Goal: Task Accomplishment & Management: Use online tool/utility

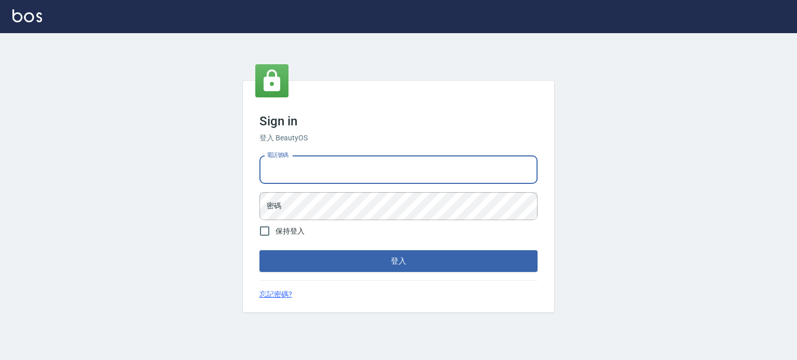
type input "0977239969"
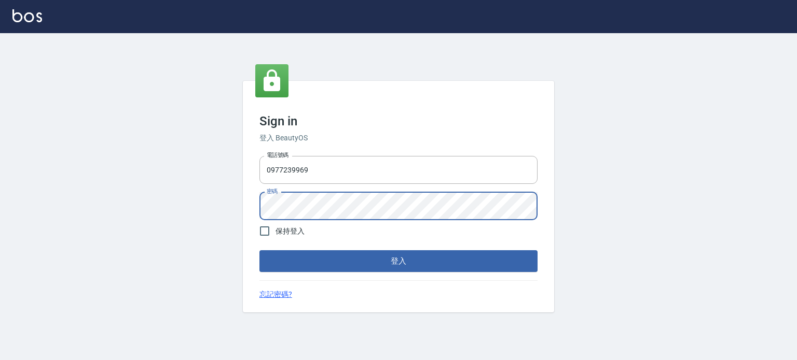
click at [259, 250] on button "登入" at bounding box center [398, 261] width 278 height 22
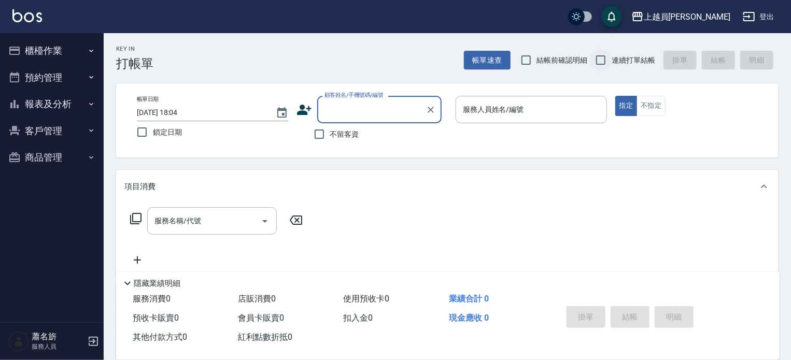
click at [606, 53] on input "連續打單結帳" at bounding box center [601, 60] width 22 height 22
checkbox input "true"
click at [338, 143] on label "不留客資" at bounding box center [334, 134] width 51 height 22
click at [330, 143] on input "不留客資" at bounding box center [320, 134] width 22 height 22
checkbox input "true"
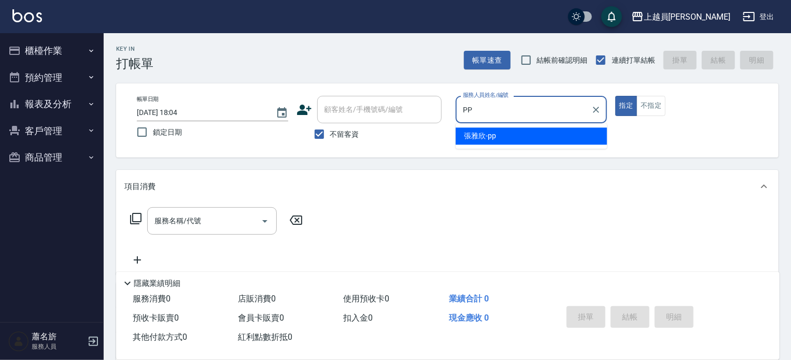
type input "[PERSON_NAME]-pp"
type button "true"
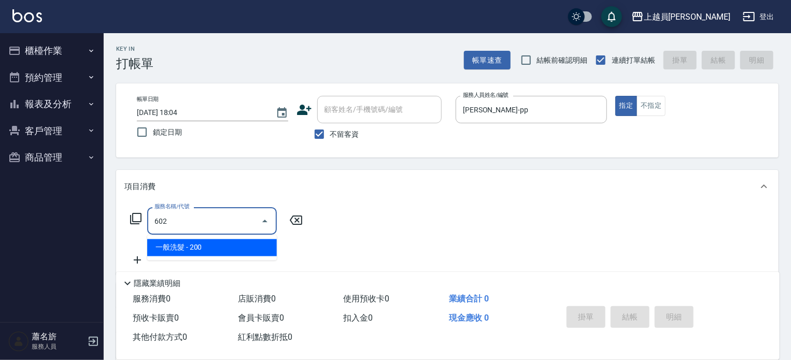
type input "一般洗髮(602)"
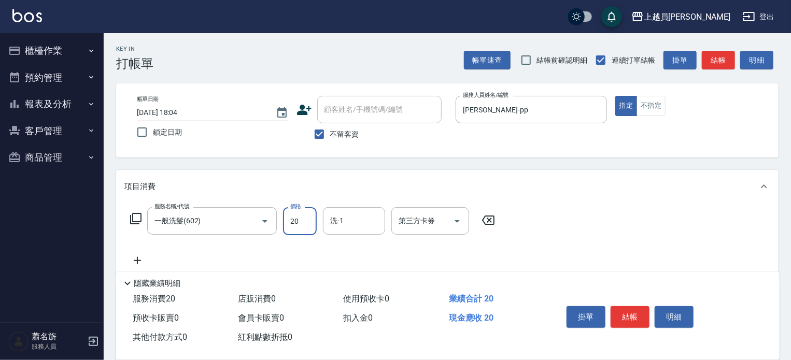
type input "200"
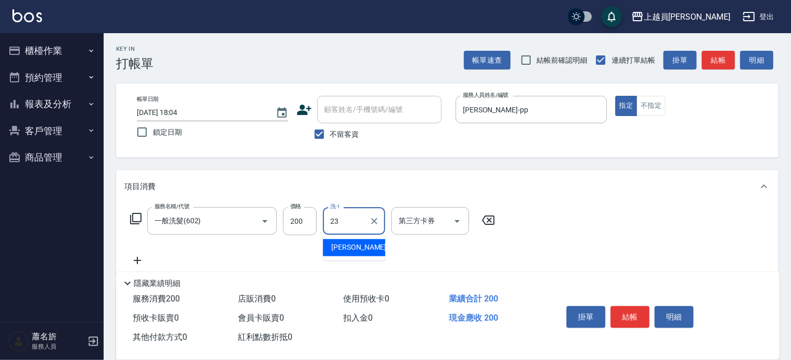
type input "[PERSON_NAME]-23"
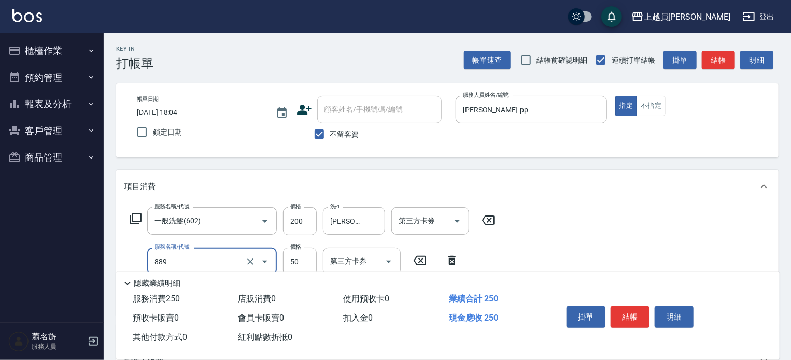
type input "精油(889)"
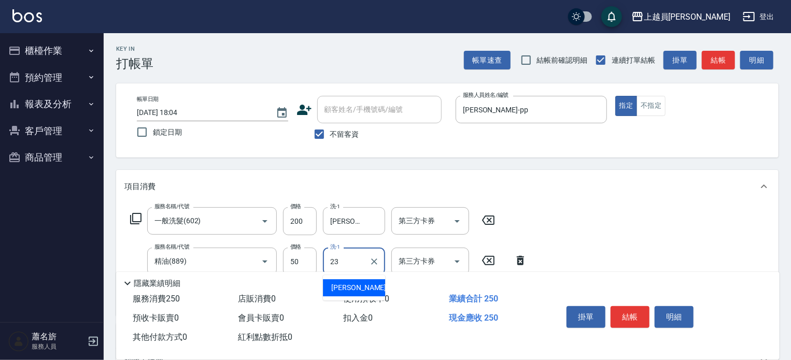
type input "[PERSON_NAME]-23"
type input "剪髮(302)"
type input "150"
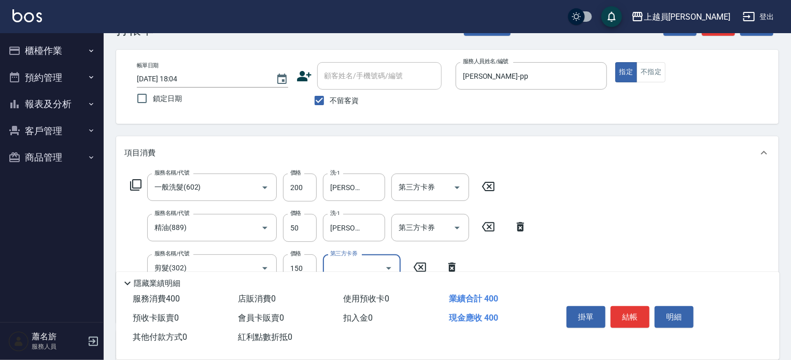
scroll to position [52, 0]
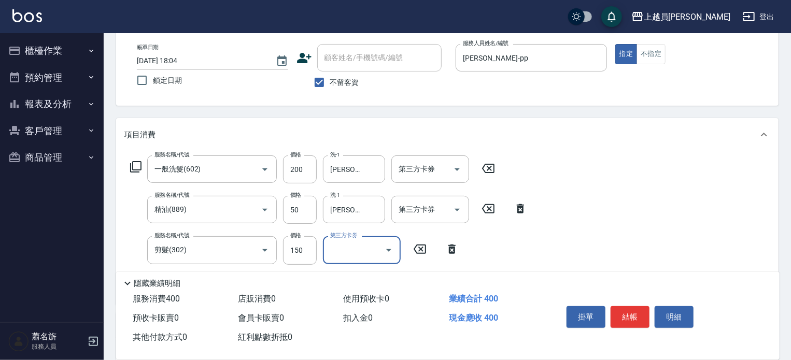
click at [629, 313] on button "結帳" at bounding box center [630, 318] width 39 height 22
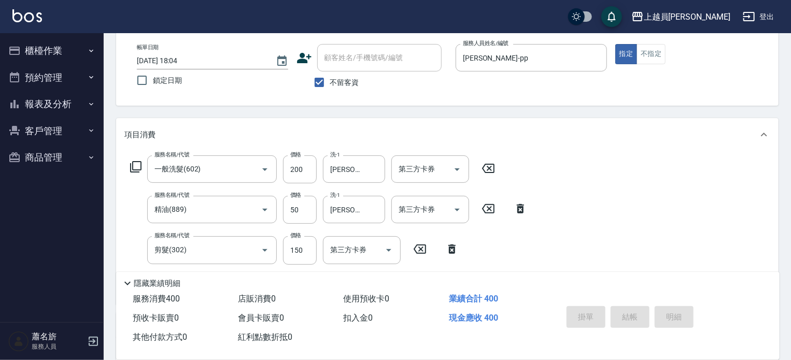
type input "[DATE] 18:05"
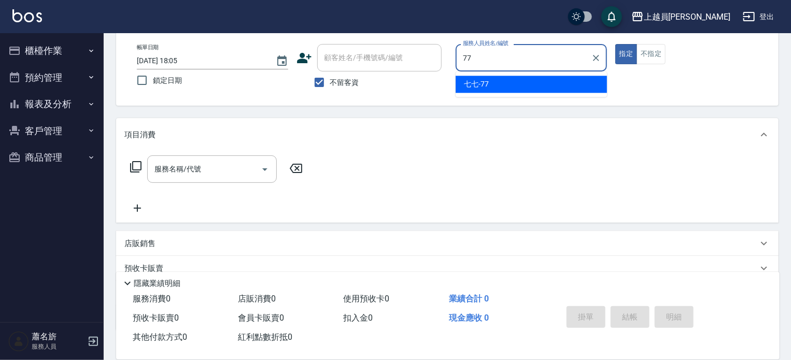
type input "七七-77"
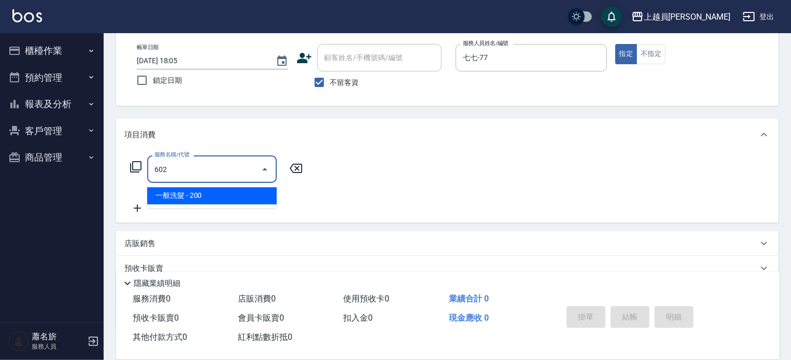
type input "一般洗髮(602)"
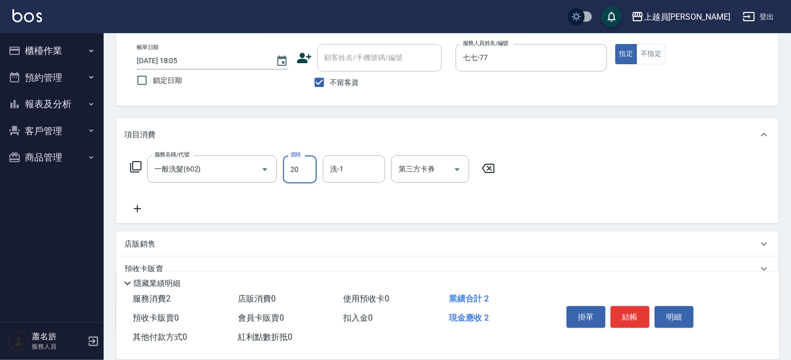
type input "200"
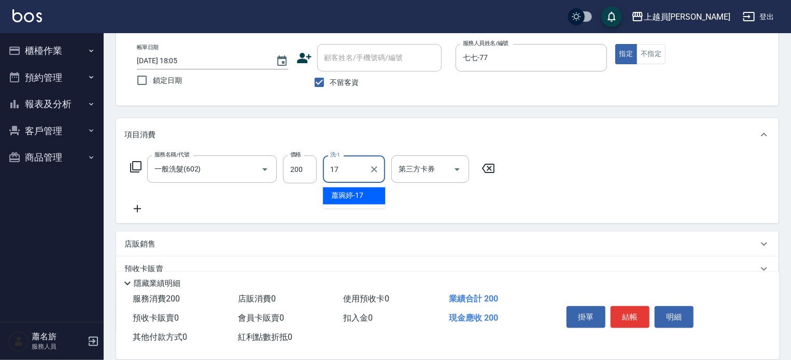
type input "[PERSON_NAME]-17"
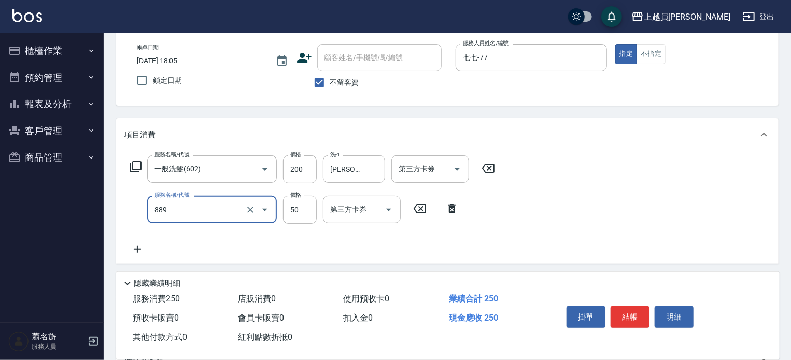
type input "精油(889)"
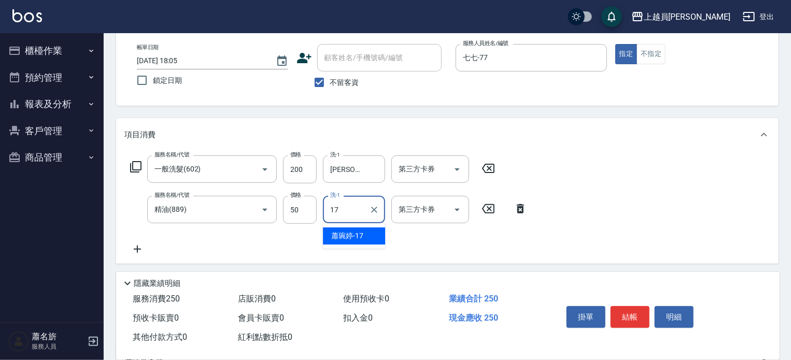
type input "[PERSON_NAME]-17"
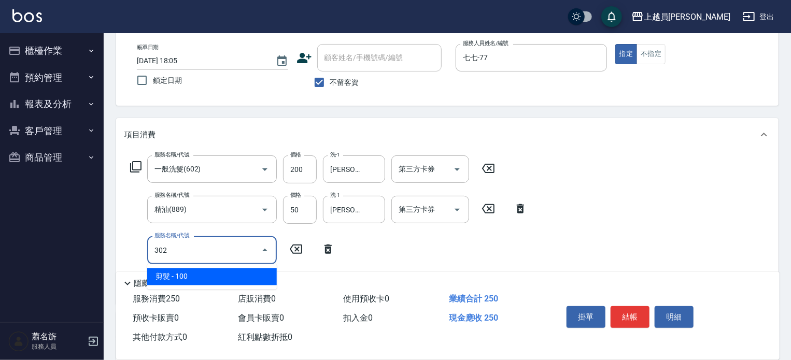
type input "剪髮(302)"
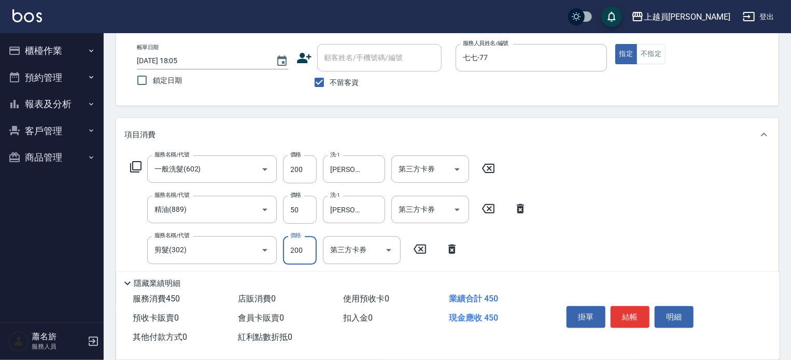
type input "200"
click at [632, 316] on button "結帳" at bounding box center [630, 318] width 39 height 22
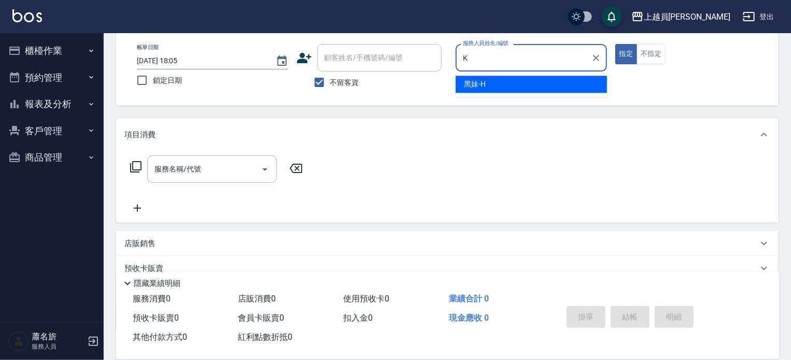
type input "黑妹-H"
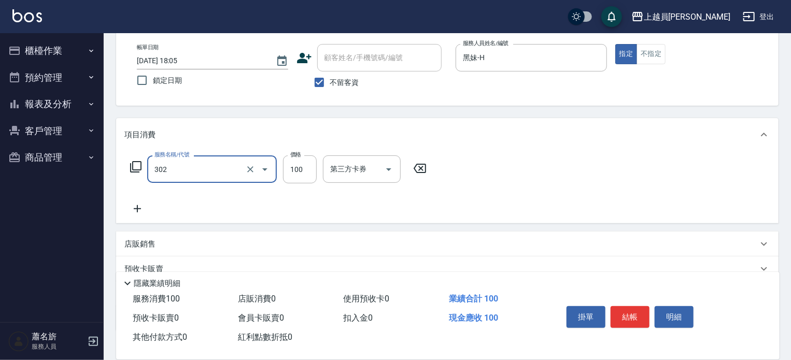
type input "剪髮(302)"
type input "250"
click at [621, 307] on button "結帳" at bounding box center [630, 318] width 39 height 22
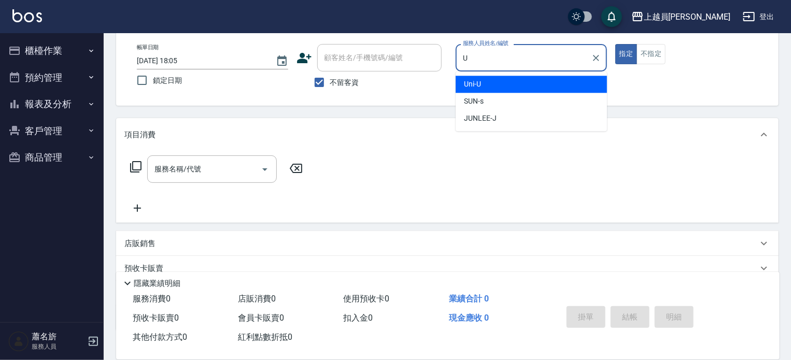
type input "Uni-U"
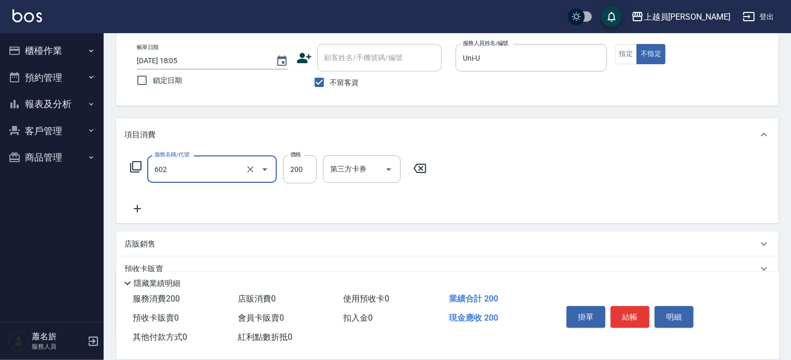
type input "一般洗髮(602)"
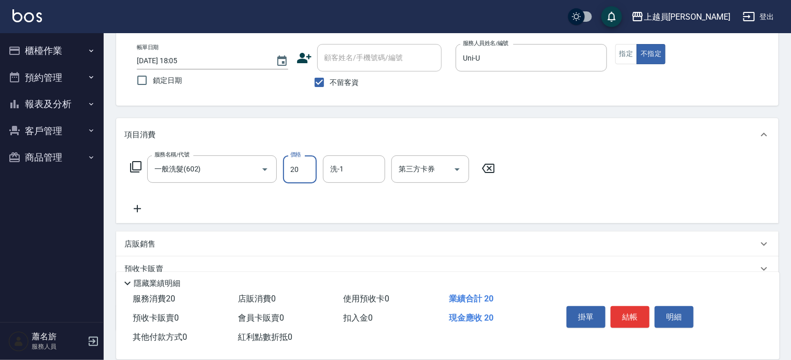
type input "200"
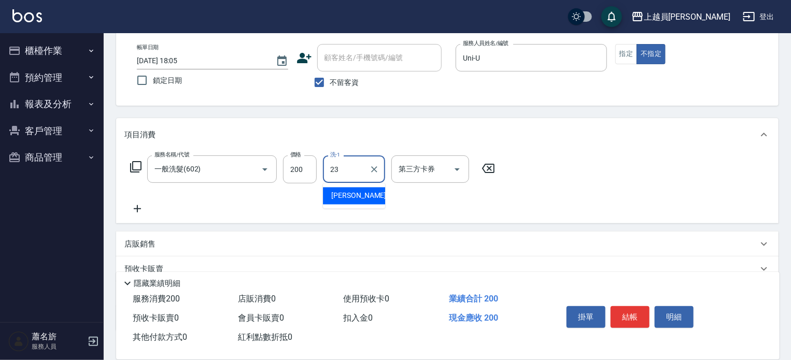
type input "[PERSON_NAME]-23"
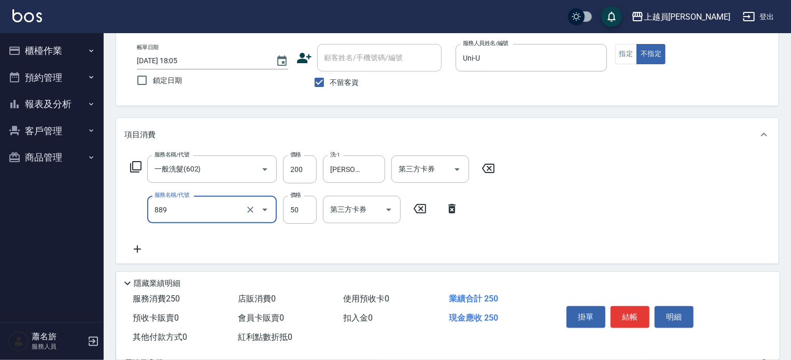
type input "精油(889)"
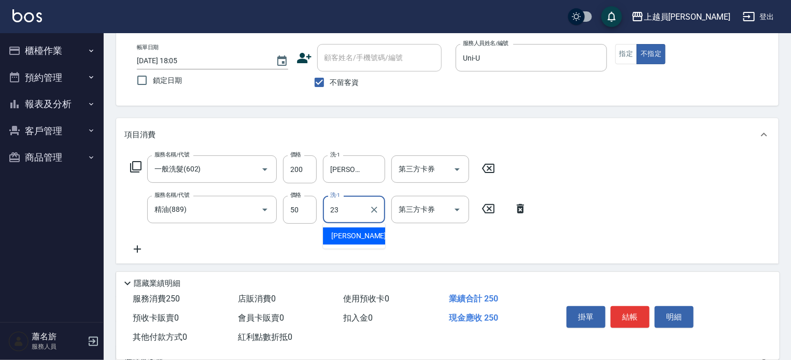
type input "[PERSON_NAME]-23"
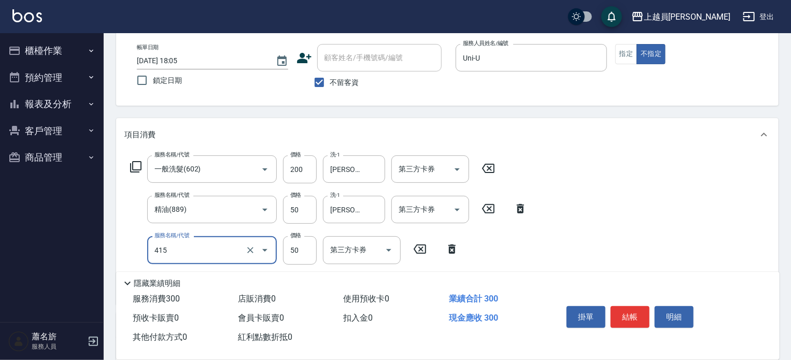
type input "瞬間保養(415)"
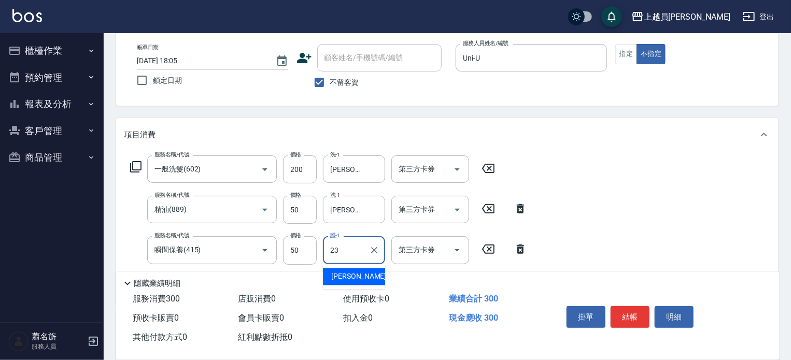
type input "[PERSON_NAME]-23"
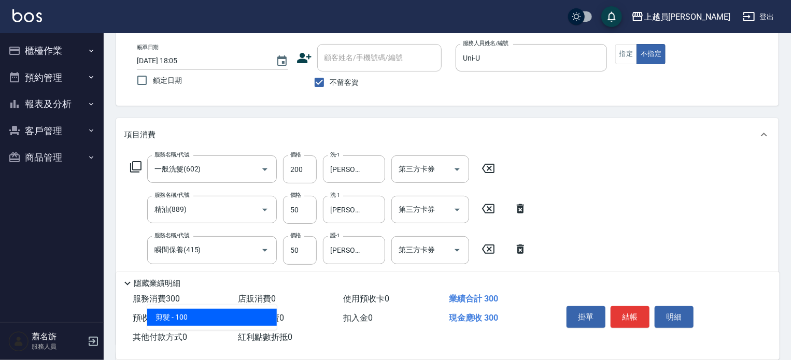
type input "剪髮(302)"
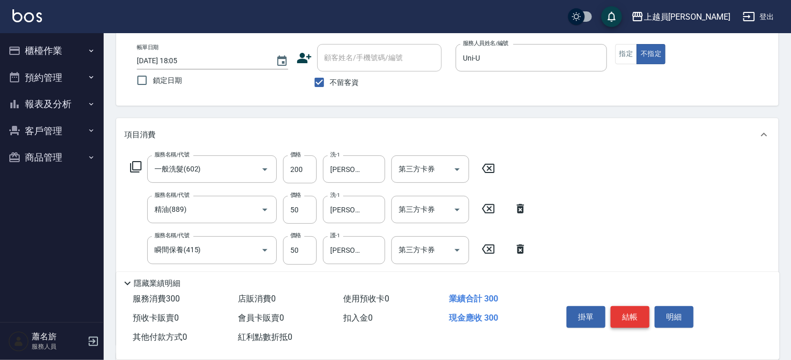
type input "0"
click at [640, 307] on button "結帳" at bounding box center [630, 318] width 39 height 22
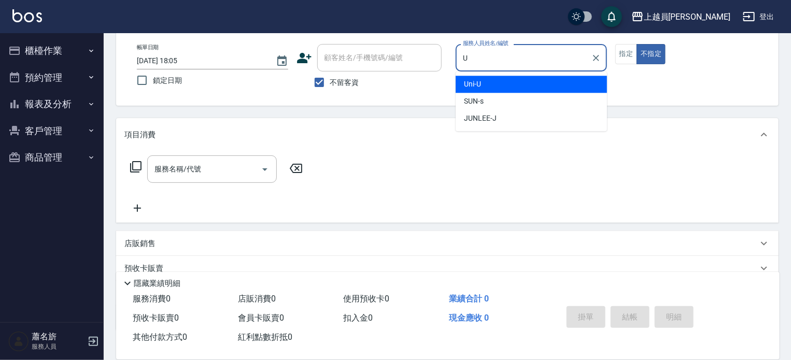
type input "Uni-U"
type button "false"
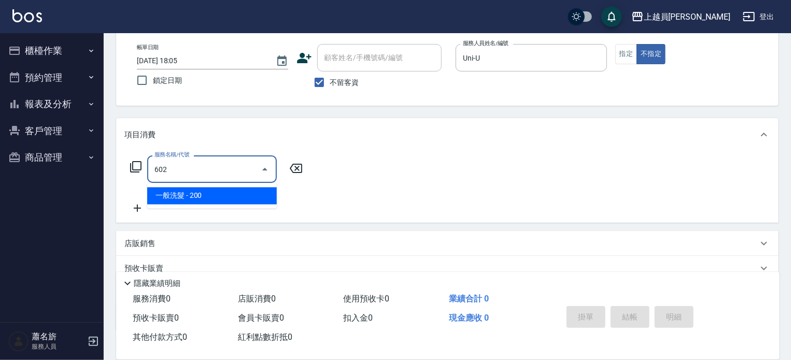
type input "一般洗髮(602)"
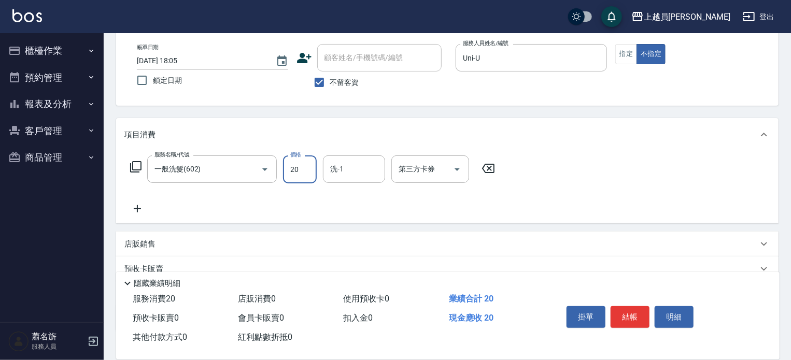
type input "200"
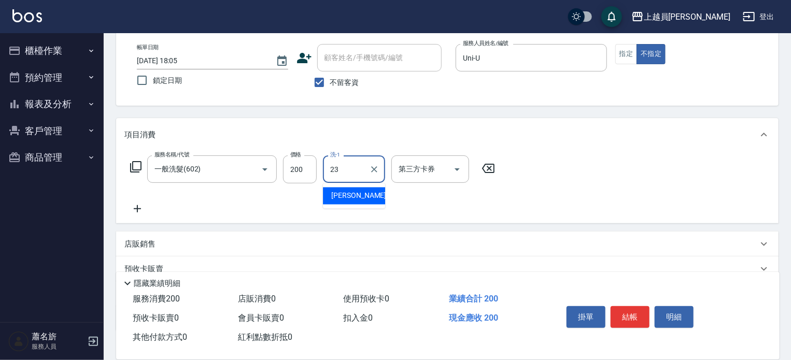
type input "[PERSON_NAME]-23"
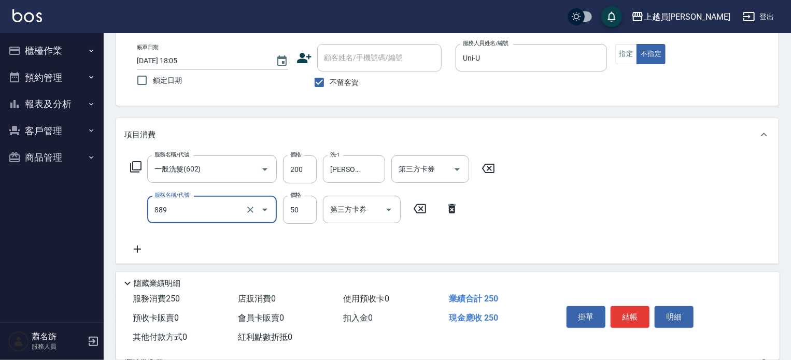
type input "精油(889)"
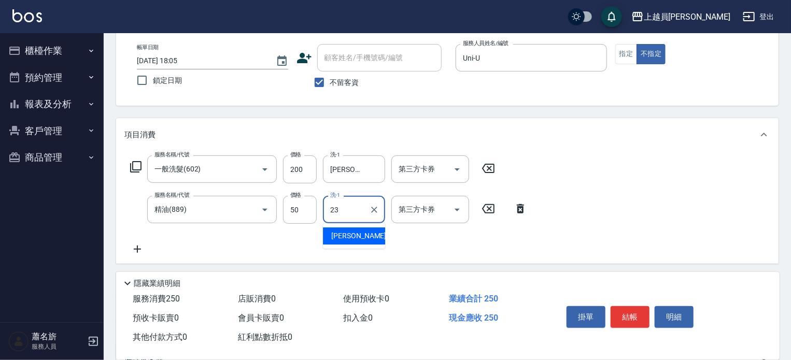
type input "[PERSON_NAME]-23"
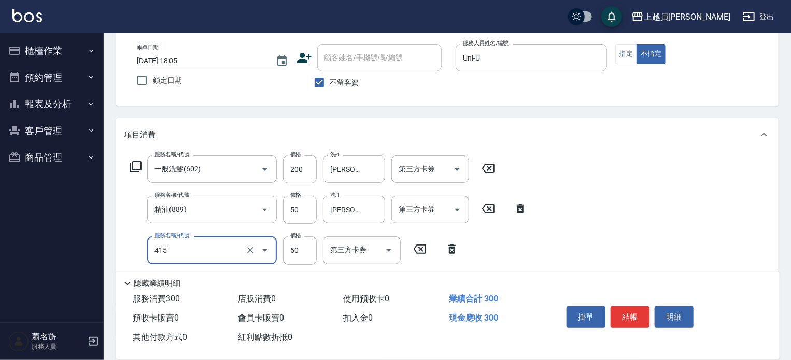
type input "瞬間保養(415)"
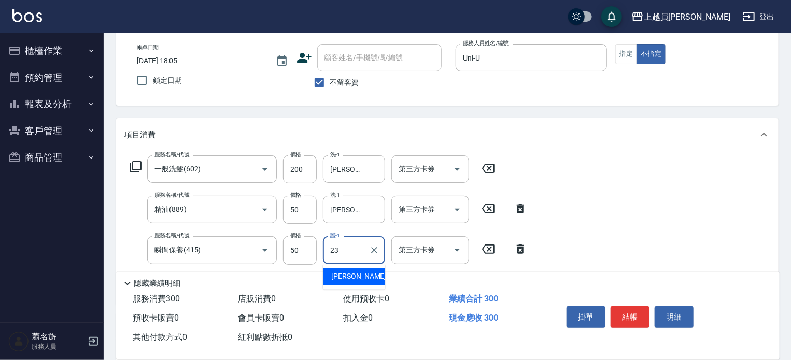
type input "[PERSON_NAME]-23"
type input "剪髮(302)"
type input "130"
click at [635, 314] on button "結帳" at bounding box center [630, 318] width 39 height 22
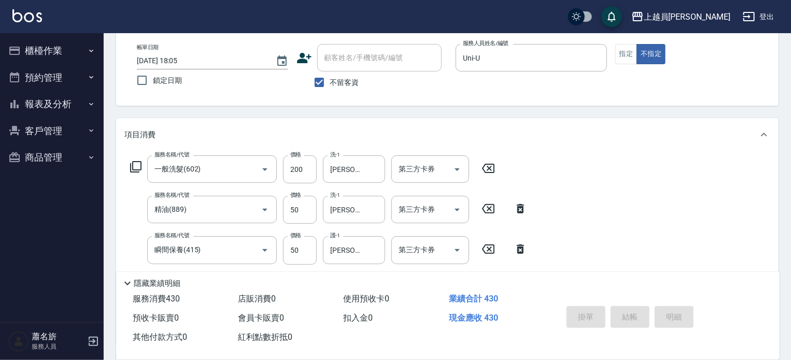
type input "[DATE] 18:06"
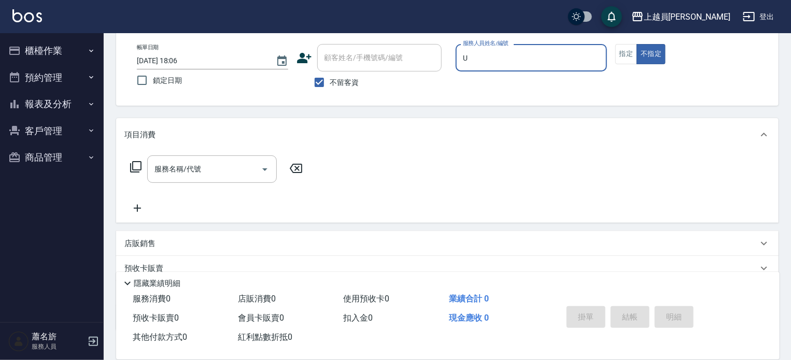
type input "Uni-U"
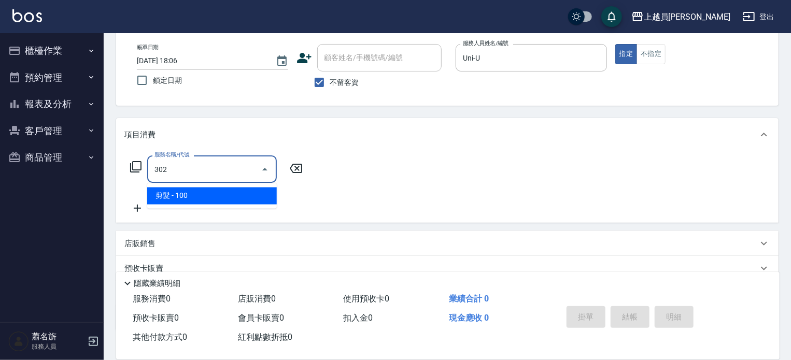
type input "剪髮(302)"
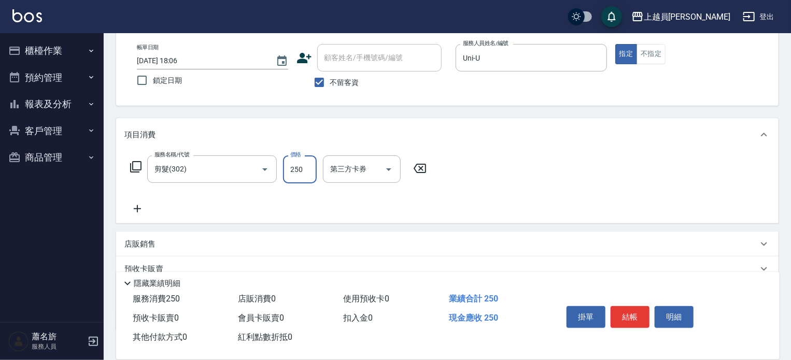
type input "250"
click at [639, 307] on button "結帳" at bounding box center [630, 318] width 39 height 22
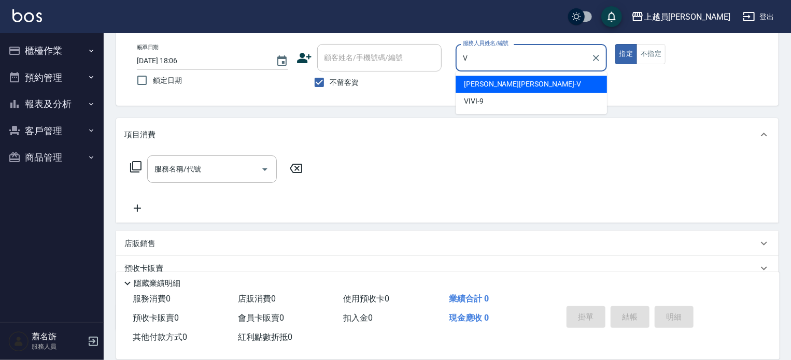
type input "[PERSON_NAME][PERSON_NAME]-V"
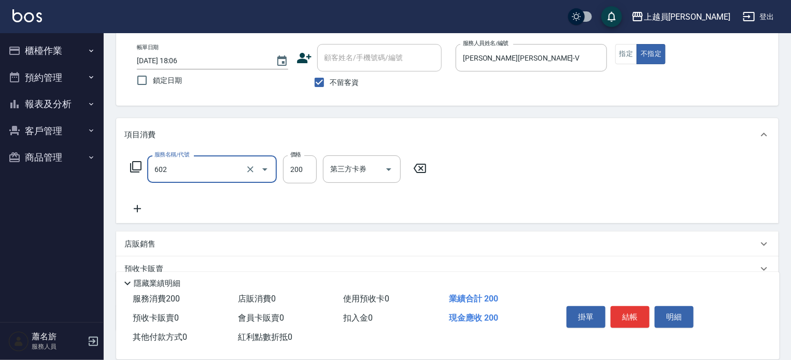
type input "一般洗髮(602)"
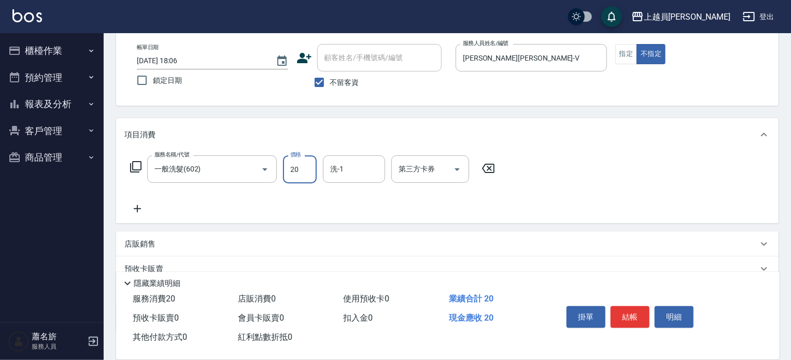
type input "200"
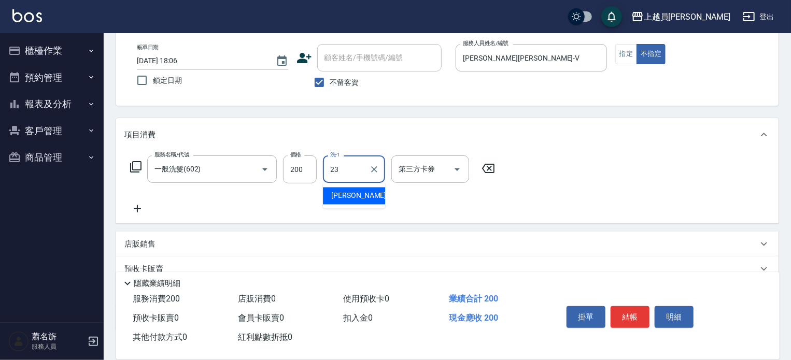
type input "[PERSON_NAME]-23"
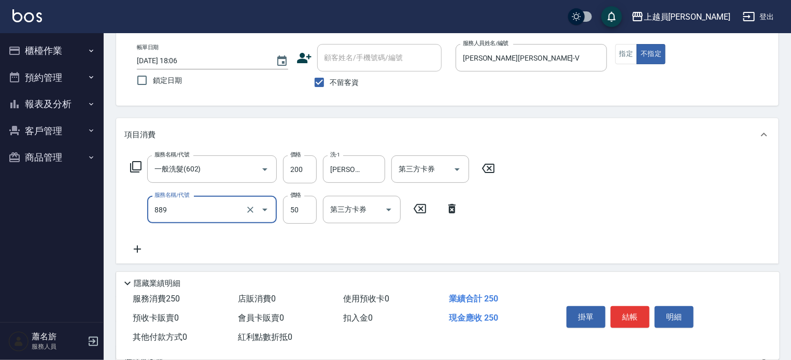
type input "精油(889)"
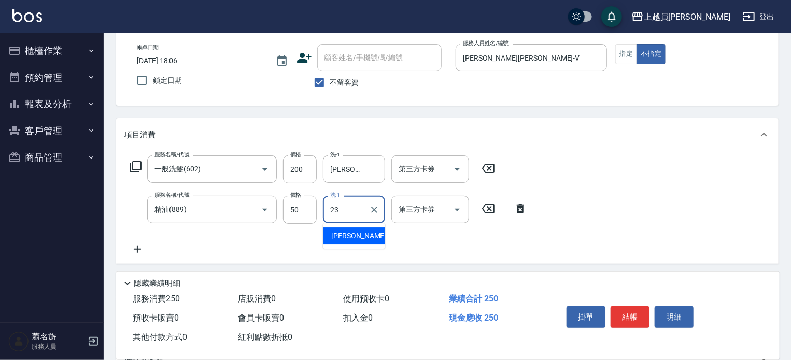
type input "[PERSON_NAME]-23"
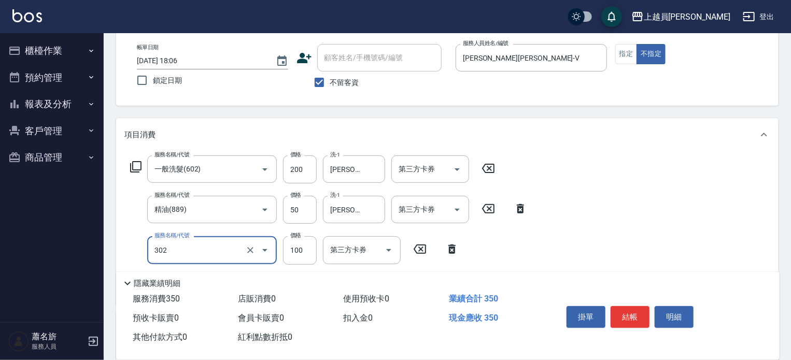
type input "剪髮(302)"
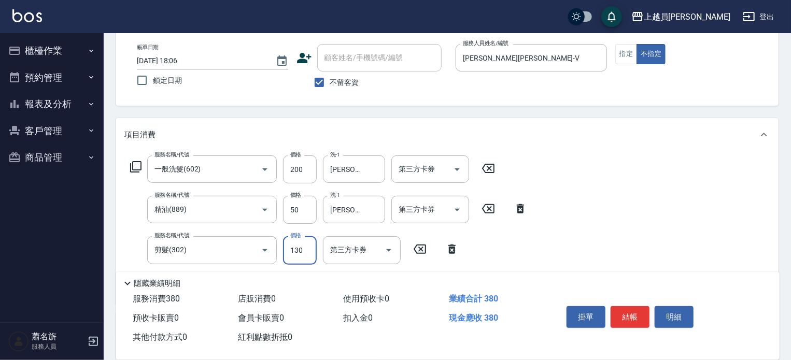
type input "130"
click at [615, 319] on button "結帳" at bounding box center [630, 318] width 39 height 22
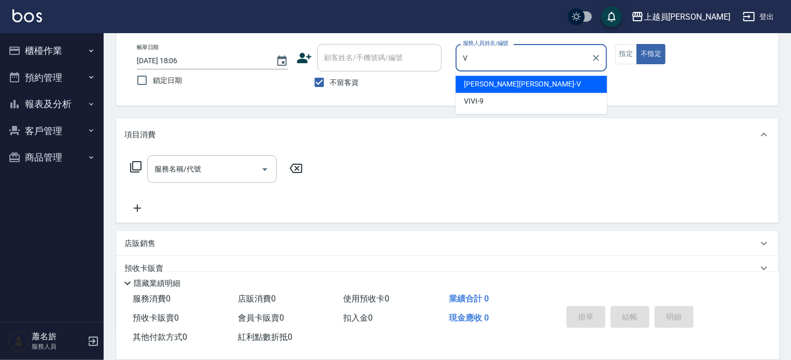
type input "[PERSON_NAME][PERSON_NAME]-V"
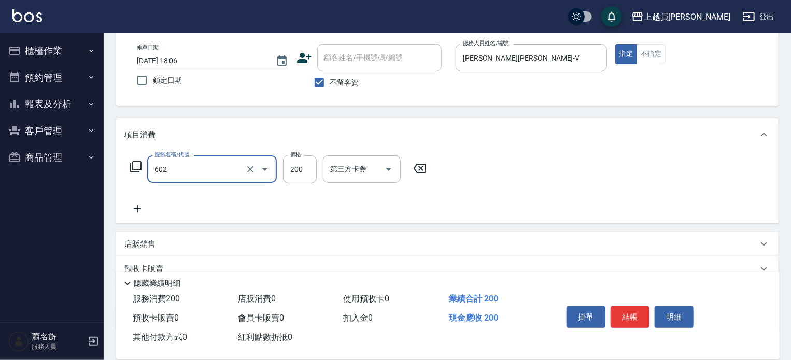
type input "一般洗髮(602)"
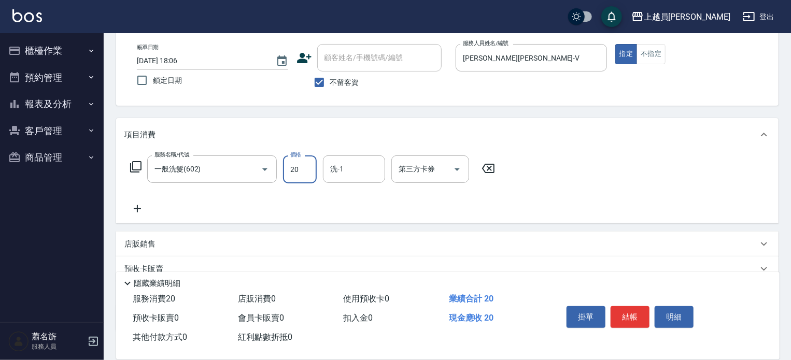
type input "200"
type input "2"
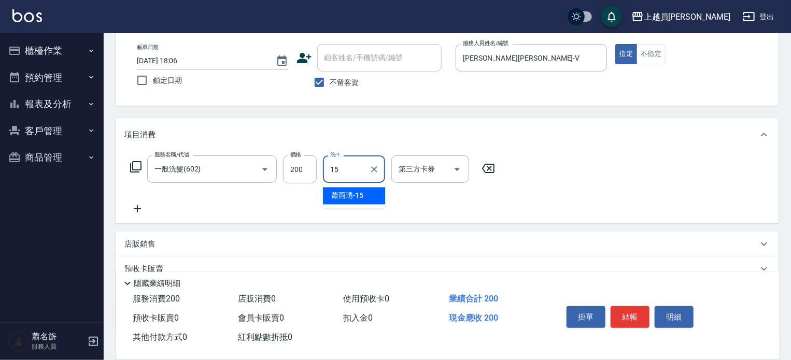
type input "[PERSON_NAME]-15"
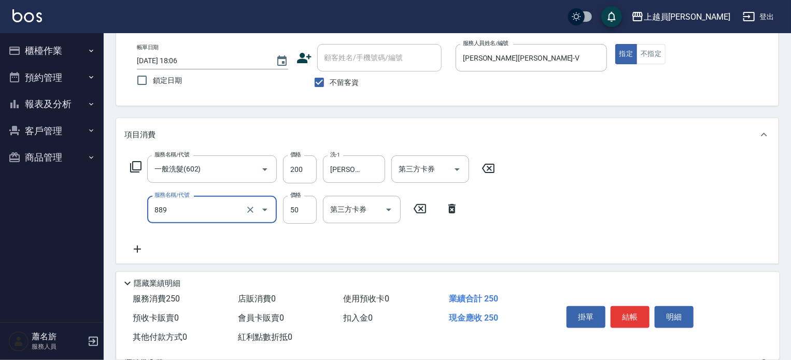
type input "精油(889)"
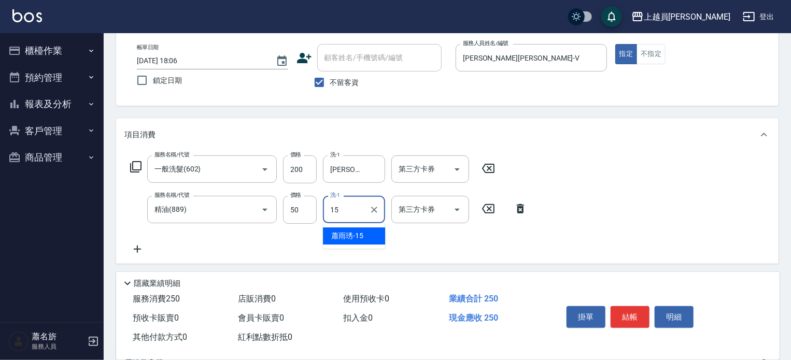
type input "[PERSON_NAME]-15"
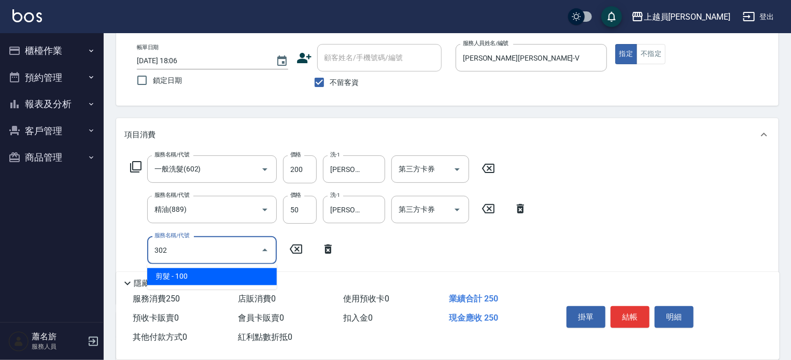
type input "剪髮(302)"
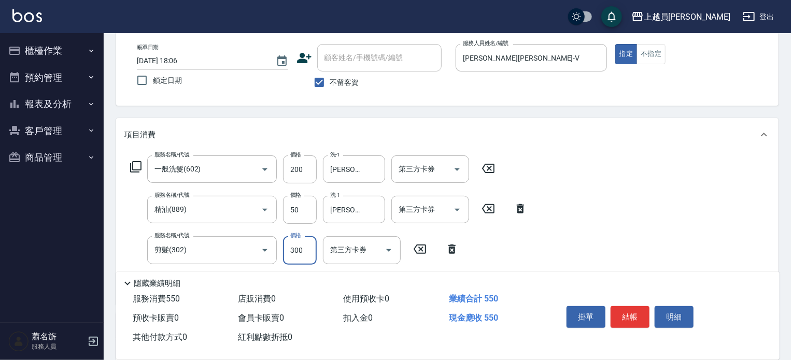
type input "300"
type input "瞬間保養(415)"
type input "[PERSON_NAME]-15"
click at [618, 314] on button "結帳" at bounding box center [630, 318] width 39 height 22
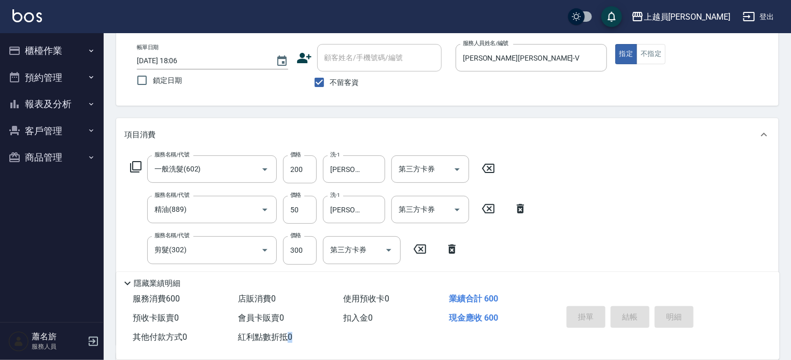
click at [618, 314] on div "掛單 結帳 明細" at bounding box center [630, 318] width 135 height 33
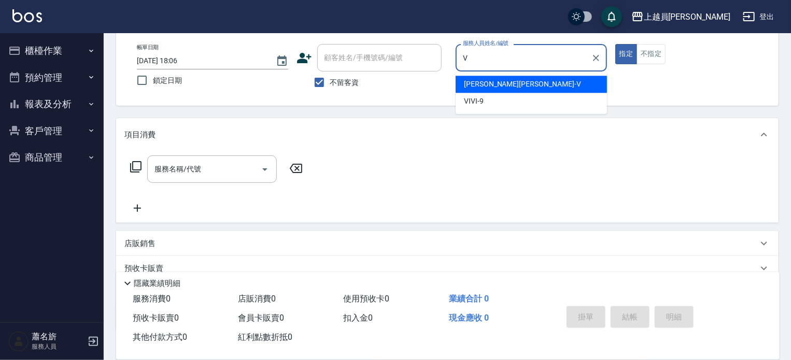
type input "[PERSON_NAME][PERSON_NAME]-V"
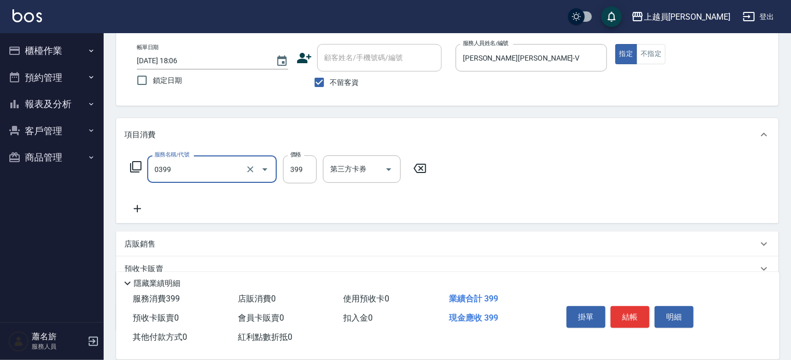
type input "海鹽SPA(0399)"
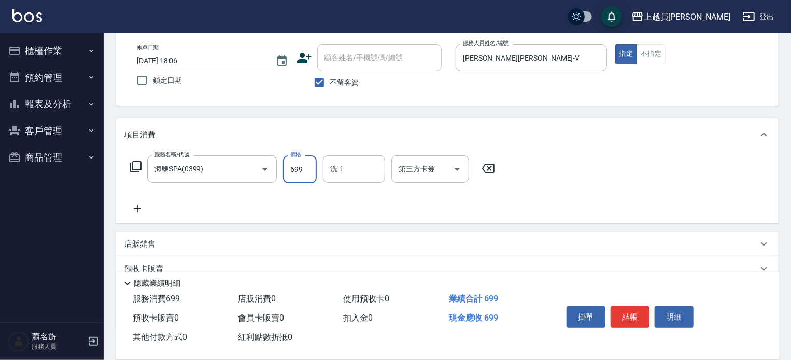
type input "699"
type input "[PERSON_NAME]-15"
click at [622, 314] on button "結帳" at bounding box center [630, 318] width 39 height 22
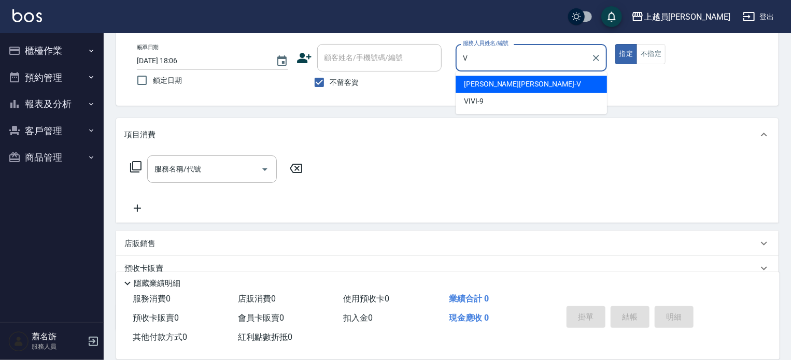
type input "[PERSON_NAME][PERSON_NAME]-V"
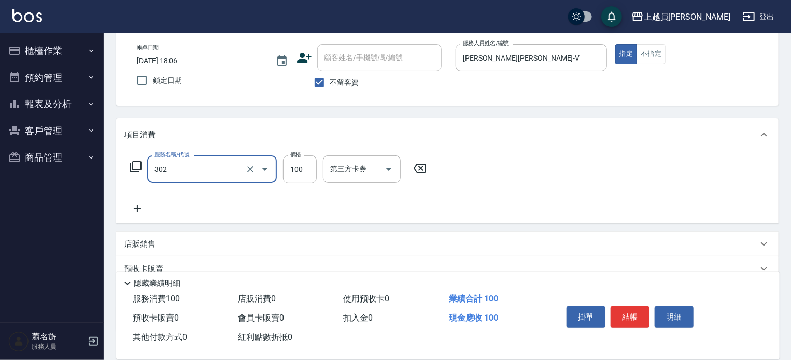
type input "剪髮(302)"
type input "350"
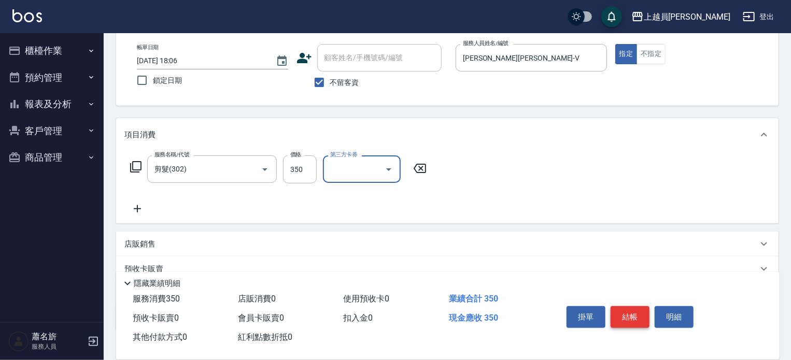
click at [627, 319] on button "結帳" at bounding box center [630, 318] width 39 height 22
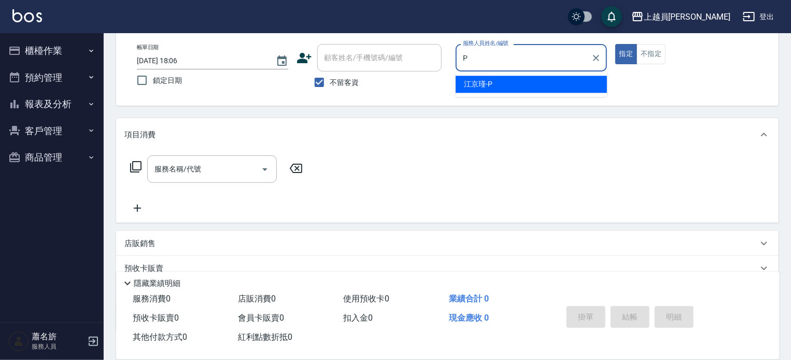
type input "[PERSON_NAME]-P"
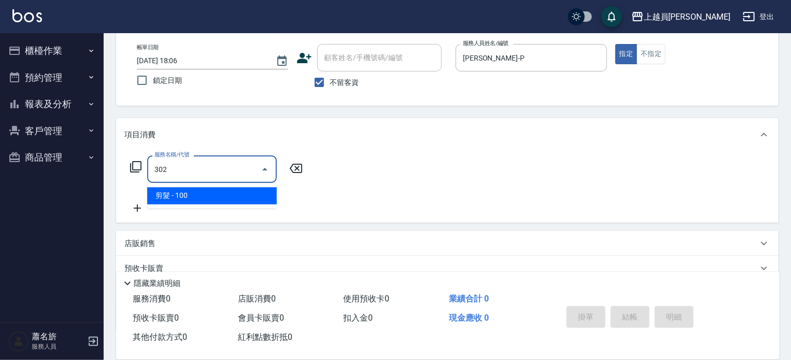
type input "剪髮(302)"
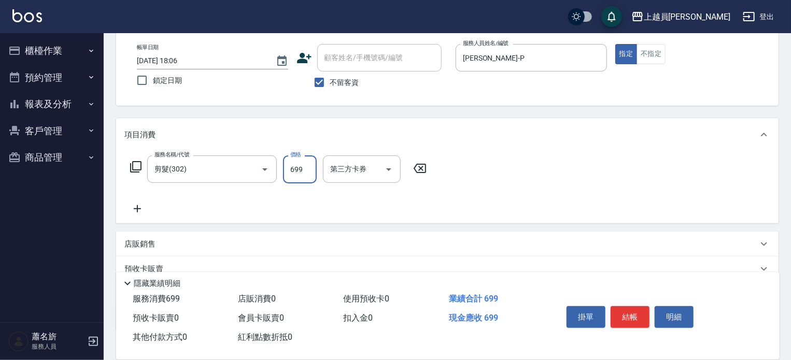
type input "699"
drag, startPoint x: 641, startPoint y: 313, endPoint x: 629, endPoint y: 308, distance: 12.5
click at [641, 313] on button "結帳" at bounding box center [630, 318] width 39 height 22
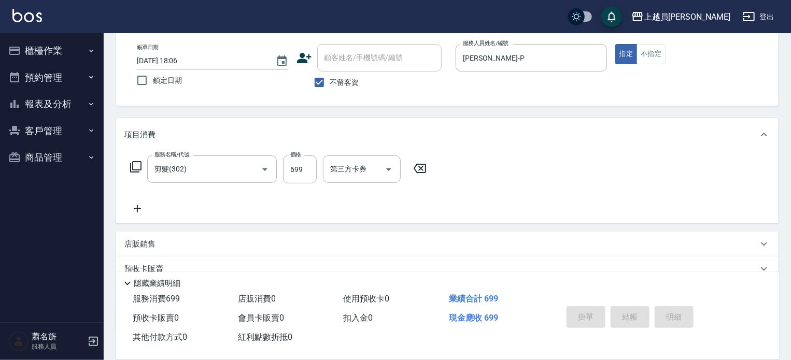
type input "[DATE] 18:07"
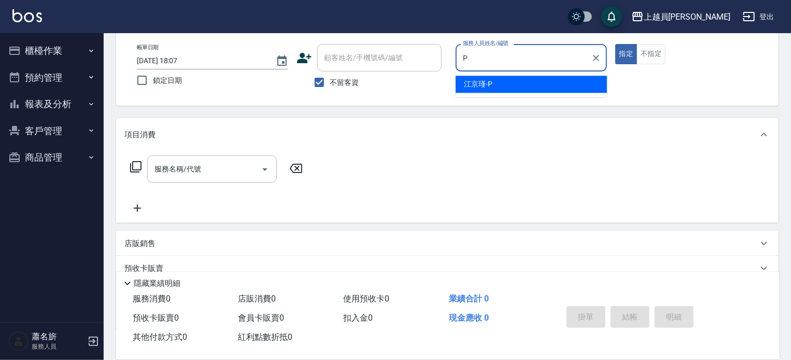
type input "[PERSON_NAME]-P"
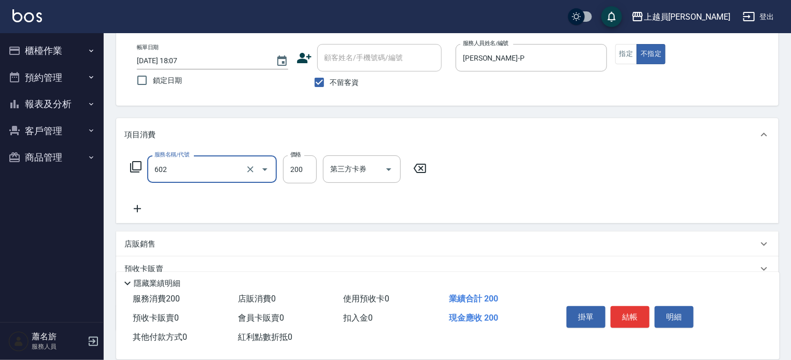
type input "一般洗髮(602)"
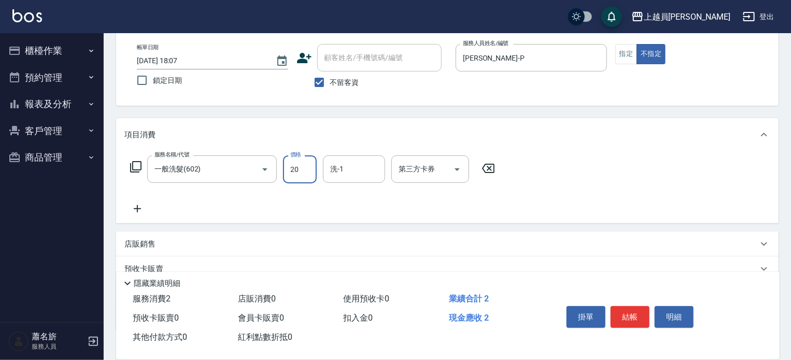
type input "200"
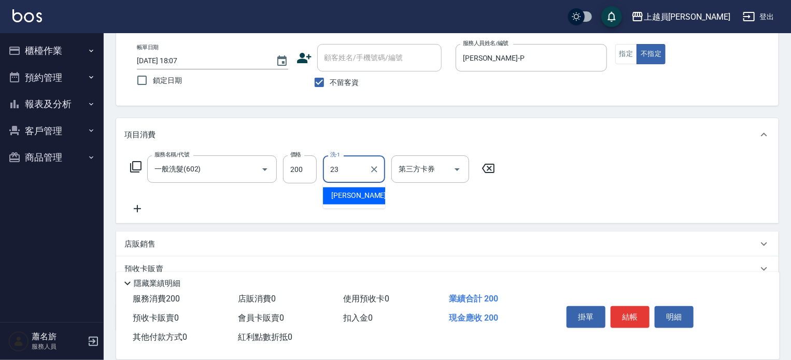
type input "[PERSON_NAME]-23"
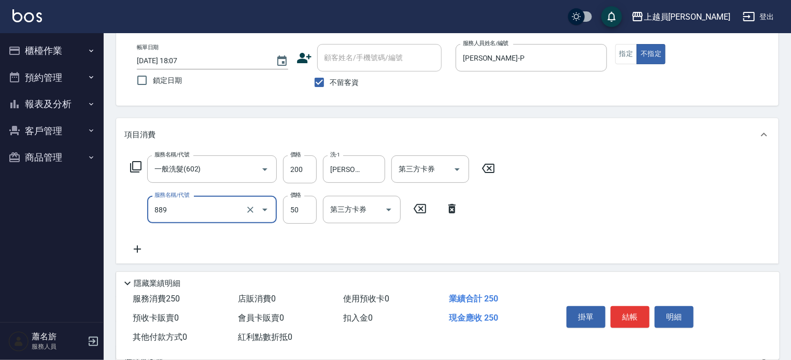
type input "精油(889)"
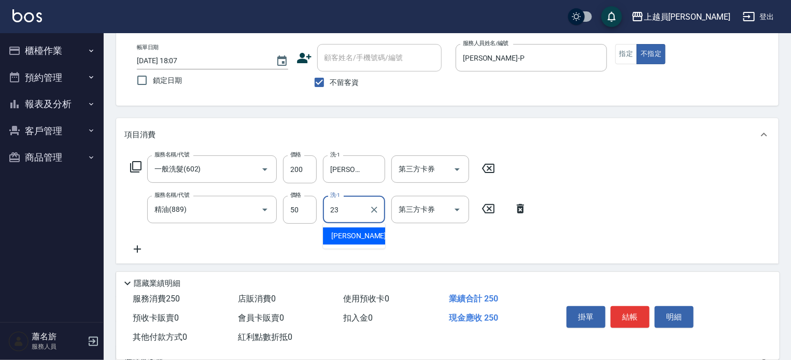
type input "[PERSON_NAME]-23"
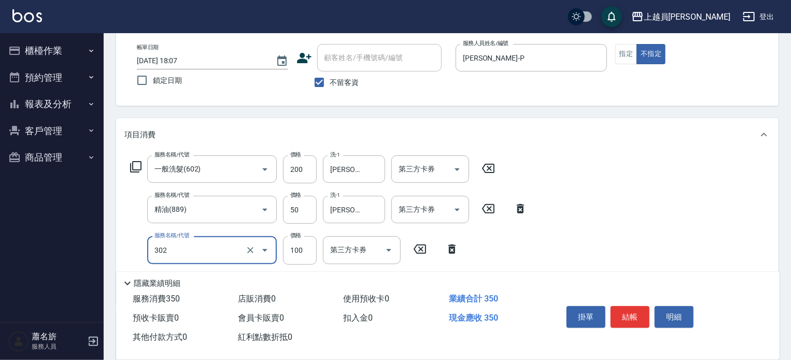
type input "剪髮(302)"
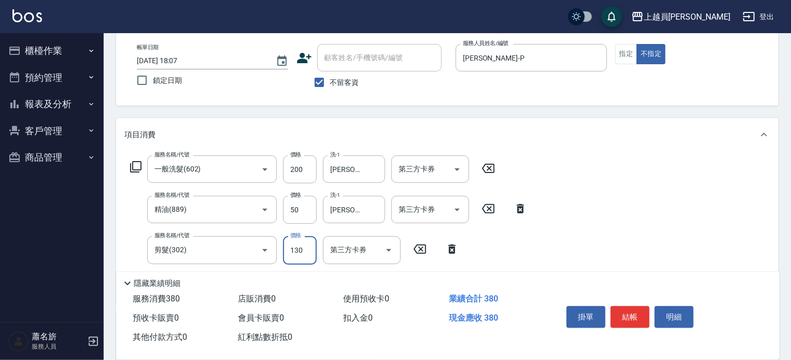
type input "130"
click at [626, 307] on button "結帳" at bounding box center [630, 318] width 39 height 22
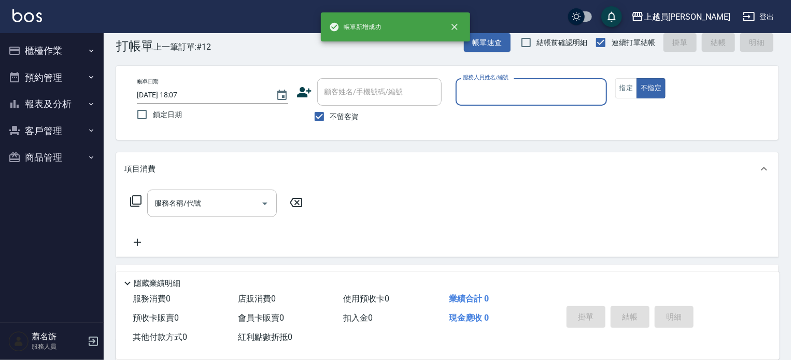
scroll to position [0, 0]
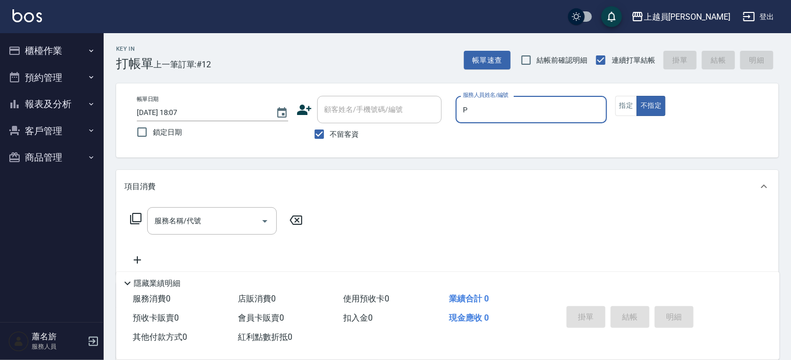
type input "[PERSON_NAME]-P"
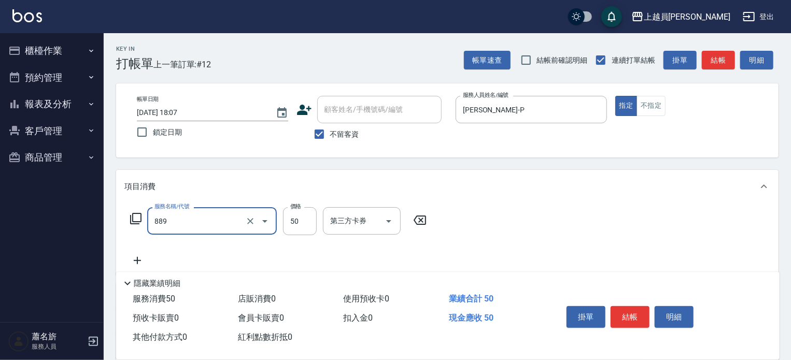
type input "精油(889)"
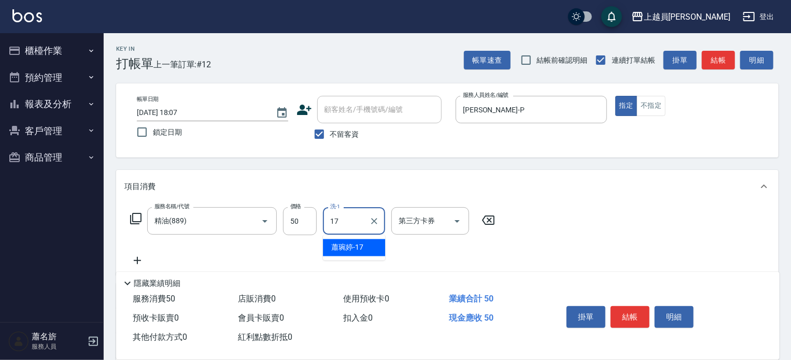
type input "[PERSON_NAME]-17"
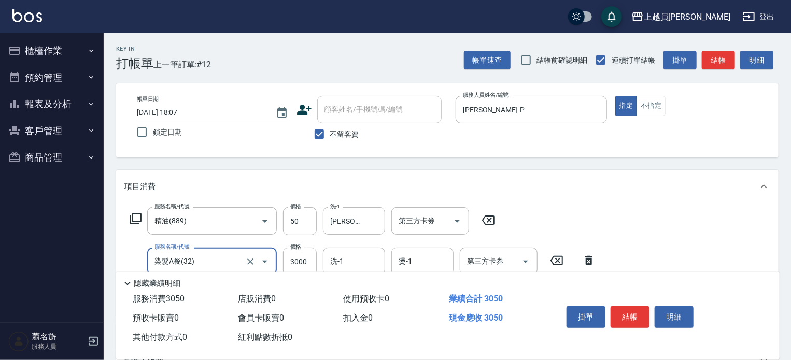
type input "染髮A餐(32)"
type input "3100"
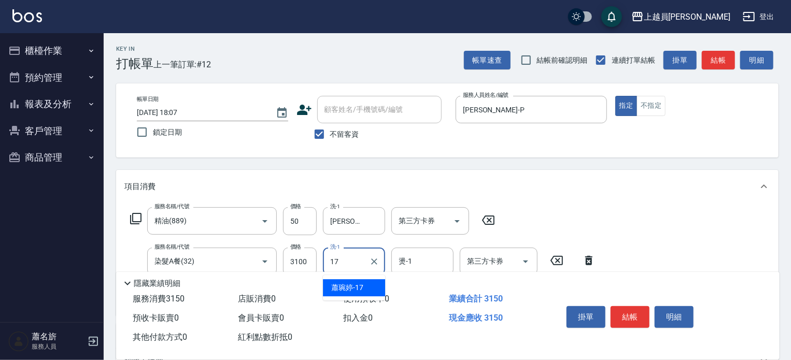
type input "[PERSON_NAME]-17"
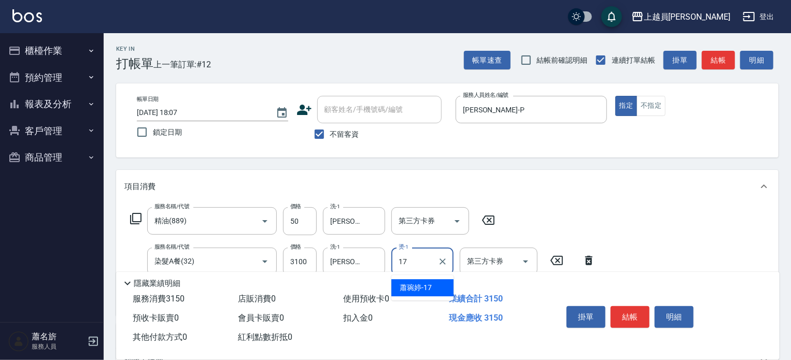
type input "[PERSON_NAME]-17"
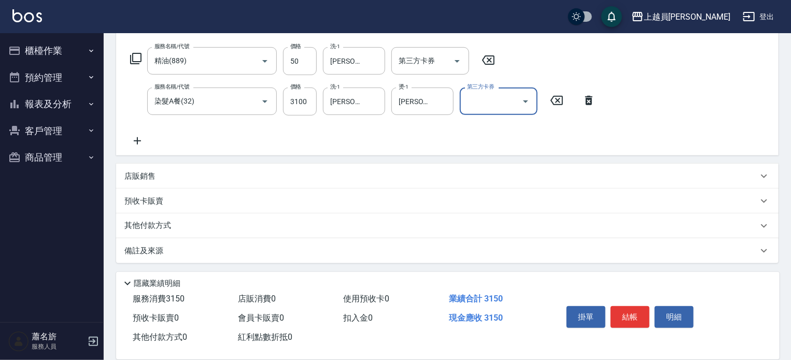
scroll to position [162, 0]
click at [222, 188] on div "預收卡販賣" at bounding box center [447, 199] width 663 height 25
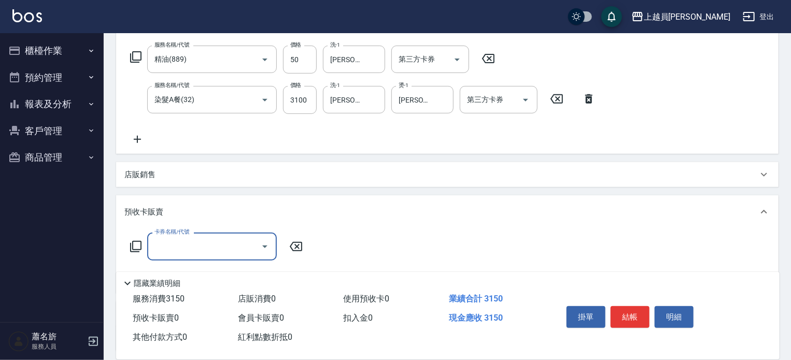
scroll to position [0, 0]
type input "P"
click at [229, 203] on div "預收卡販賣" at bounding box center [447, 212] width 663 height 33
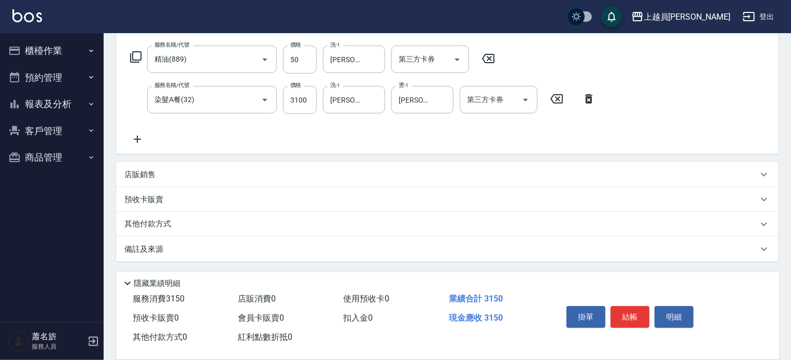
click at [232, 180] on div "店販銷售" at bounding box center [441, 175] width 634 height 11
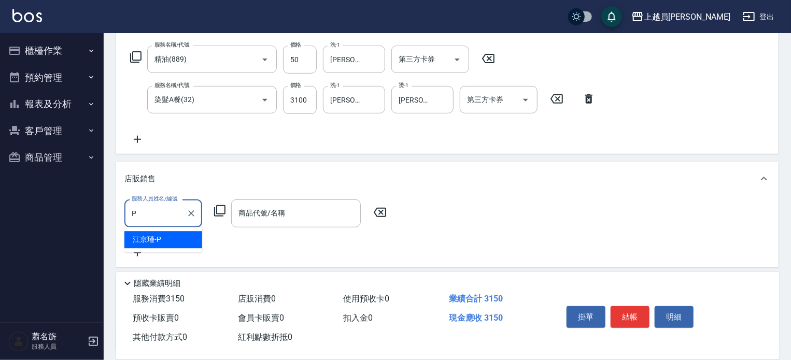
type input "[PERSON_NAME]-P"
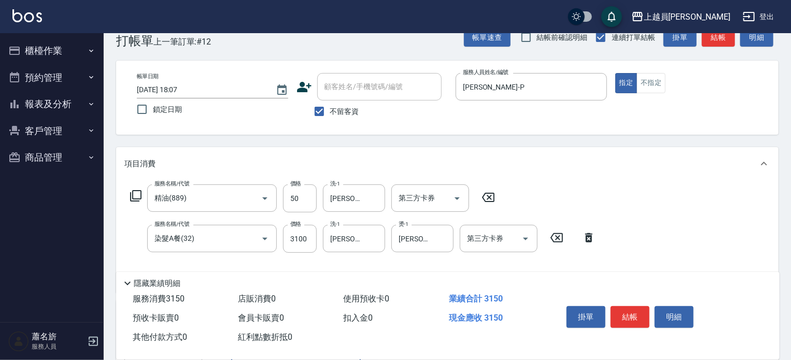
scroll to position [6, 0]
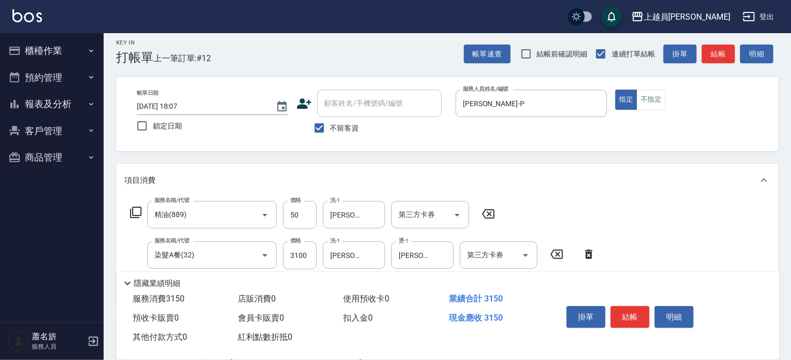
click at [67, 52] on button "櫃檯作業" at bounding box center [51, 50] width 95 height 27
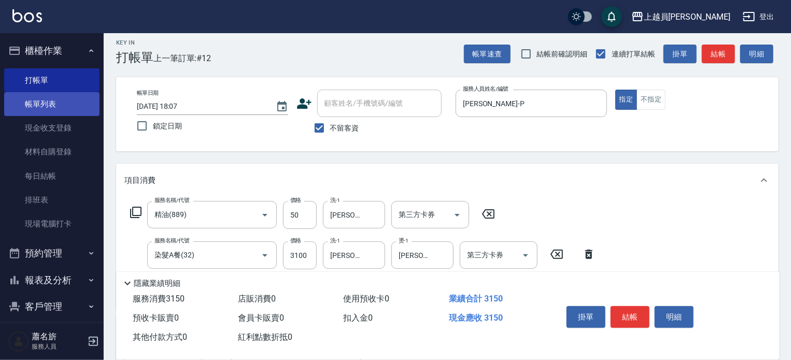
click at [53, 104] on link "帳單列表" at bounding box center [51, 104] width 95 height 24
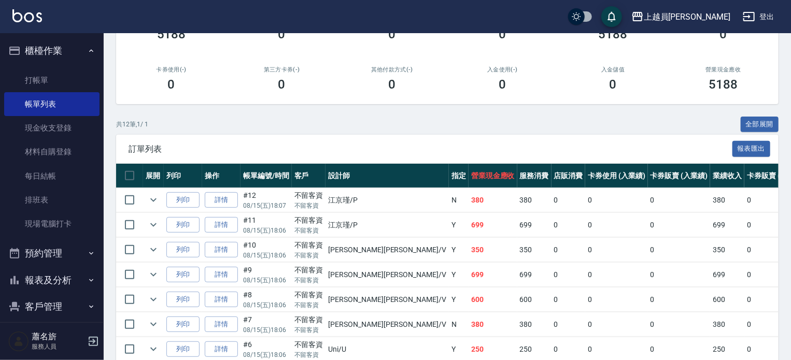
scroll to position [156, 0]
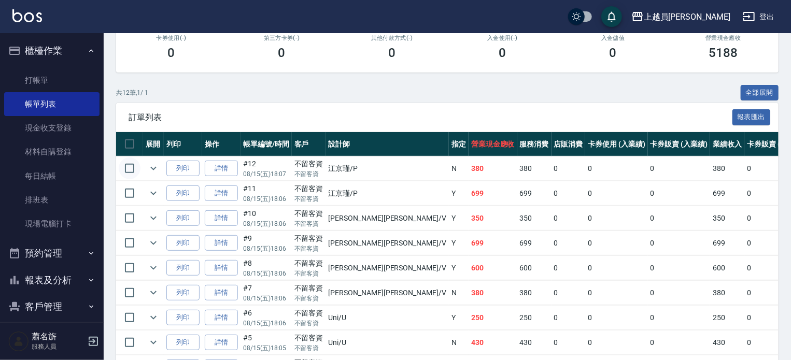
click at [131, 179] on input "checkbox" at bounding box center [130, 169] width 22 height 22
checkbox input "true"
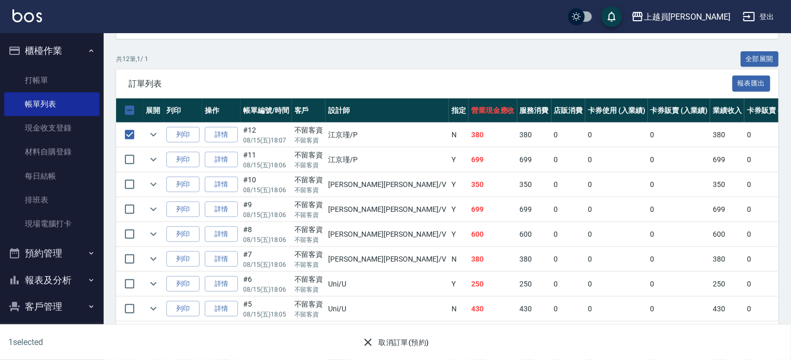
scroll to position [207, 0]
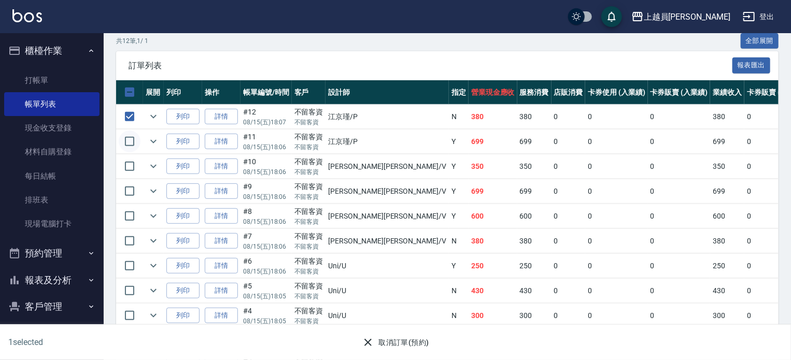
click at [122, 152] on input "checkbox" at bounding box center [130, 142] width 22 height 22
checkbox input "true"
click at [124, 177] on input "checkbox" at bounding box center [130, 167] width 22 height 22
checkbox input "true"
click at [137, 202] on input "checkbox" at bounding box center [130, 191] width 22 height 22
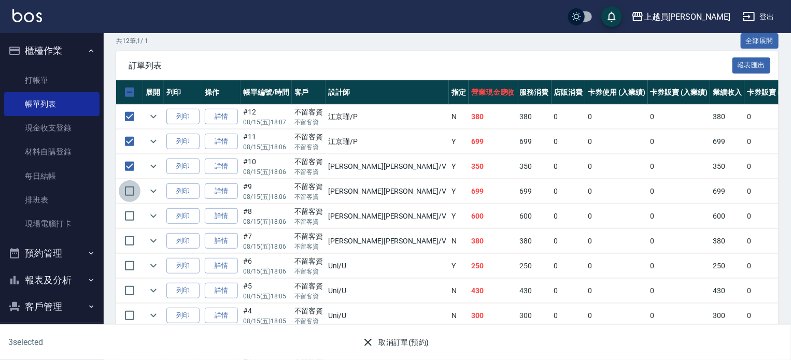
checkbox input "true"
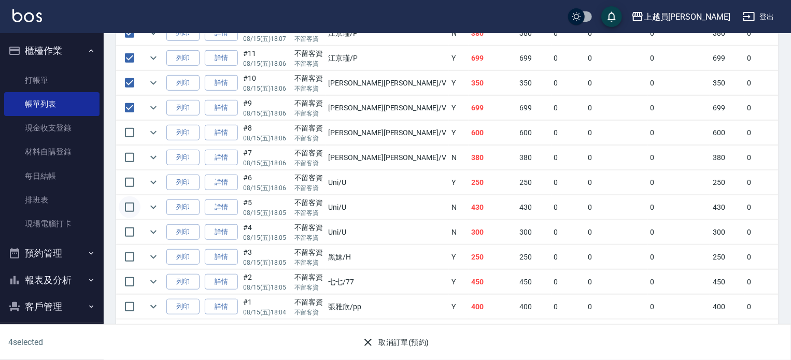
scroll to position [311, 0]
drag, startPoint x: 120, startPoint y: 142, endPoint x: 144, endPoint y: 174, distance: 40.0
click at [121, 142] on input "checkbox" at bounding box center [130, 133] width 22 height 22
checkbox input "true"
click at [134, 169] on input "checkbox" at bounding box center [130, 158] width 22 height 22
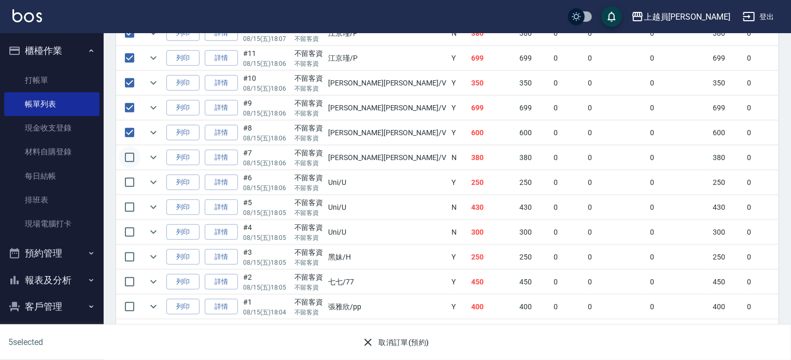
checkbox input "true"
click at [127, 193] on input "checkbox" at bounding box center [130, 183] width 22 height 22
checkbox input "true"
click at [133, 217] on input "checkbox" at bounding box center [130, 208] width 22 height 22
checkbox input "true"
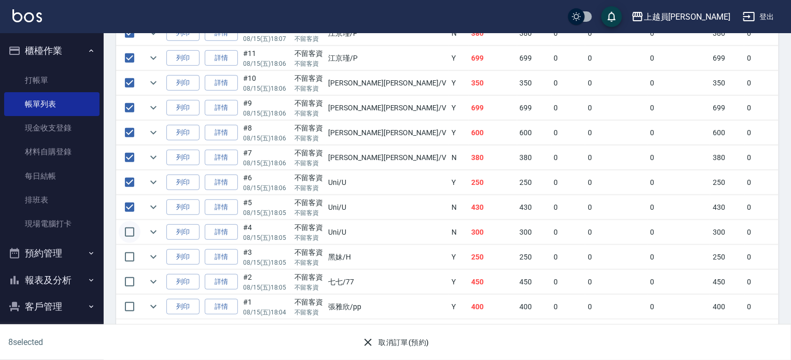
click at [133, 243] on input "checkbox" at bounding box center [130, 232] width 22 height 22
checkbox input "true"
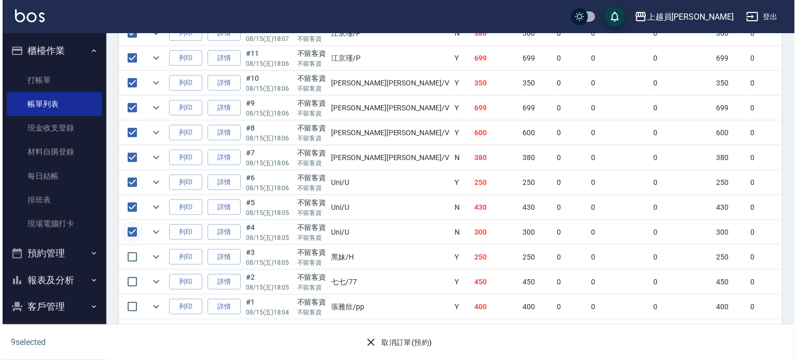
scroll to position [329, 0]
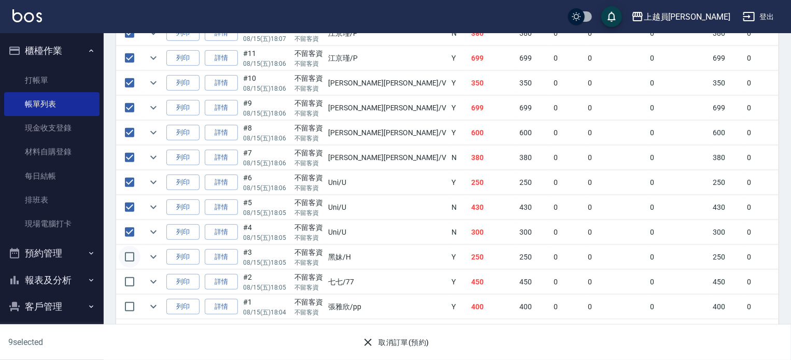
click at [129, 246] on input "checkbox" at bounding box center [130, 257] width 22 height 22
checkbox input "true"
click at [136, 271] on input "checkbox" at bounding box center [130, 282] width 22 height 22
checkbox input "true"
click at [134, 299] on input "checkbox" at bounding box center [130, 307] width 22 height 22
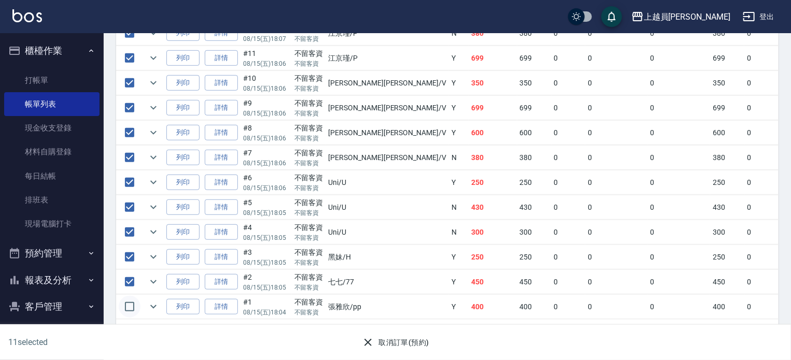
checkbox input "true"
click at [400, 340] on button "取消訂單(預約)" at bounding box center [395, 342] width 75 height 19
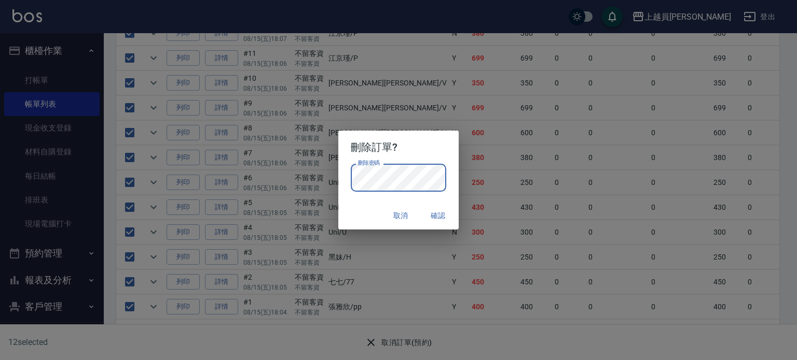
click at [442, 209] on button "確認" at bounding box center [437, 215] width 33 height 19
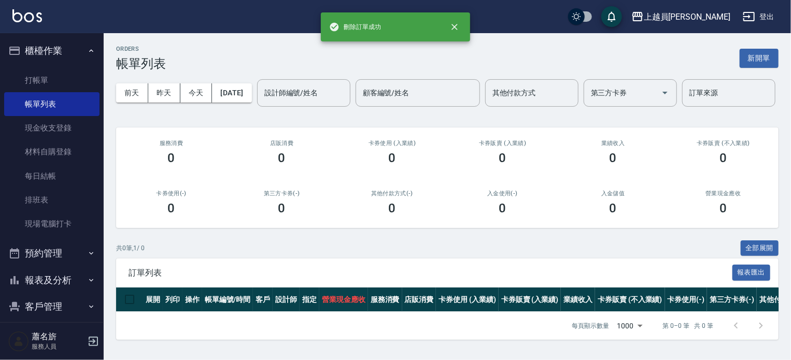
scroll to position [33, 0]
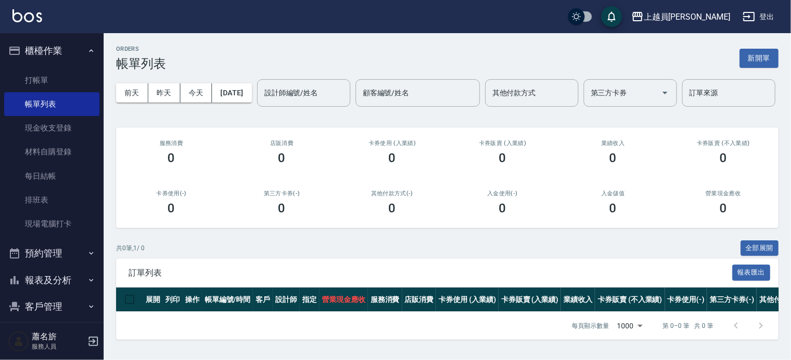
click at [746, 8] on button "登出" at bounding box center [759, 16] width 40 height 19
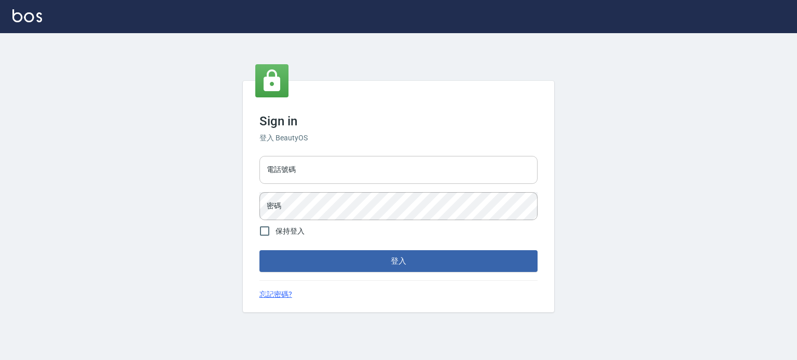
click at [376, 160] on input "電話號碼" at bounding box center [398, 170] width 278 height 28
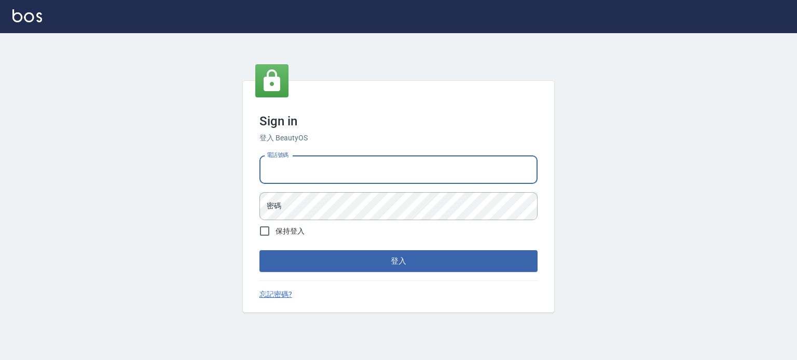
type input "0977239969"
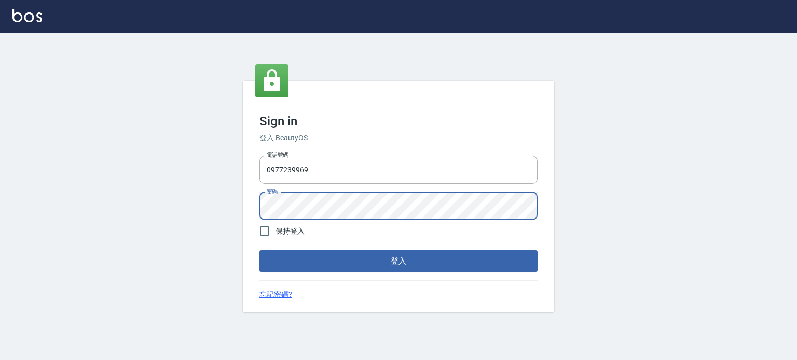
click at [259, 250] on button "登入" at bounding box center [398, 261] width 278 height 22
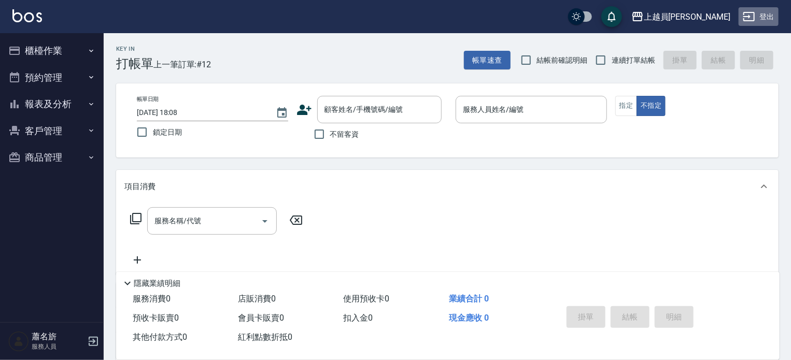
click at [776, 11] on button "登出" at bounding box center [759, 16] width 40 height 19
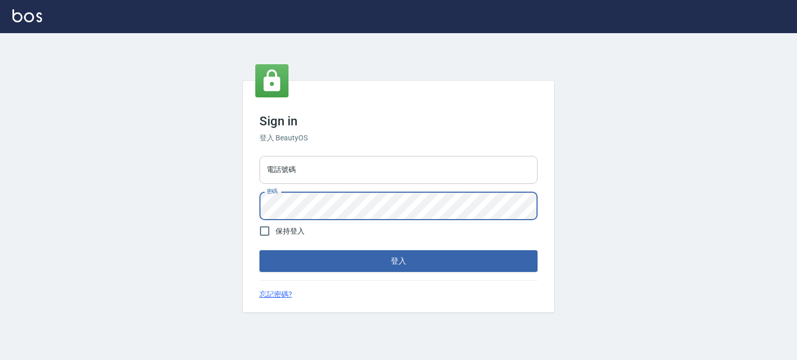
click at [382, 173] on input "電話號碼" at bounding box center [398, 170] width 278 height 28
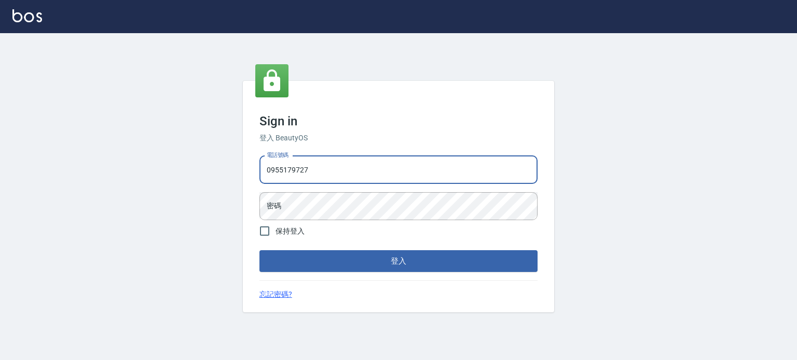
click at [386, 220] on form "電話號碼 0955179727 電話號碼 密碼 密碼 保持登入 登入" at bounding box center [398, 212] width 278 height 121
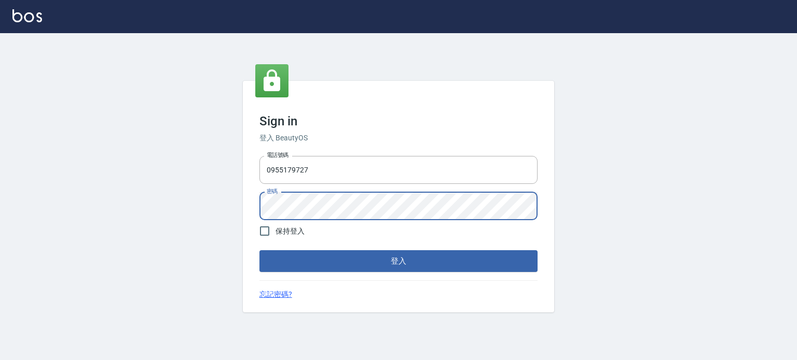
click at [259, 250] on button "登入" at bounding box center [398, 261] width 278 height 22
drag, startPoint x: 312, startPoint y: 168, endPoint x: 297, endPoint y: 167, distance: 14.5
click at [299, 166] on input "0955179727" at bounding box center [398, 170] width 278 height 28
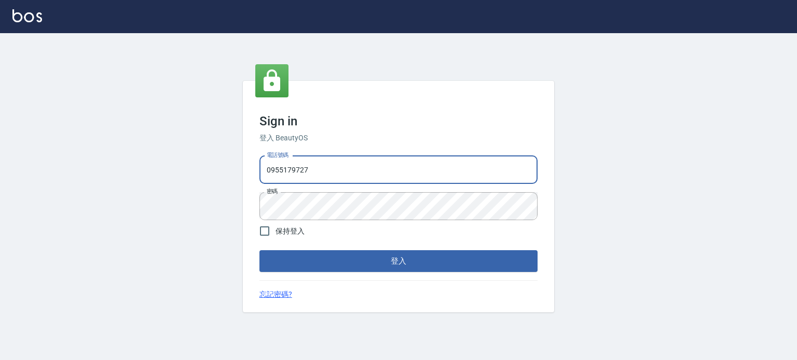
drag, startPoint x: 261, startPoint y: 176, endPoint x: 238, endPoint y: 178, distance: 23.9
click at [238, 178] on div "Sign in 登入 BeautyOS 電話號碼 0955179727 電話號碼 密碼 密碼 保持登入 登入 忘記密碼?" at bounding box center [398, 196] width 797 height 327
click at [317, 157] on input "0955179727" at bounding box center [398, 170] width 278 height 28
drag, startPoint x: 285, startPoint y: 167, endPoint x: 268, endPoint y: 171, distance: 18.1
click at [272, 170] on input "0955179727" at bounding box center [398, 170] width 278 height 28
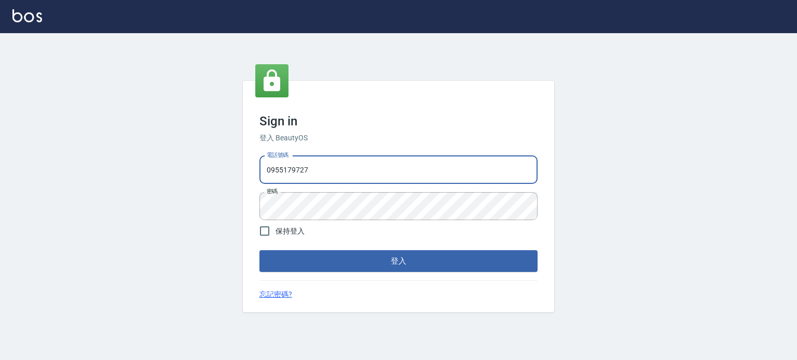
click at [264, 172] on input "0955179727" at bounding box center [398, 170] width 278 height 28
drag, startPoint x: 264, startPoint y: 169, endPoint x: 291, endPoint y: 169, distance: 26.5
click at [291, 169] on input "0955179727" at bounding box center [398, 170] width 278 height 28
drag, startPoint x: 297, startPoint y: 168, endPoint x: 323, endPoint y: 164, distance: 26.8
click at [323, 164] on input "0955179727" at bounding box center [398, 170] width 278 height 28
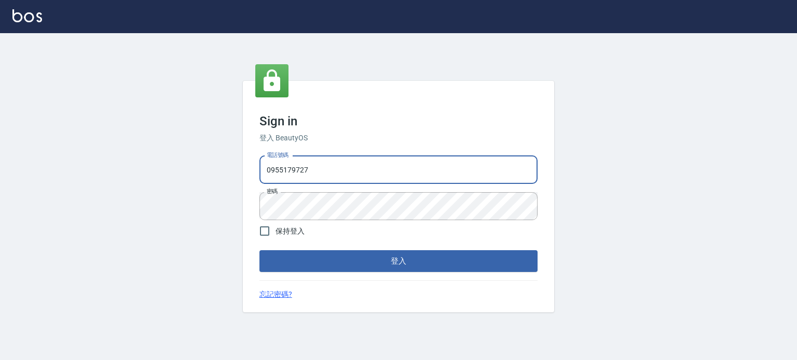
click at [317, 168] on input "0955179727" at bounding box center [398, 170] width 278 height 28
type input "0"
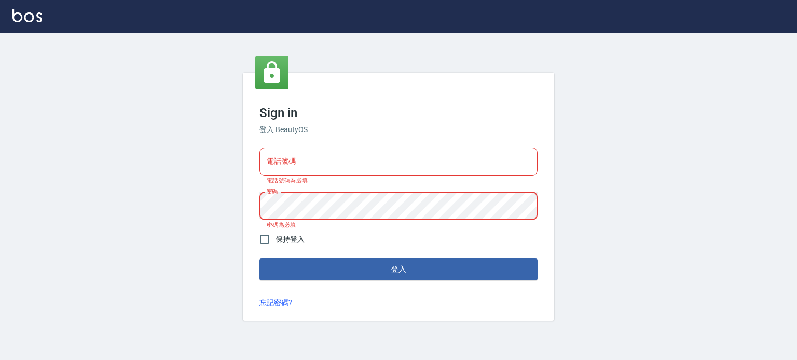
click at [307, 172] on input "電話號碼" at bounding box center [398, 162] width 278 height 28
type input "0977239969"
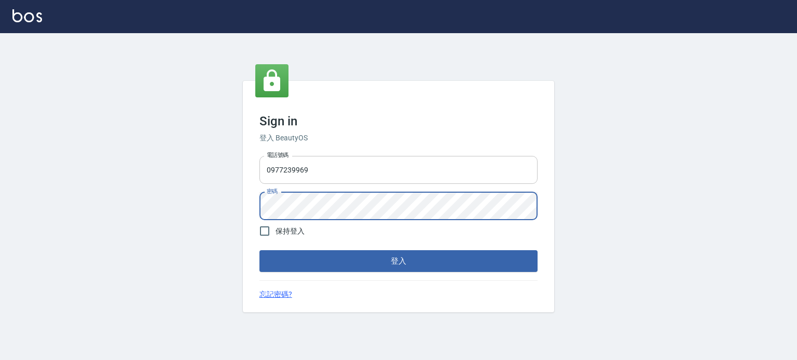
click at [259, 250] on button "登入" at bounding box center [398, 261] width 278 height 22
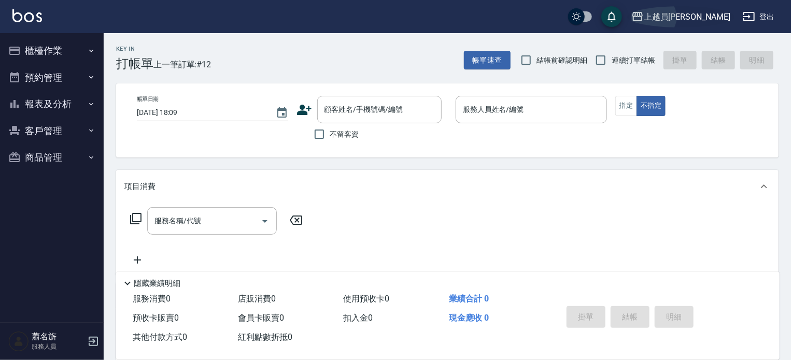
click at [718, 21] on div "上越員[PERSON_NAME]" at bounding box center [687, 16] width 87 height 13
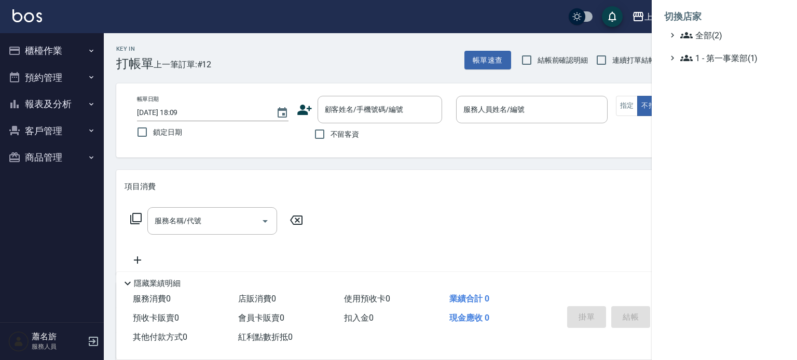
click at [390, 65] on div at bounding box center [398, 180] width 797 height 360
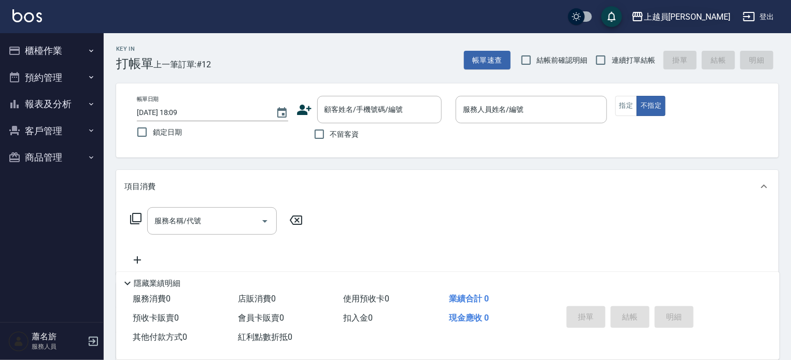
click at [705, 13] on div "上越員[PERSON_NAME]" at bounding box center [687, 16] width 87 height 13
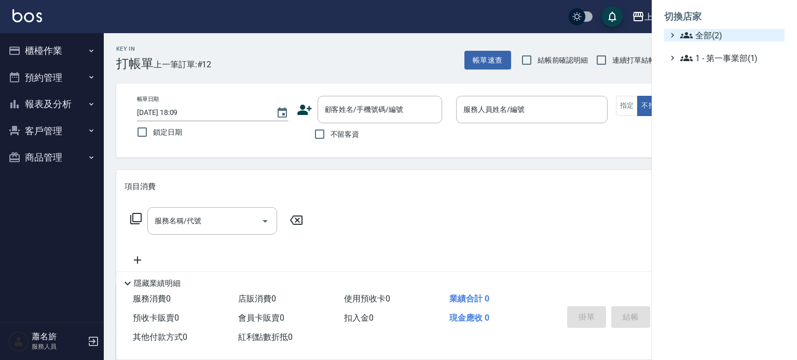
click at [706, 38] on span "全部(2)" at bounding box center [730, 35] width 100 height 12
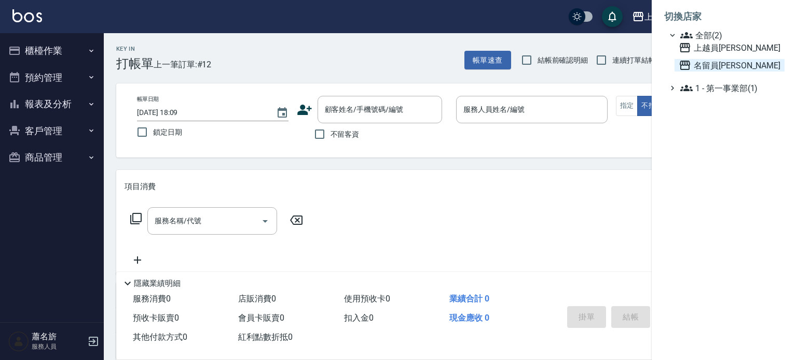
click at [708, 65] on span "名留員林中正" at bounding box center [729, 65] width 102 height 12
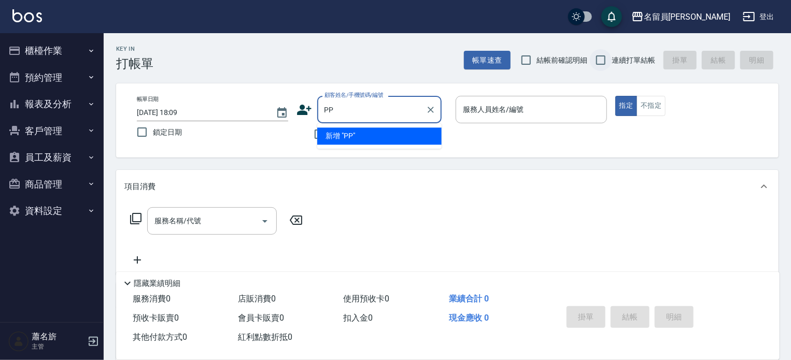
type input "PP"
click at [592, 58] on input "連續打單結帳" at bounding box center [601, 60] width 22 height 22
checkbox input "true"
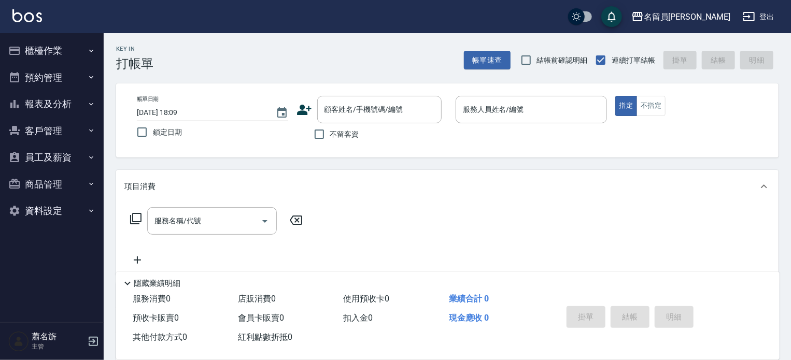
click at [331, 134] on span "不留客資" at bounding box center [344, 134] width 29 height 11
click at [330, 134] on input "不留客資" at bounding box center [320, 134] width 22 height 22
checkbox input "true"
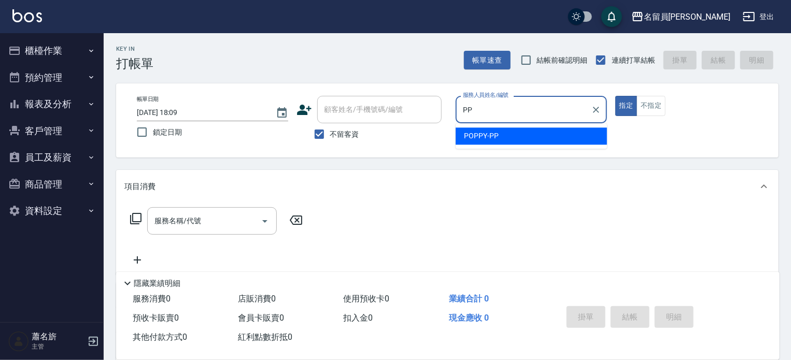
type input "POPPY-PP"
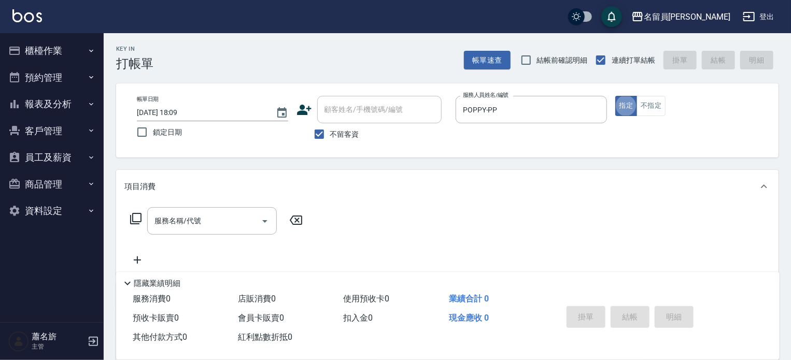
type button "true"
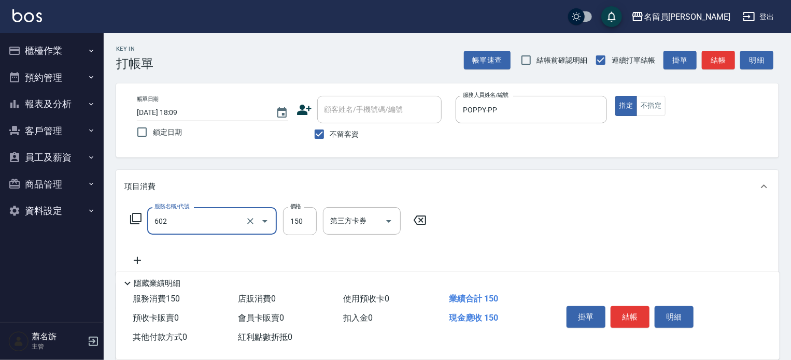
type input "一般洗髮(602)"
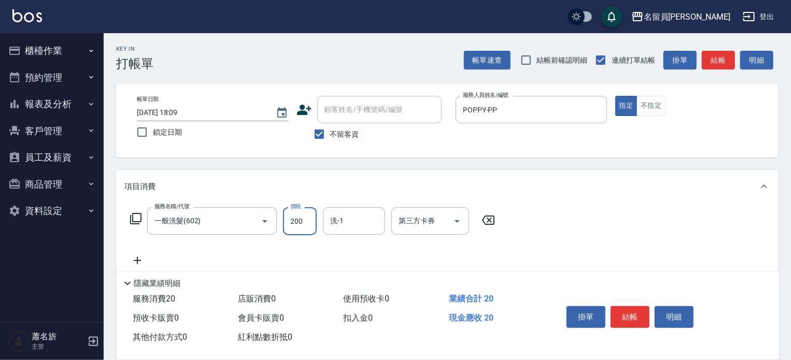
type input "200"
type input "[PERSON_NAME]-23"
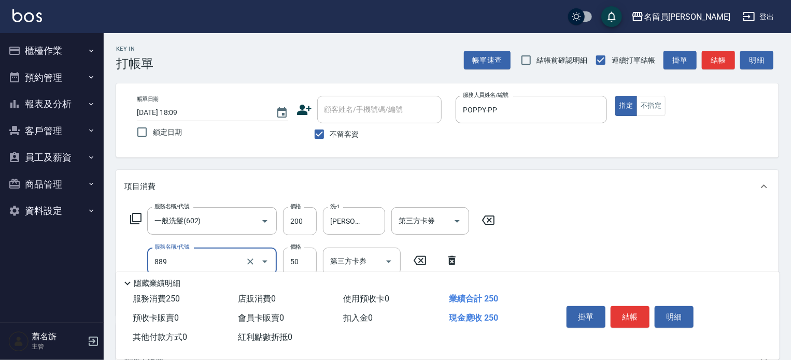
type input "精油(889)"
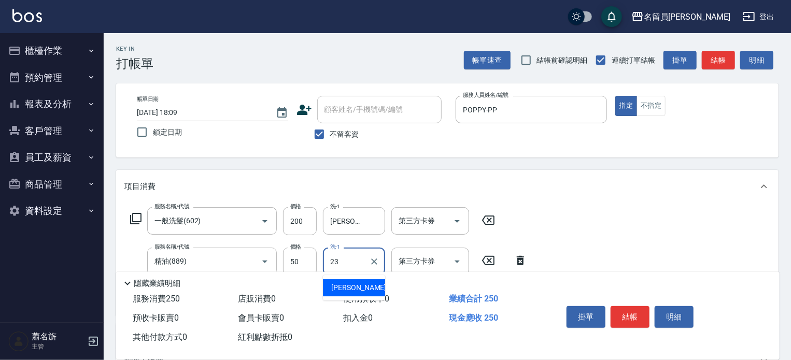
type input "[PERSON_NAME]-23"
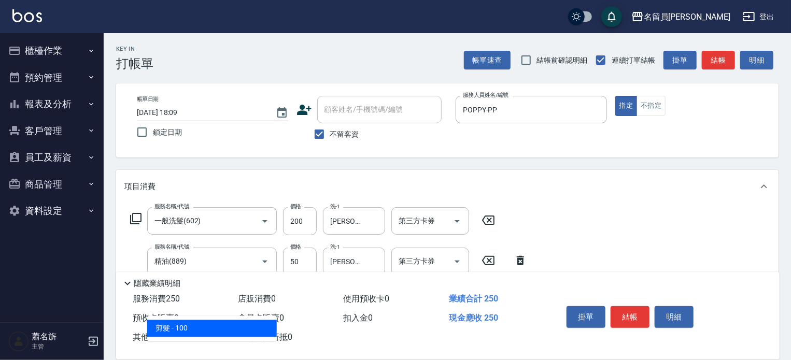
type input "剪髮(302)"
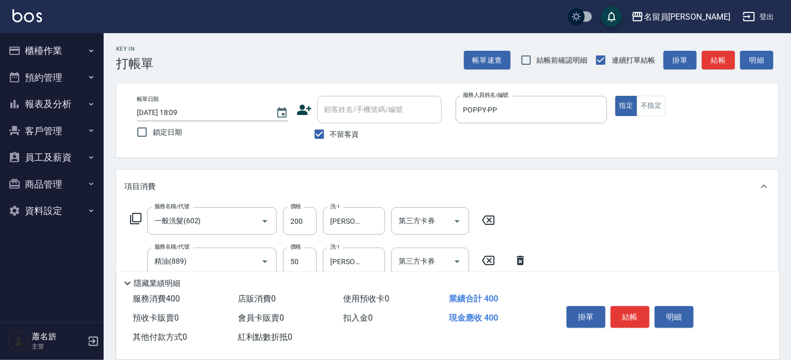
type input "150"
drag, startPoint x: 647, startPoint y: 315, endPoint x: 630, endPoint y: 300, distance: 22.8
click at [642, 312] on button "結帳" at bounding box center [630, 318] width 39 height 22
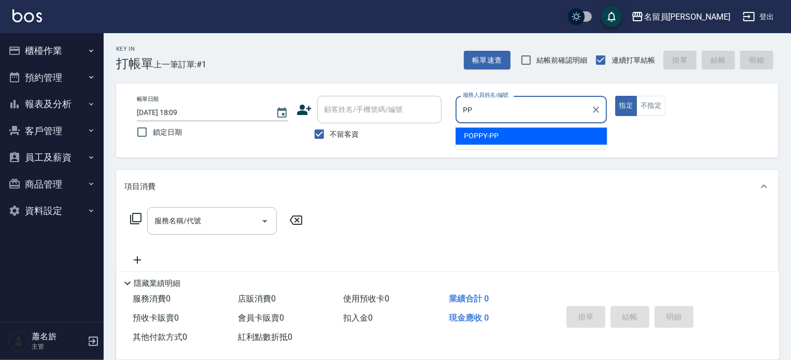
type input "P"
type input "七七-77"
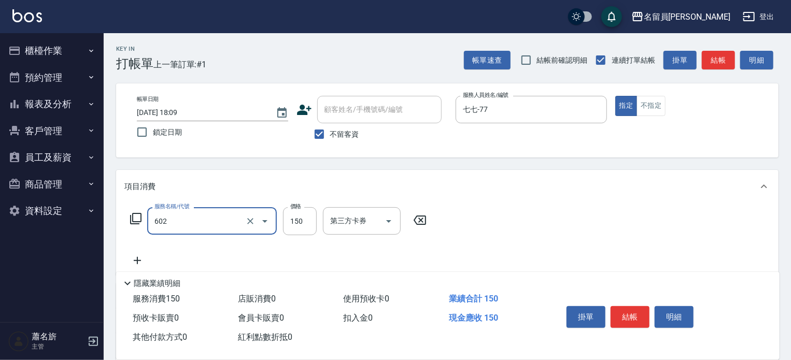
type input "一般洗髮(602)"
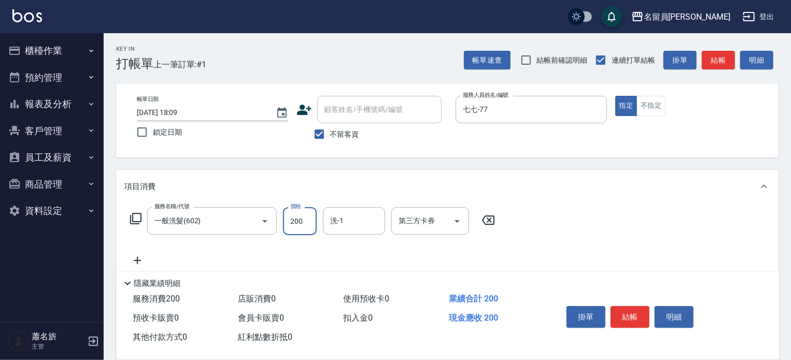
type input "200"
type input "[PERSON_NAME]-17"
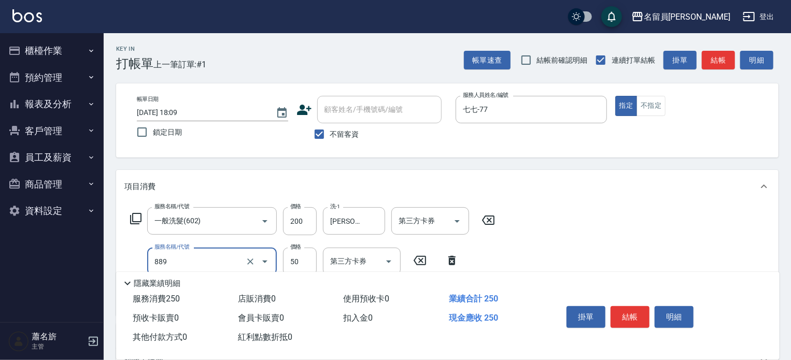
type input "精油(889)"
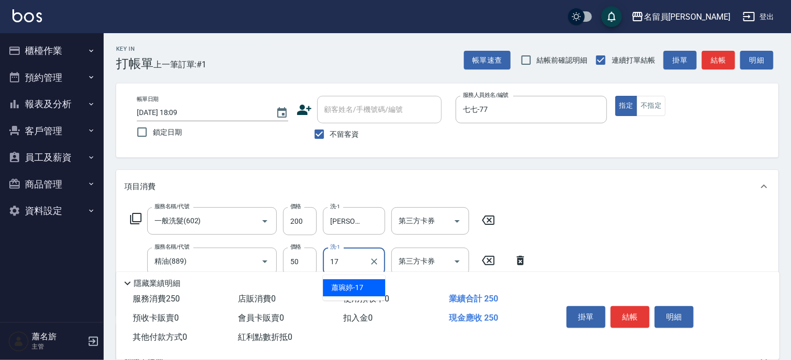
type input "[PERSON_NAME]-17"
type input "剪髮(302)"
type input "200"
click at [637, 311] on button "結帳" at bounding box center [630, 318] width 39 height 22
click at [637, 311] on div "掛單 結帳 明細" at bounding box center [630, 318] width 135 height 33
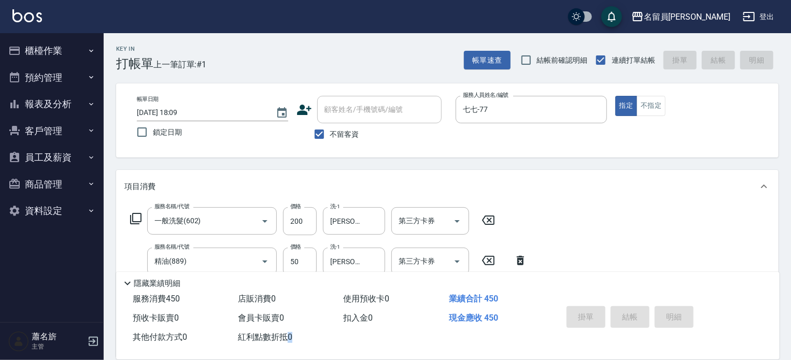
type input "2025/08/15 18:10"
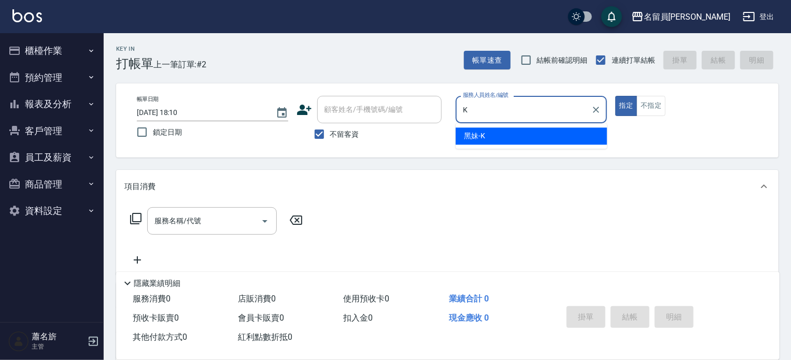
type input "黑妹-K"
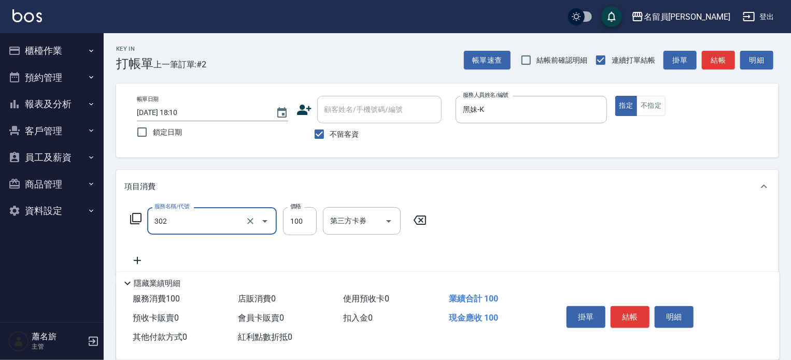
type input "剪髮(302)"
type input "250"
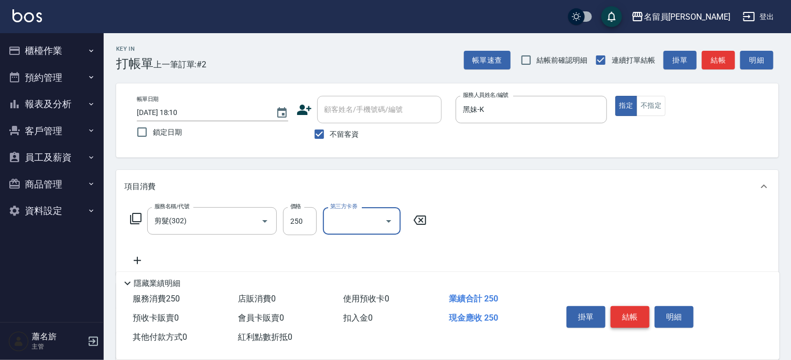
click at [631, 309] on button "結帳" at bounding box center [630, 318] width 39 height 22
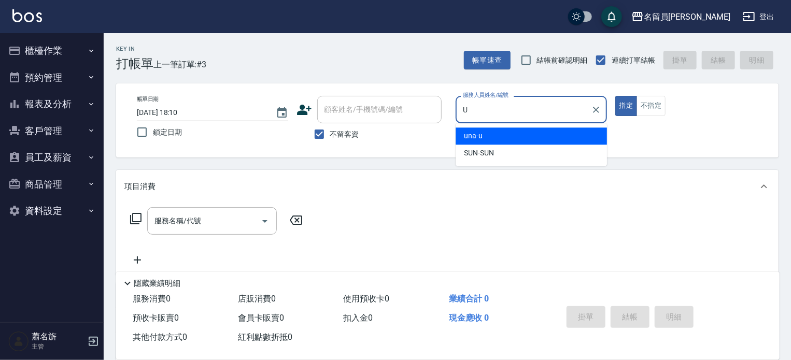
type input "una-u"
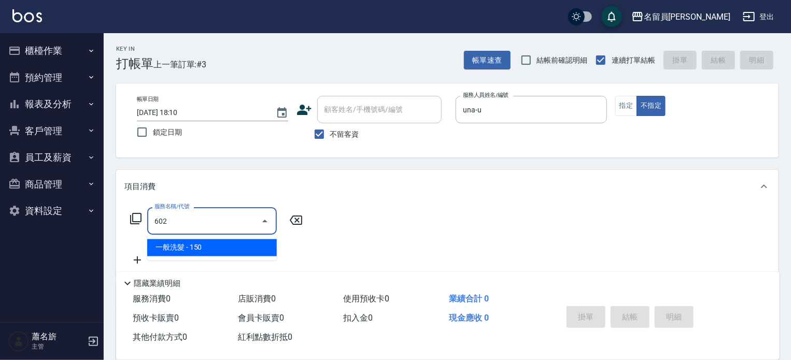
type input "一般洗髮(602)"
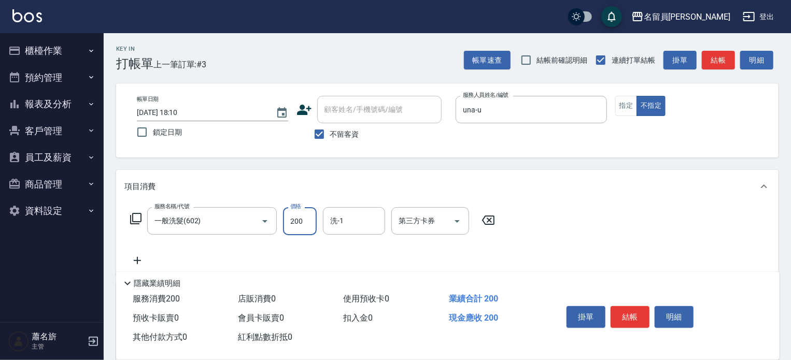
type input "200"
type input "[PERSON_NAME]-23"
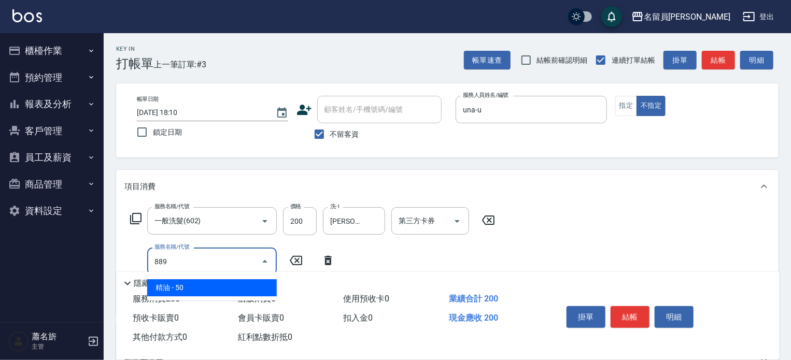
type input "精油(889)"
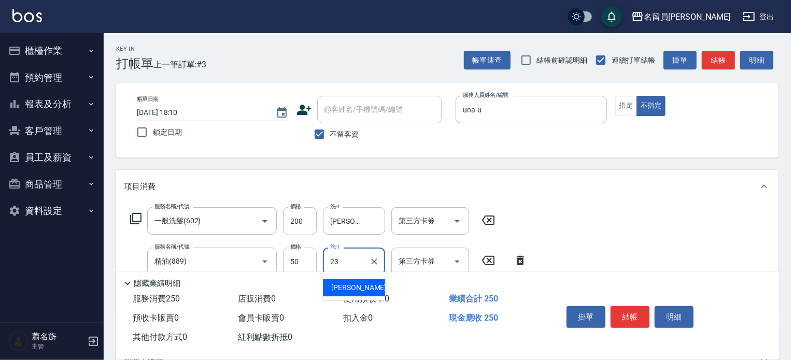
type input "[PERSON_NAME]-23"
type input "瞬間保養(415)"
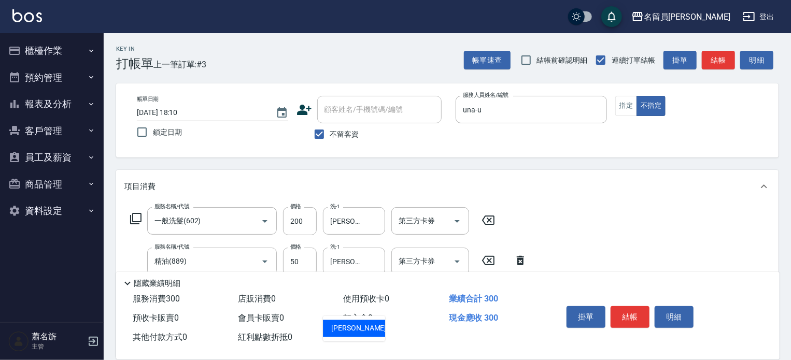
type input "[PERSON_NAME]-23"
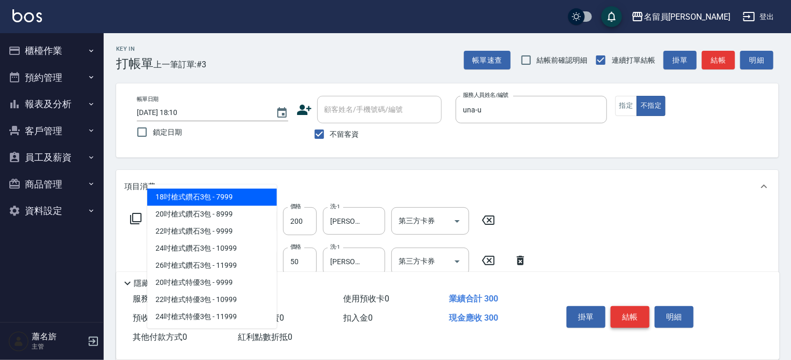
type input "3"
click at [638, 319] on button "結帳" at bounding box center [630, 318] width 39 height 22
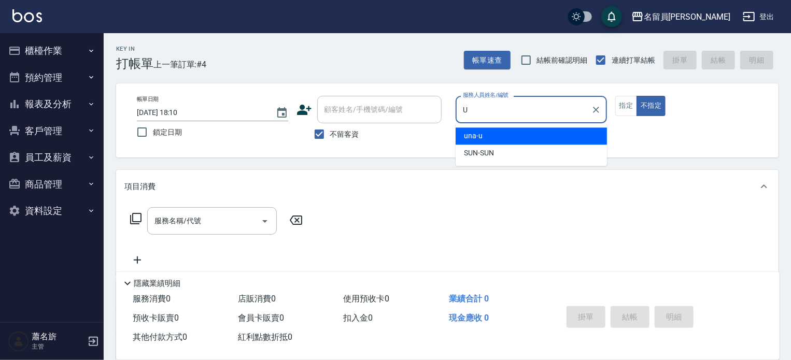
type input "una-u"
type button "false"
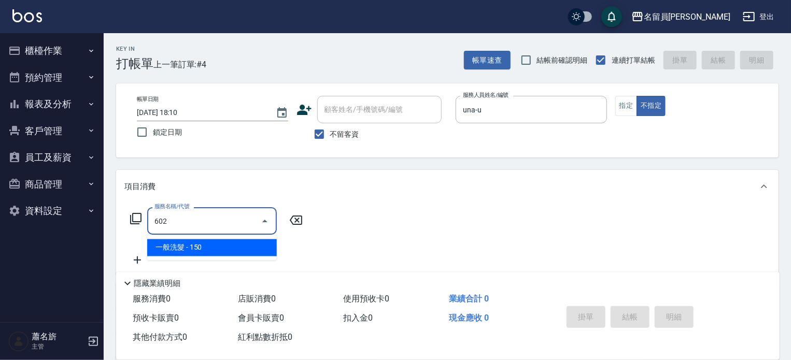
type input "一般洗髮(602)"
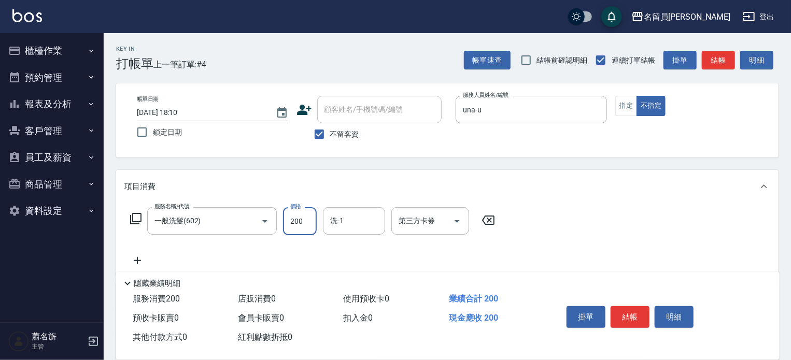
type input "200"
type input "[PERSON_NAME]-23"
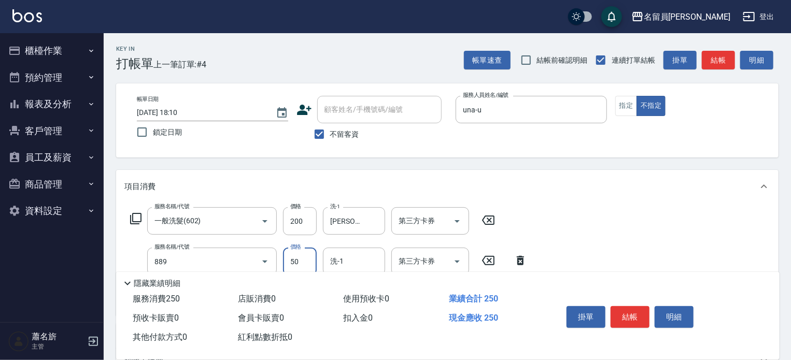
type input "精油(889)"
type input "[PERSON_NAME]-23"
type input "瞬間保養(415)"
type input "[PERSON_NAME]-23"
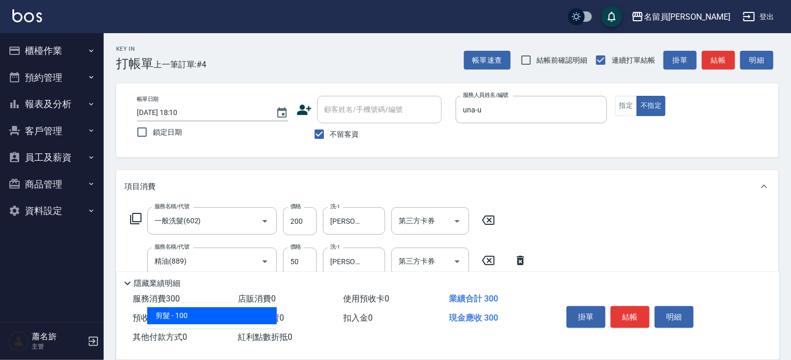
type input "剪髮(302)"
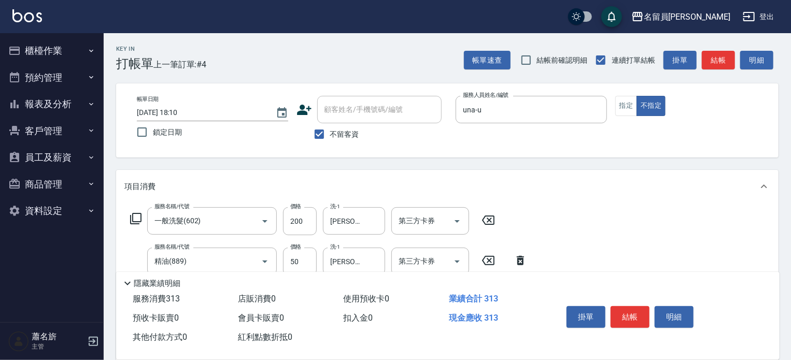
type input "130"
click at [635, 316] on button "結帳" at bounding box center [630, 318] width 39 height 22
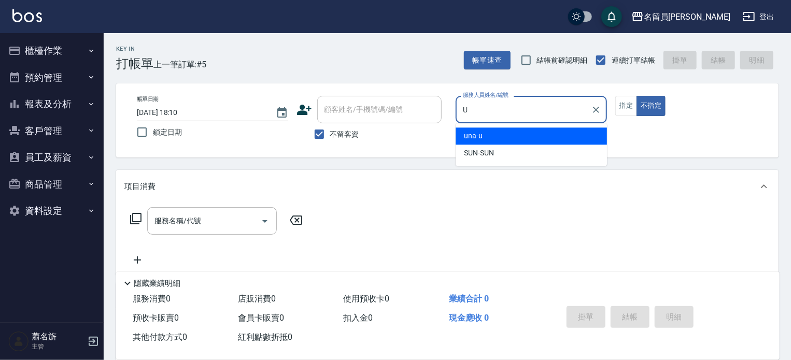
type input "una-u"
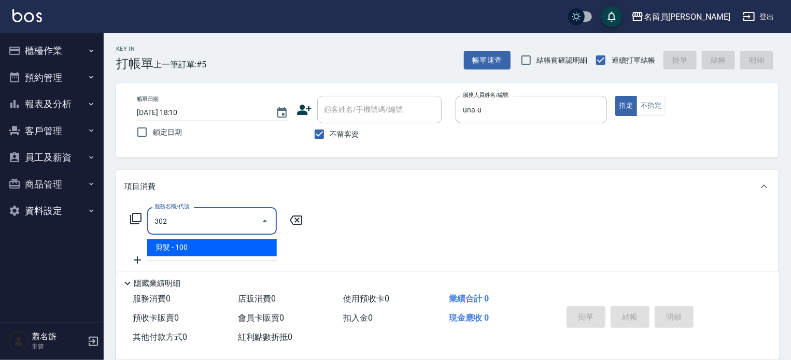
type input "剪髮(302)"
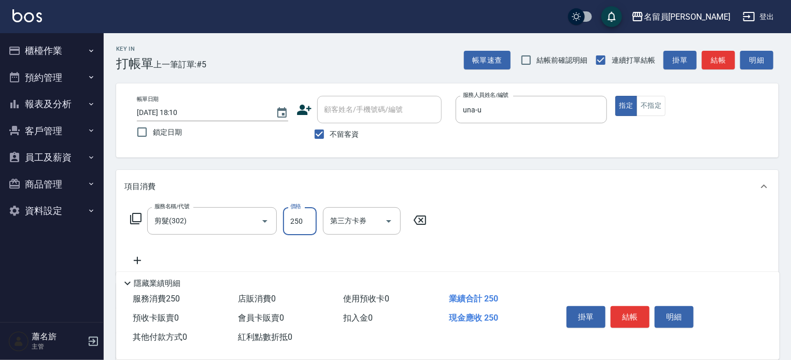
type input "250"
drag, startPoint x: 633, startPoint y: 317, endPoint x: 641, endPoint y: 311, distance: 10.0
click at [633, 317] on button "結帳" at bounding box center [630, 318] width 39 height 22
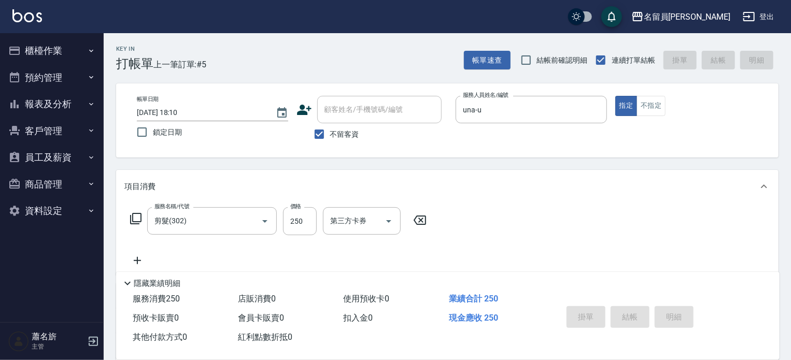
type input "2025/08/15 18:11"
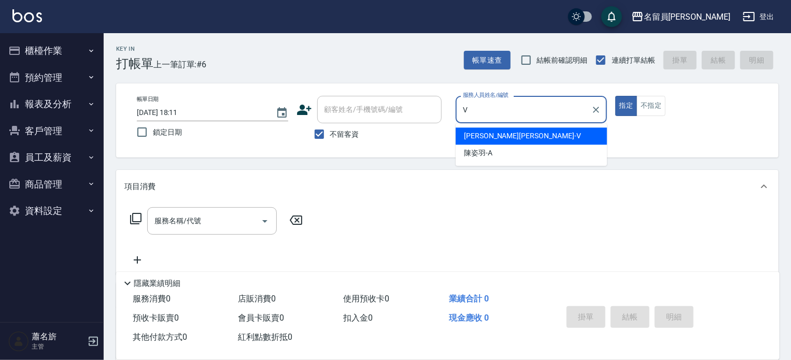
type input "[PERSON_NAME][PERSON_NAME]-V"
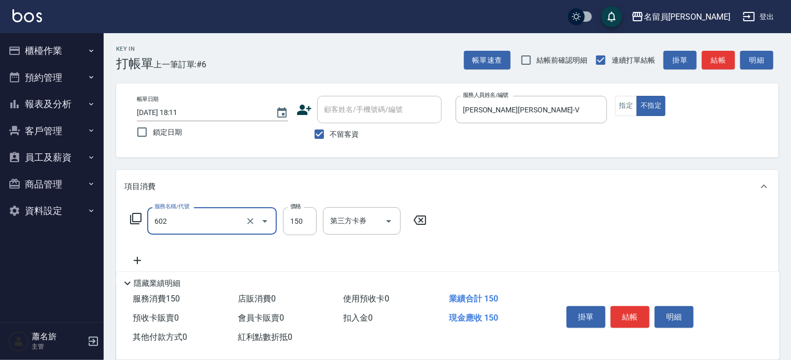
type input "一般洗髮(602)"
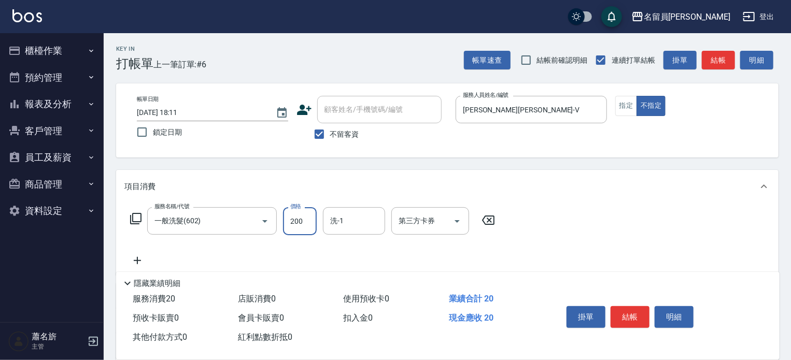
type input "200"
type input "[PERSON_NAME]-23"
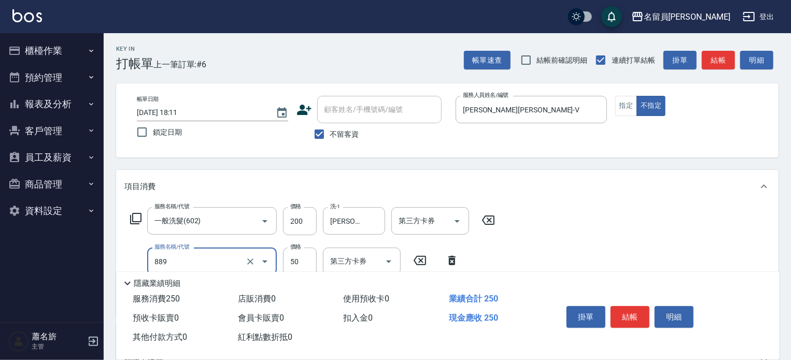
type input "精油(889)"
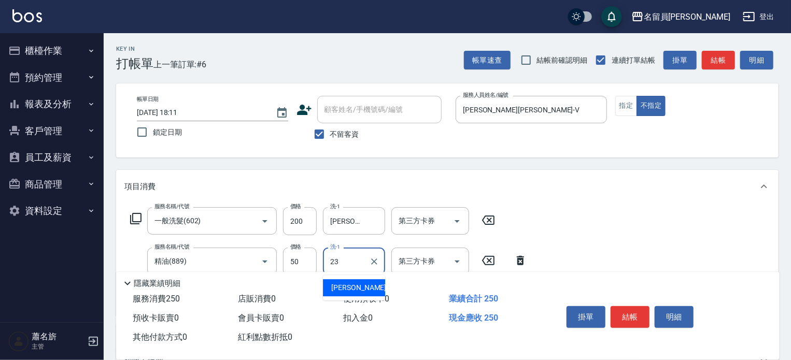
type input "[PERSON_NAME]-23"
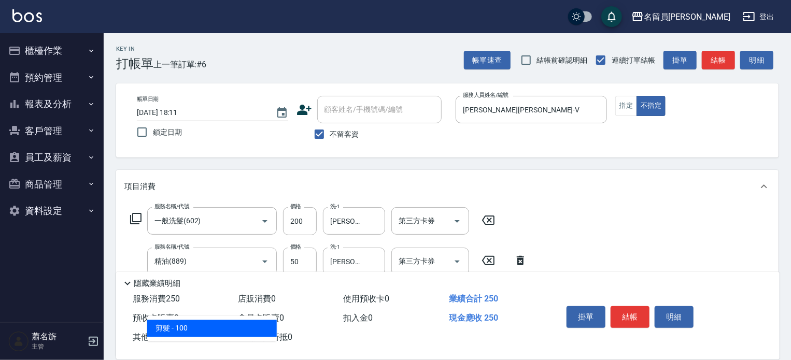
type input "剪髮(302)"
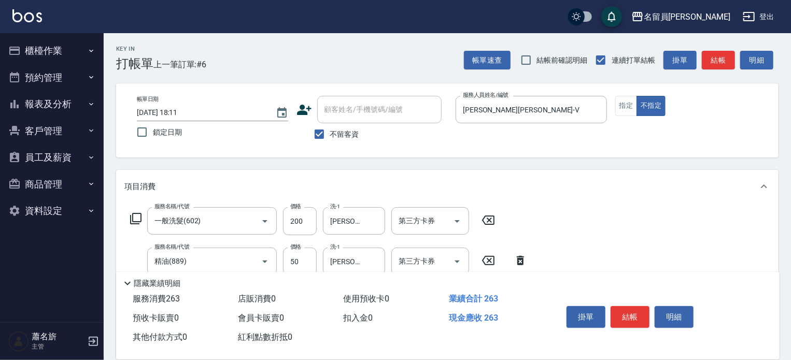
type input "130"
drag, startPoint x: 635, startPoint y: 313, endPoint x: 636, endPoint y: 308, distance: 5.4
click at [635, 311] on button "結帳" at bounding box center [630, 318] width 39 height 22
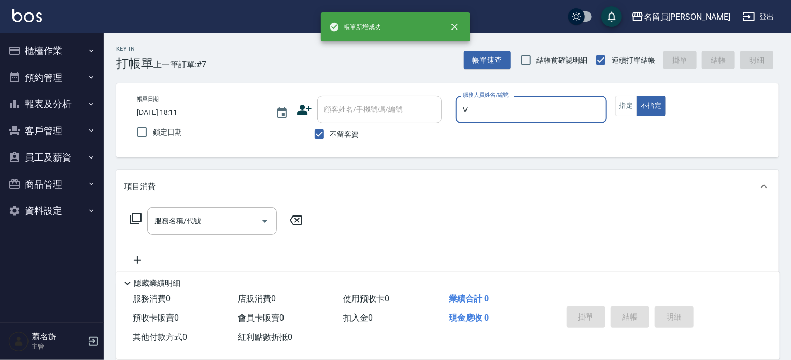
type input "[PERSON_NAME][PERSON_NAME]-V"
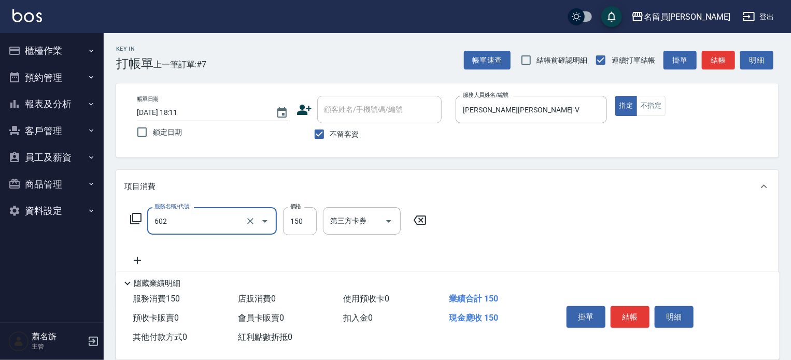
type input "一般洗髮(602)"
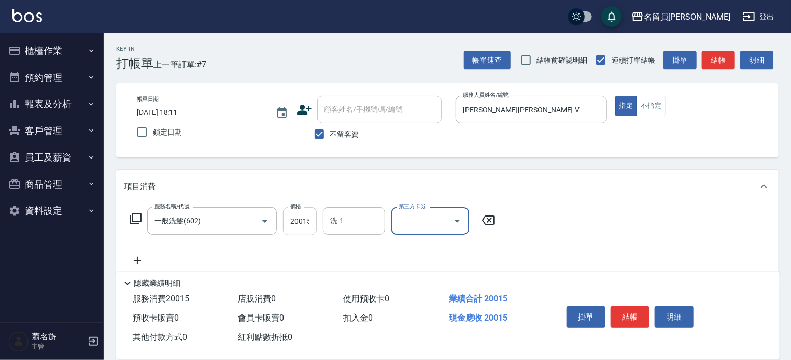
click at [309, 230] on input "20015" at bounding box center [300, 221] width 34 height 28
type input "200"
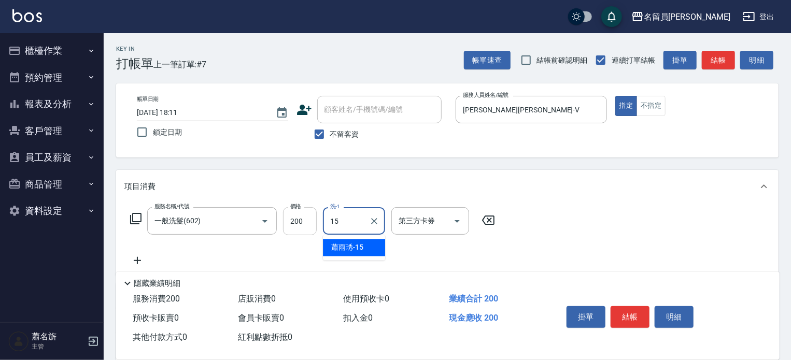
type input "[PERSON_NAME]-15"
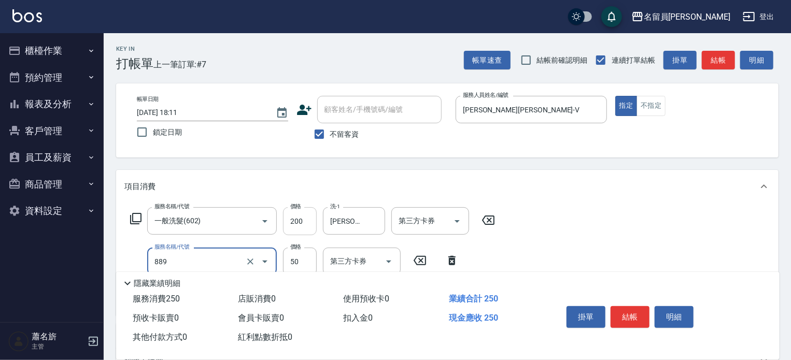
type input "精油(889)"
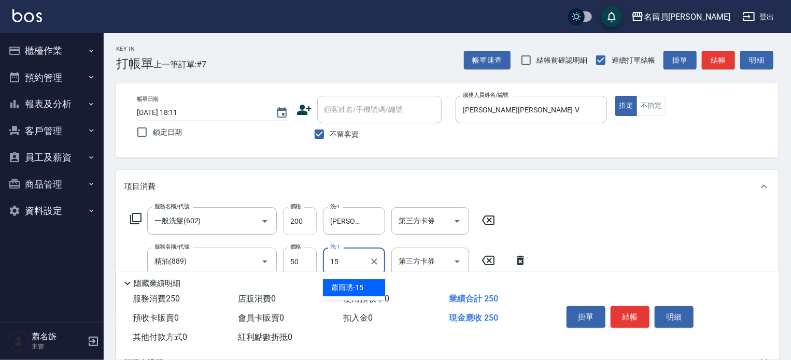
type input "[PERSON_NAME]-15"
type input "瞬間保養(415)"
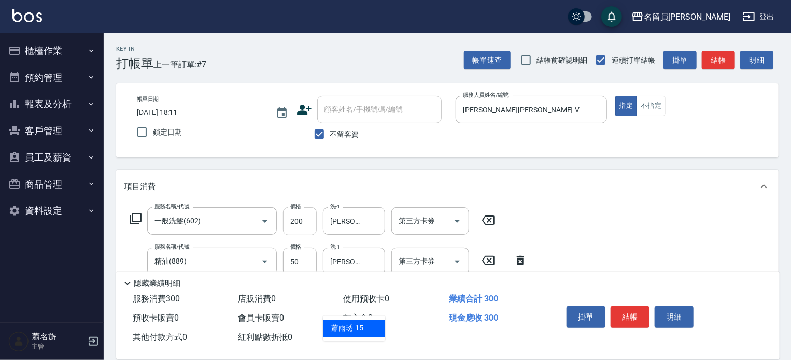
type input "[PERSON_NAME]-15"
type input "剪髮(302)"
type input "300"
click at [641, 312] on button "結帳" at bounding box center [630, 318] width 39 height 22
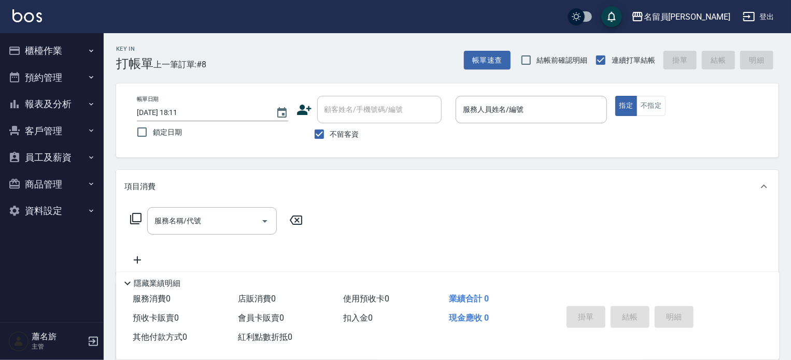
click at [697, 297] on div "掛單 結帳 明細" at bounding box center [658, 319] width 217 height 58
click at [560, 98] on div "服務人員姓名/編號" at bounding box center [531, 109] width 151 height 27
type input "V"
click at [616, 96] on button "指定" at bounding box center [627, 106] width 22 height 20
click at [496, 116] on input "服務人員姓名/編號" at bounding box center [532, 110] width 142 height 18
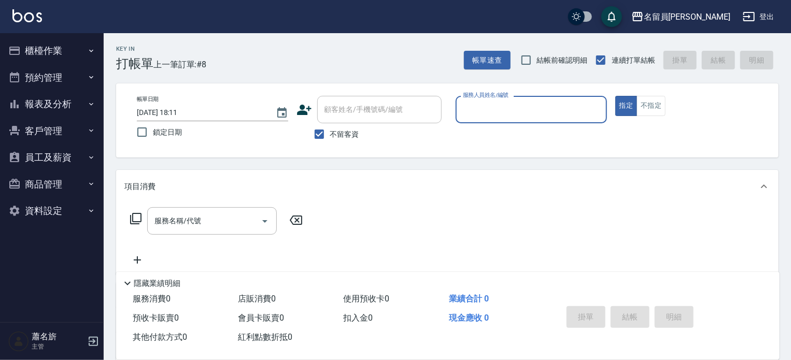
click at [496, 116] on input "服務人員姓名/編號" at bounding box center [532, 110] width 142 height 18
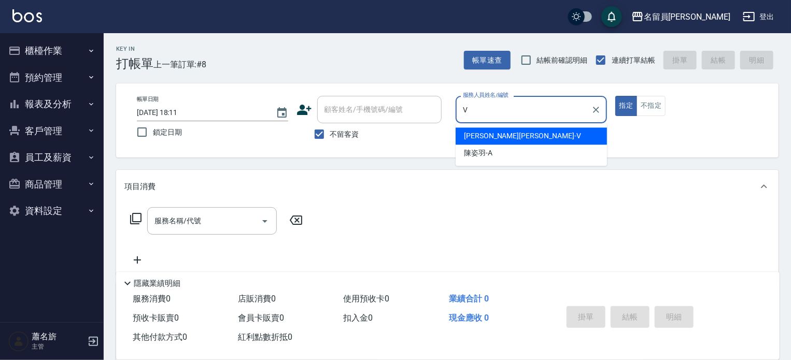
type input "[PERSON_NAME][PERSON_NAME]-V"
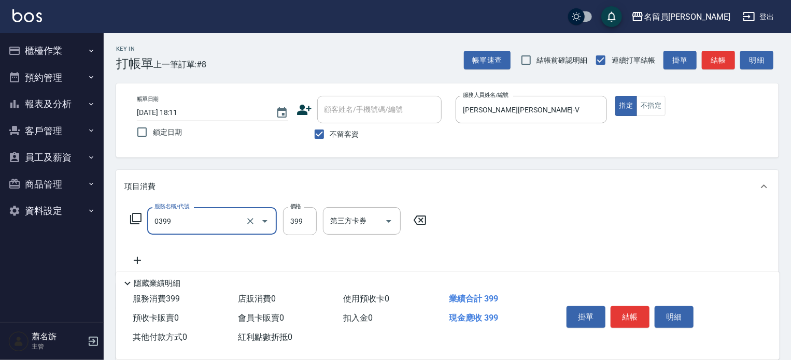
type input "海鹽SPA(0399)"
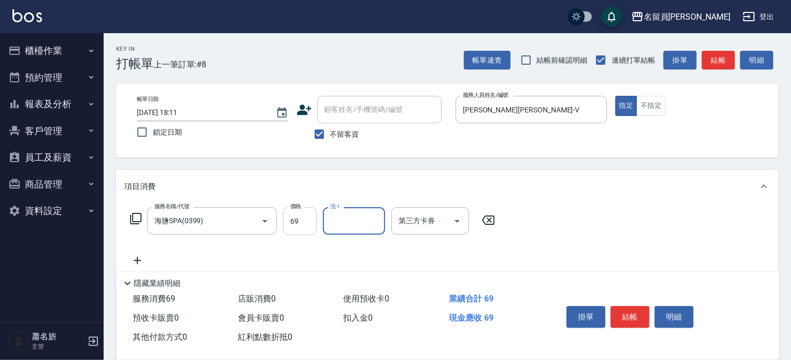
click at [291, 213] on input "69" at bounding box center [300, 221] width 34 height 28
type input "699"
type input "[PERSON_NAME]-15"
click at [624, 308] on button "結帳" at bounding box center [630, 318] width 39 height 22
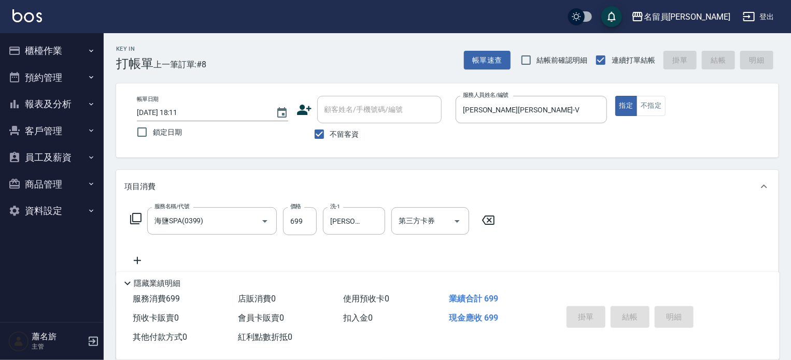
type input "2025/08/15 18:12"
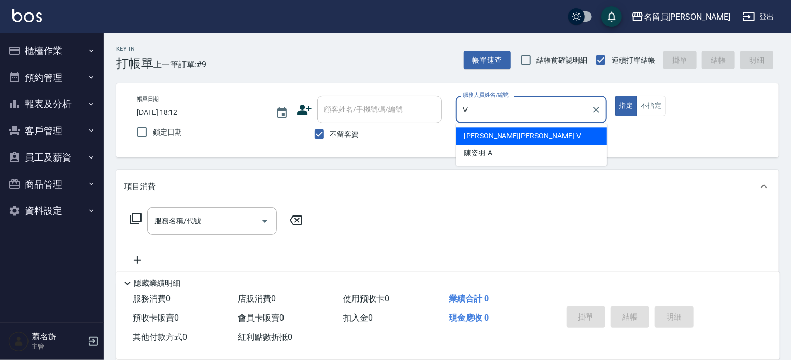
type input "[PERSON_NAME][PERSON_NAME]-V"
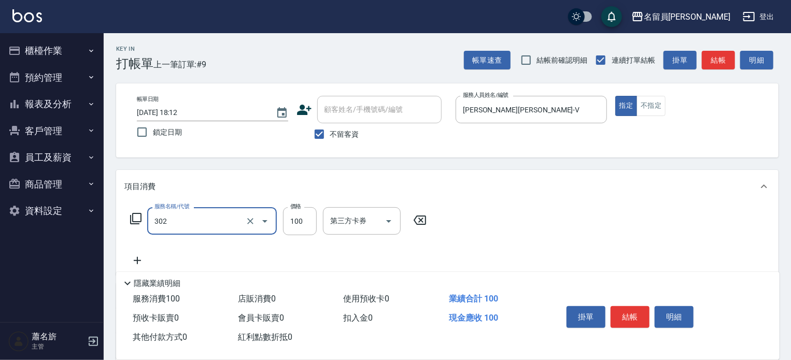
type input "剪髮(302)"
type input "350"
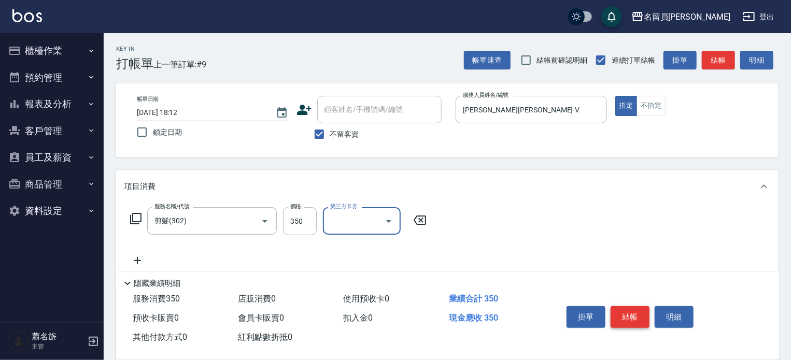
click at [644, 311] on button "結帳" at bounding box center [630, 318] width 39 height 22
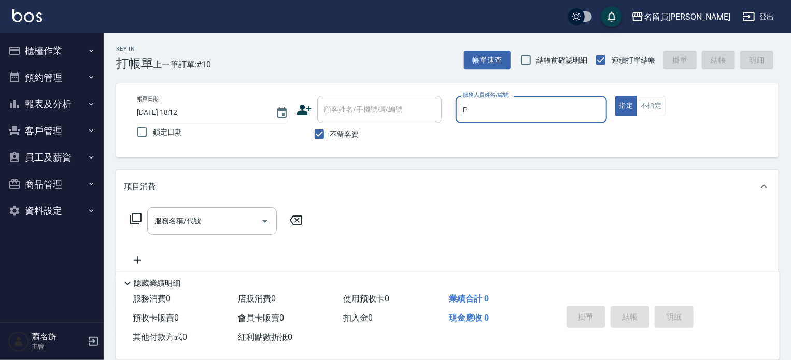
type input "張雅欣-P"
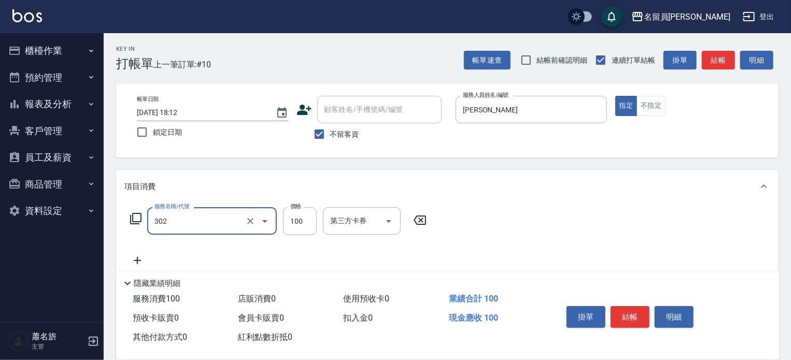
type input "剪髮(302)"
type input "699"
click at [639, 315] on button "結帳" at bounding box center [630, 318] width 39 height 22
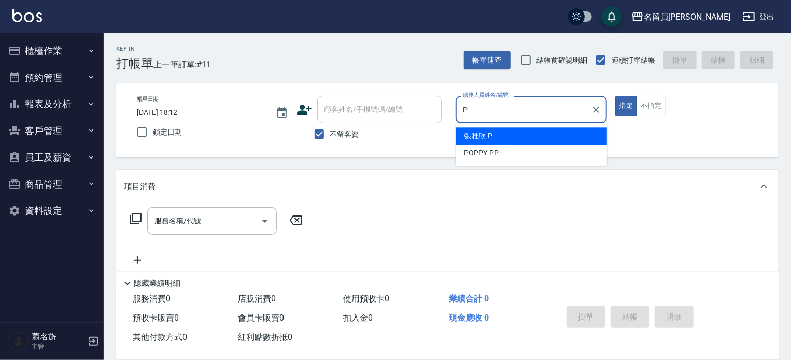
type input "張雅欣-P"
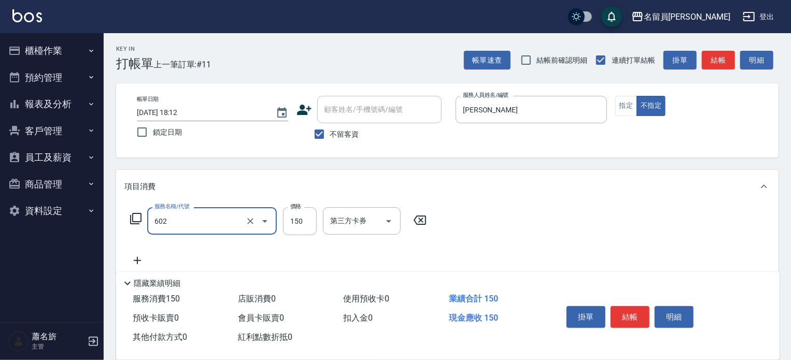
type input "一般洗髮(602)"
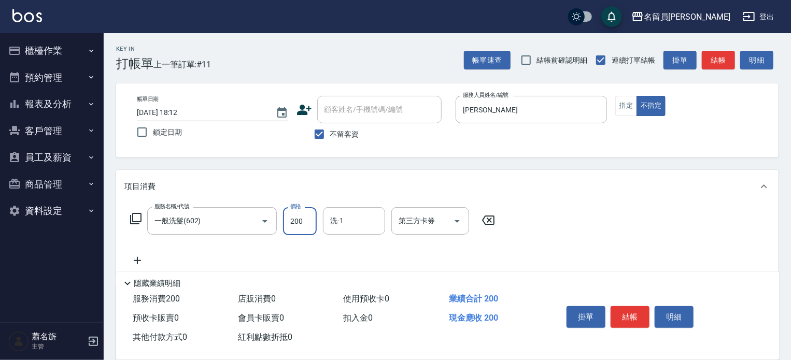
type input "200"
type input "[PERSON_NAME]-23"
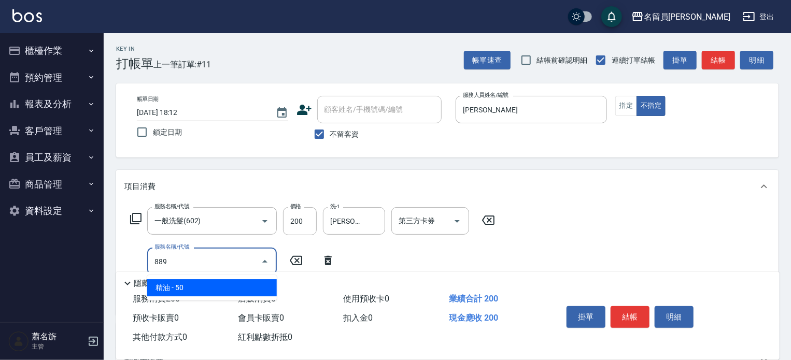
type input "精油(889)"
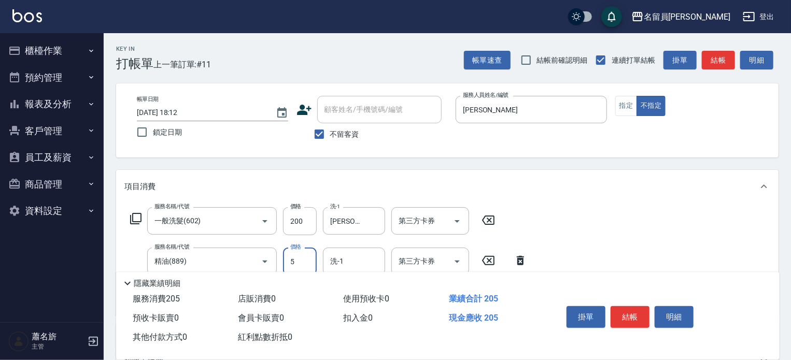
type input "50"
type input "[PERSON_NAME]-23"
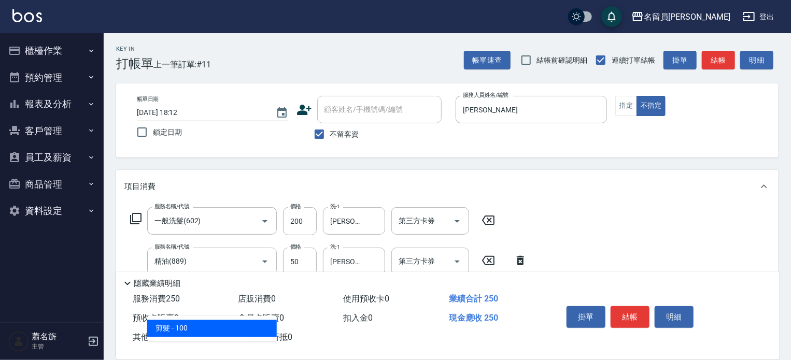
type input "剪髮(302)"
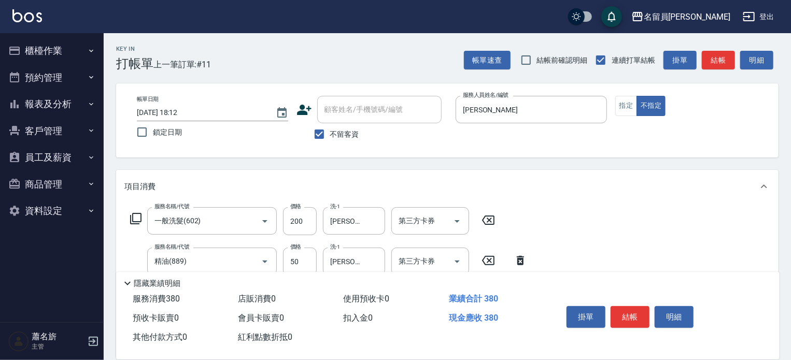
type input "130"
click at [634, 317] on button "結帳" at bounding box center [630, 318] width 39 height 22
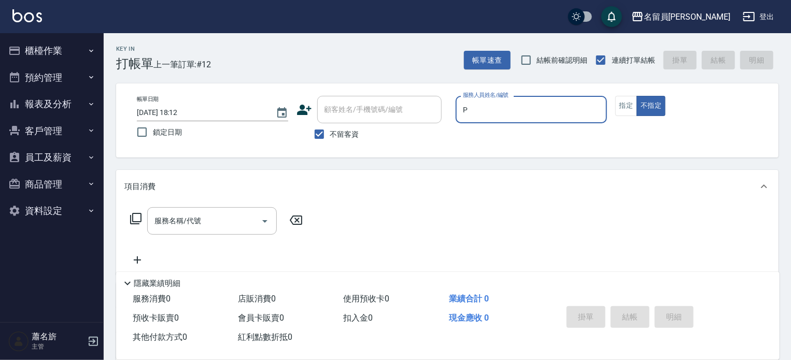
type input "張雅欣-P"
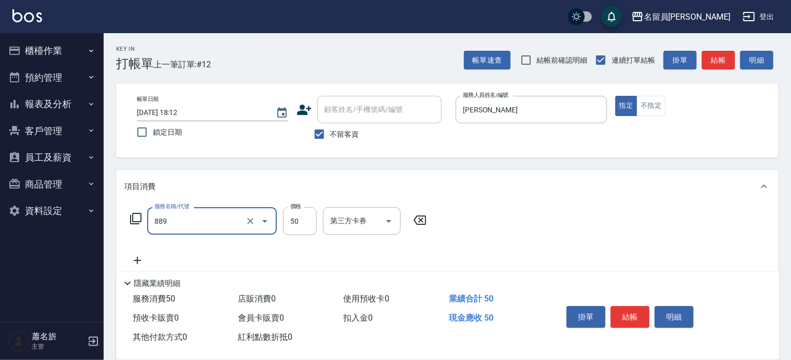
type input "精油(889)"
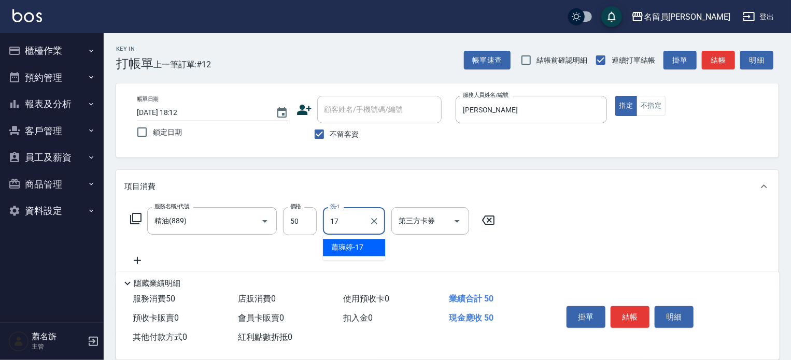
type input "[PERSON_NAME]-17"
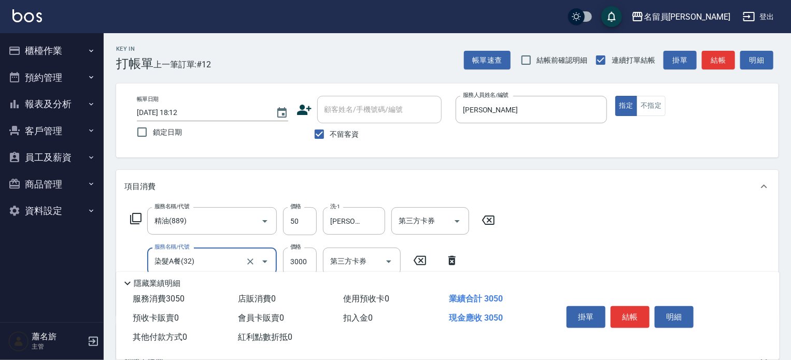
type input "染髮A餐(32)"
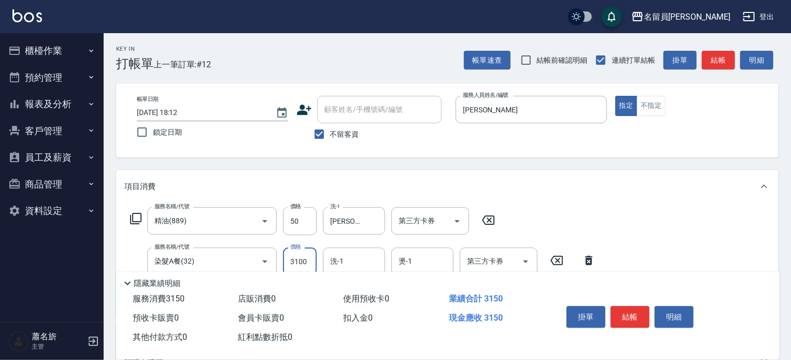
type input "3100"
type input "[PERSON_NAME]-17"
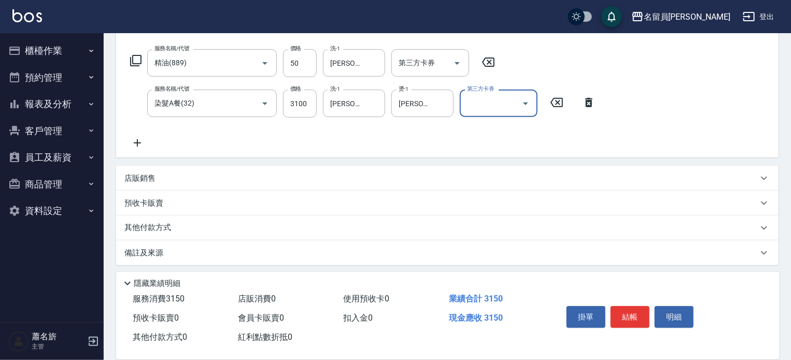
scroll to position [162, 0]
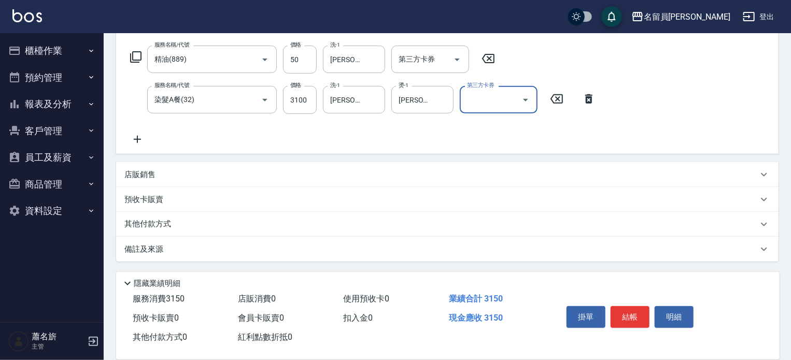
click at [193, 178] on div "店販銷售" at bounding box center [441, 175] width 634 height 11
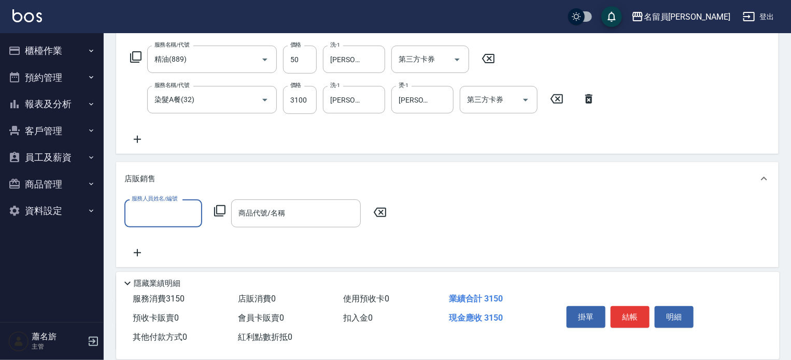
scroll to position [0, 0]
click at [180, 201] on div "服務人員姓名/編號" at bounding box center [163, 213] width 78 height 27
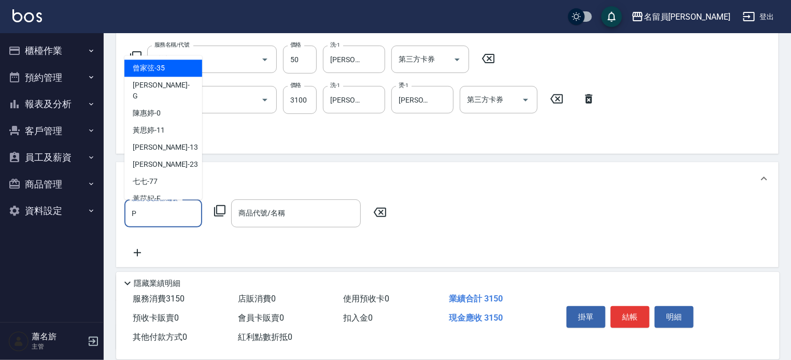
type input "張雅欣-P"
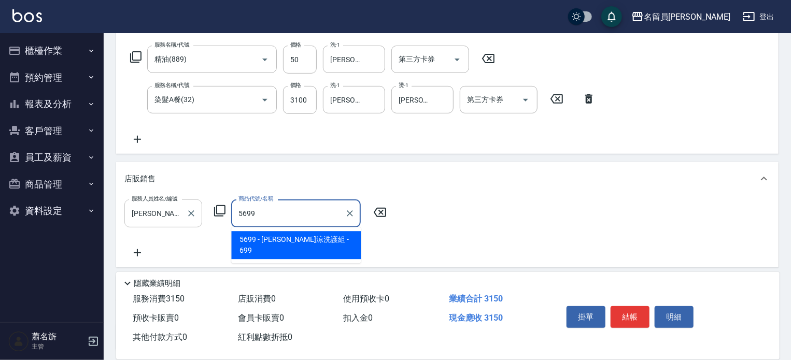
type input "水水沁涼洗護組"
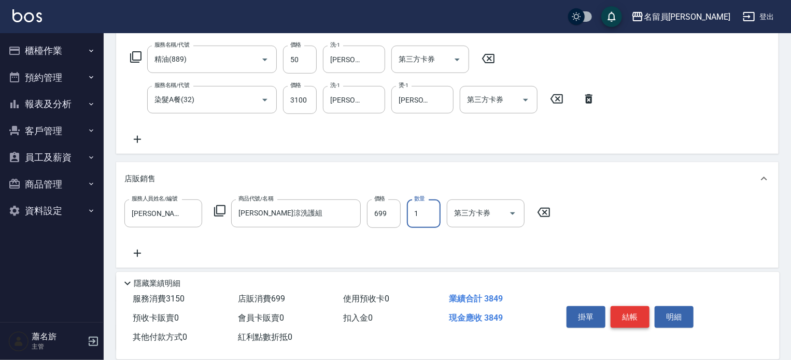
click at [633, 307] on button "結帳" at bounding box center [630, 318] width 39 height 22
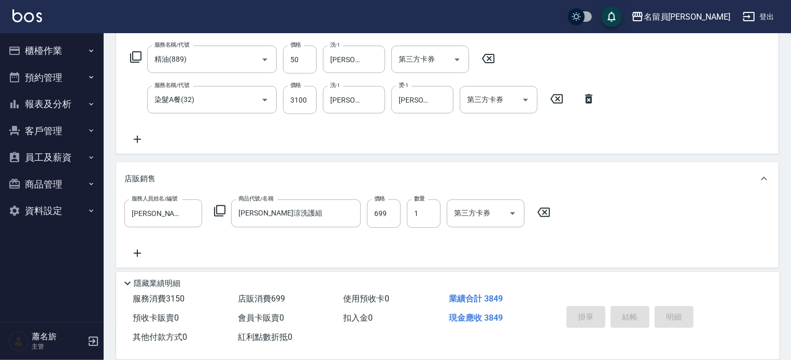
type input "2025/08/15 18:13"
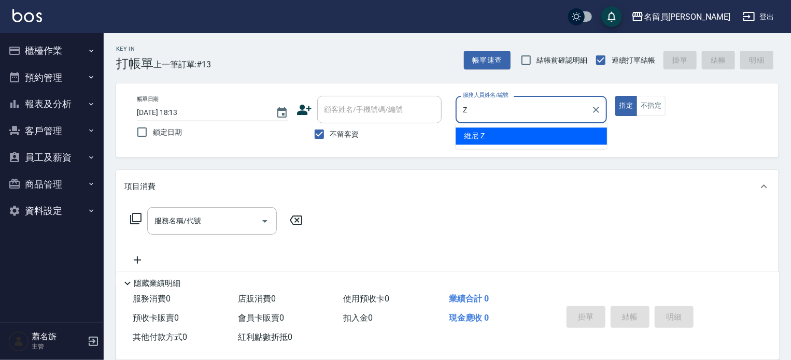
type input "維尼-Z"
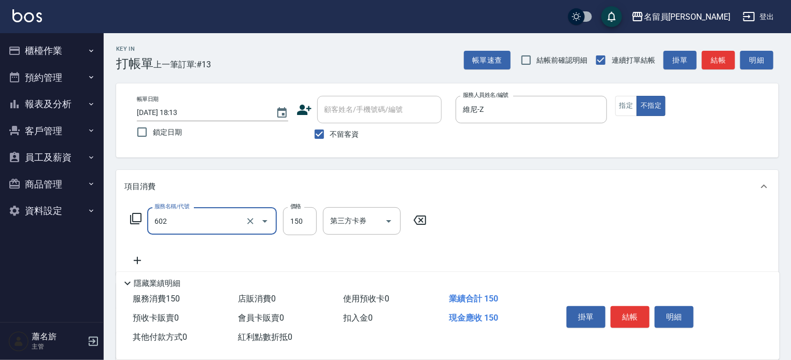
type input "一般洗髮(602)"
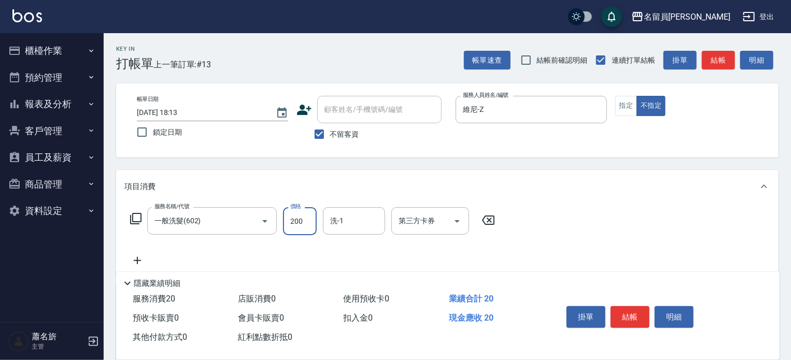
type input "200"
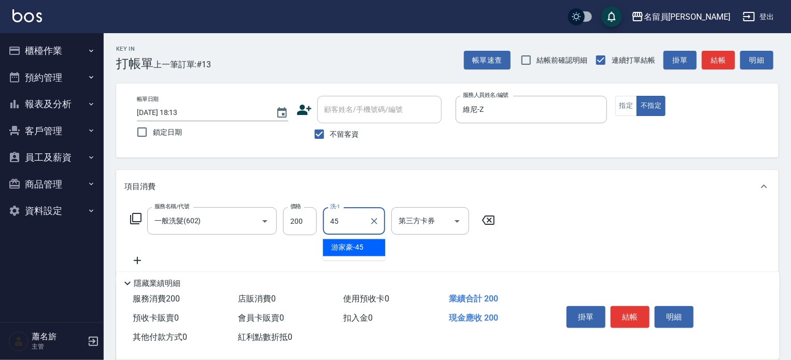
type input "游家豪-45"
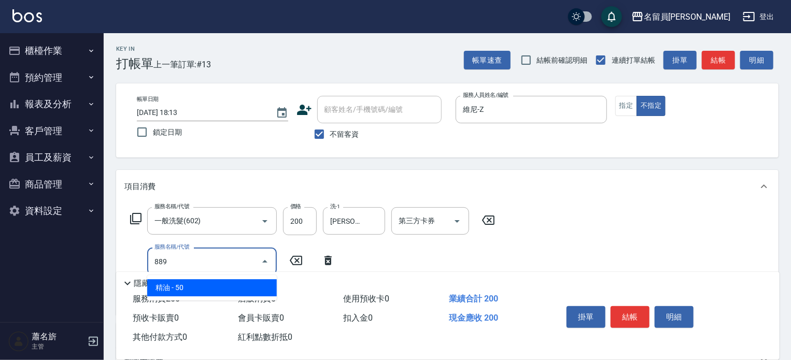
type input "精油(889)"
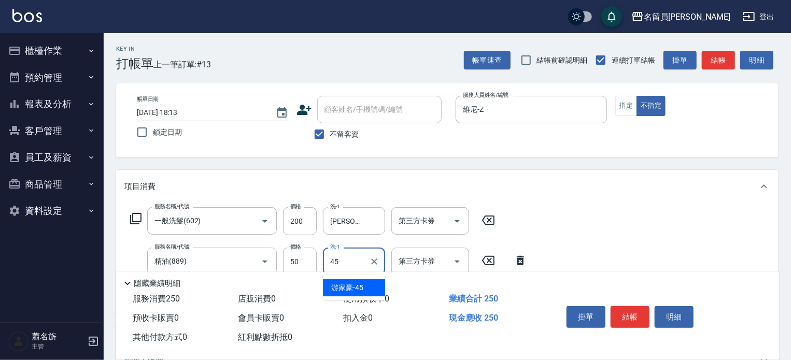
type input "游家豪-45"
type input "瞬間保養(415)"
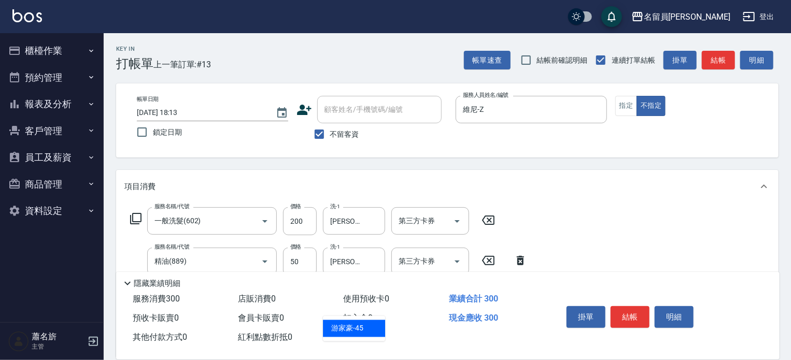
type input "游家豪-45"
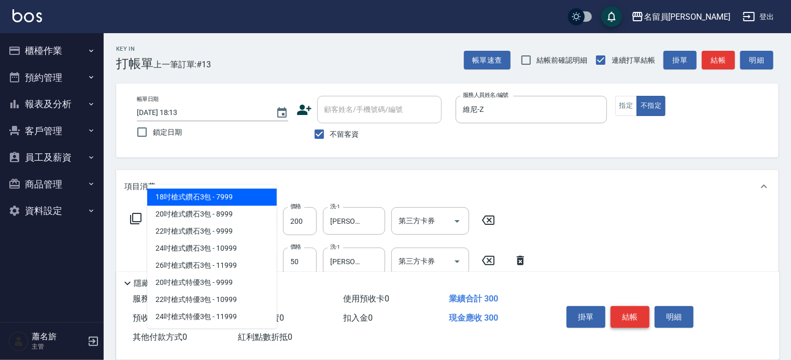
type input "3"
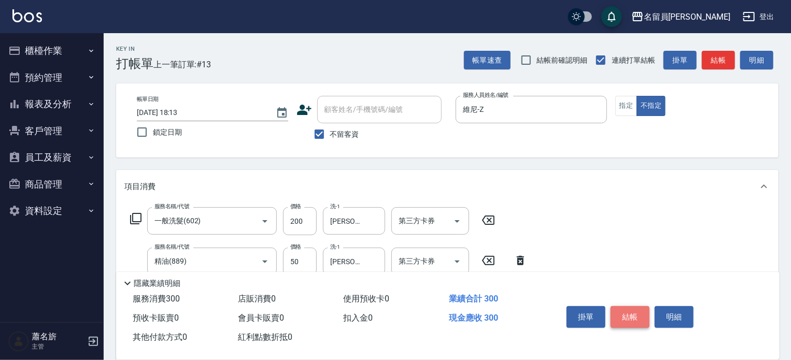
click at [632, 321] on button "結帳" at bounding box center [630, 318] width 39 height 22
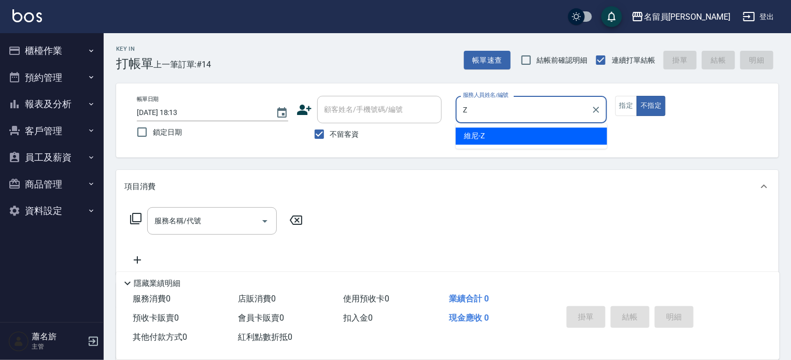
type input "維尼-Z"
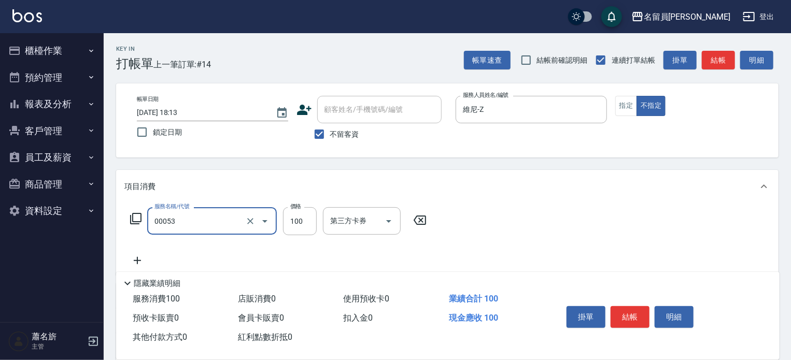
type input "儲值現金卷(00053)"
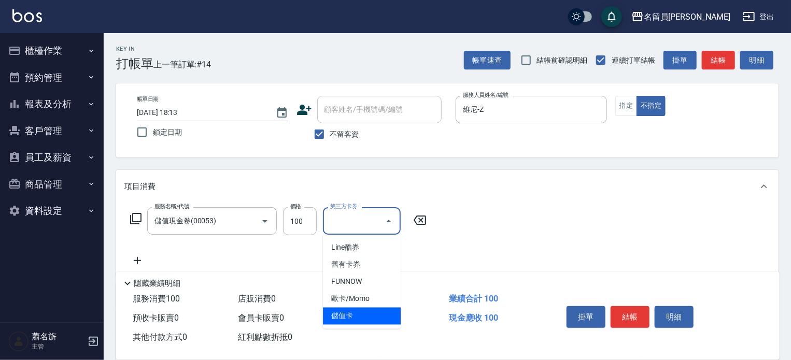
type input "儲值卡"
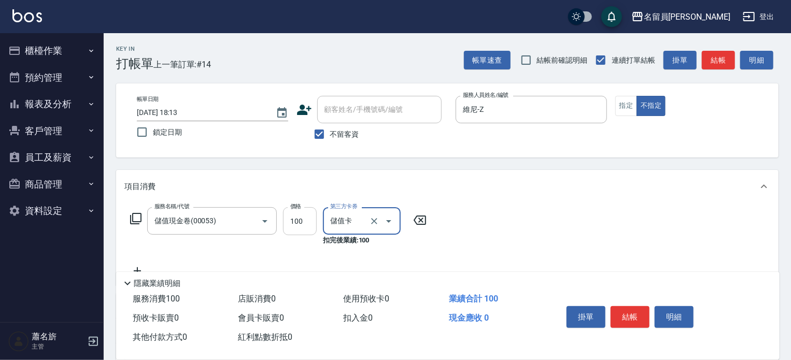
click at [301, 217] on input "100" at bounding box center [300, 221] width 34 height 28
type input "500"
click at [630, 114] on button "指定" at bounding box center [627, 106] width 22 height 20
click at [638, 316] on button "結帳" at bounding box center [630, 318] width 39 height 22
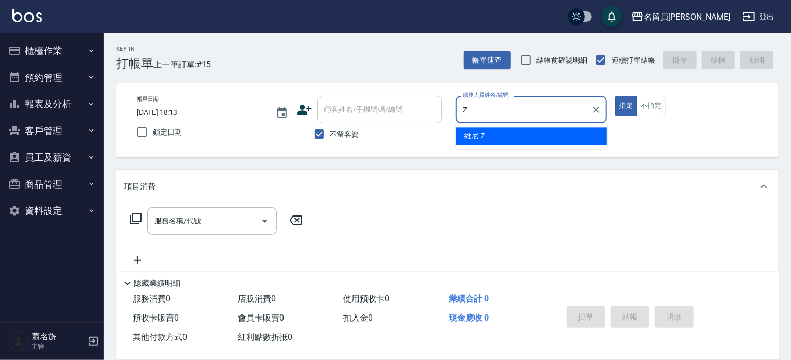
type input "維尼-Z"
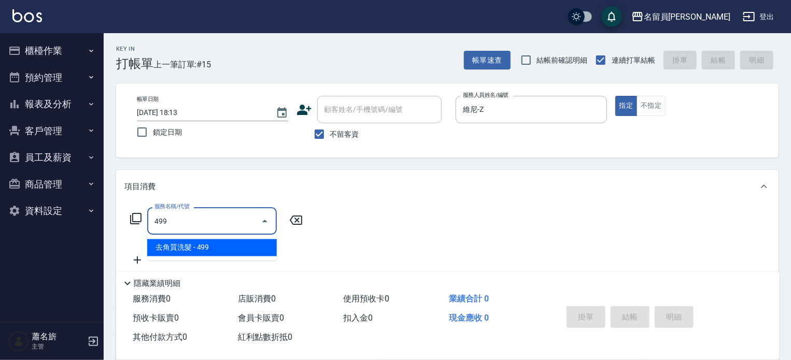
type input "去角質洗髮(499)"
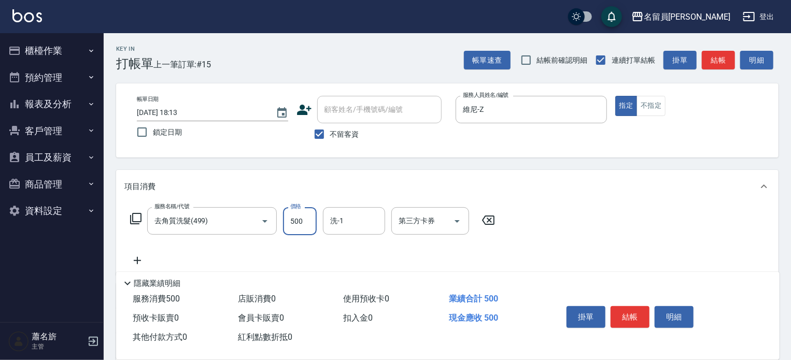
type input "500"
type input "游家豪-45"
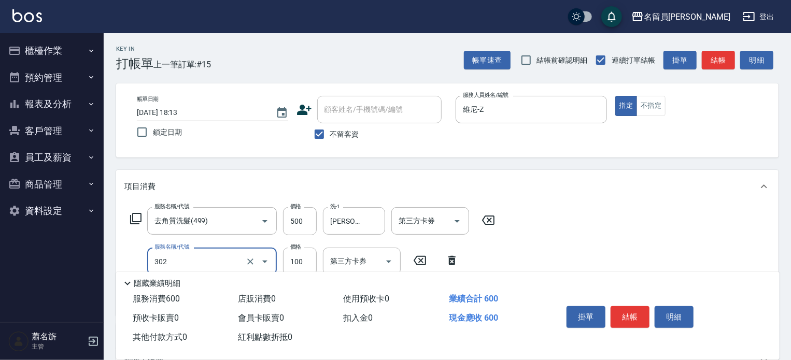
type input "剪髮(302)"
type input "200"
click at [640, 317] on button "結帳" at bounding box center [630, 318] width 39 height 22
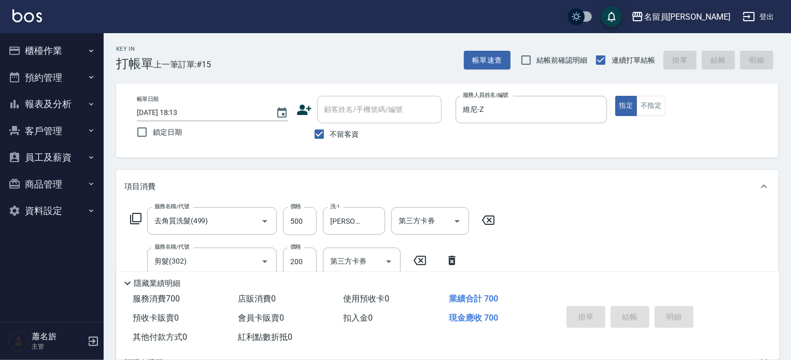
type input "2025/08/15 18:14"
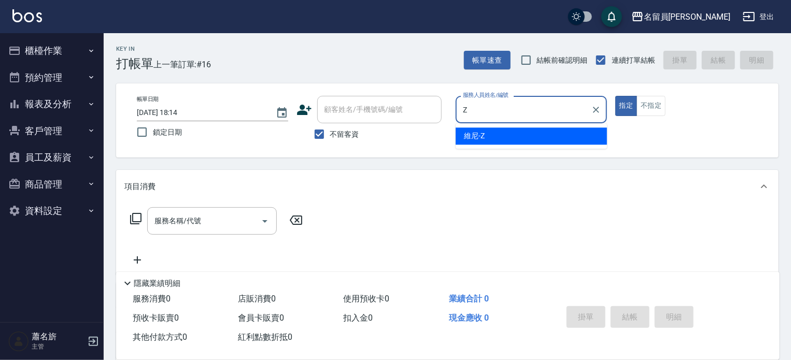
type input "維尼-Z"
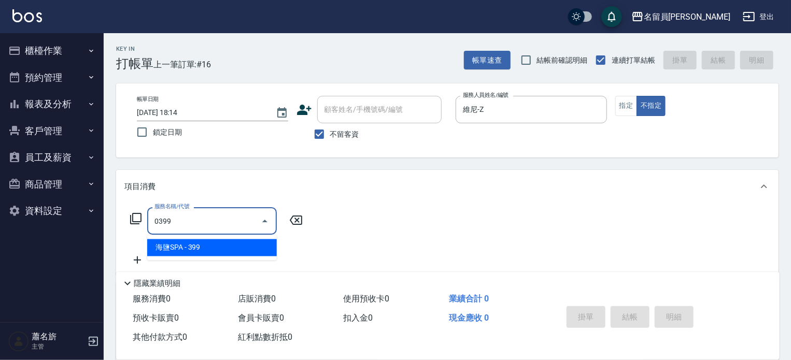
type input "海鹽SPA(0399)"
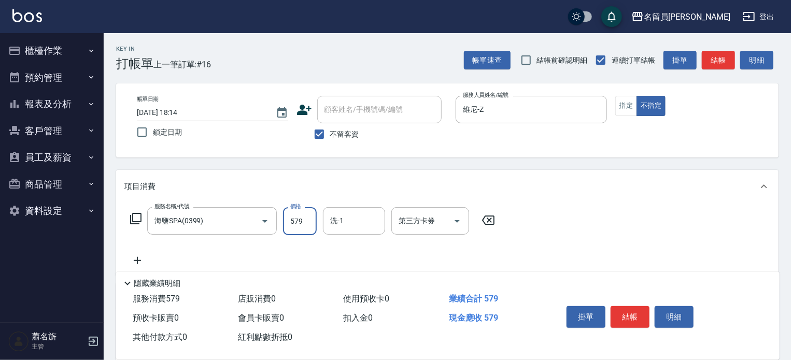
type input "579"
type input "游家豪-45"
click at [633, 320] on button "結帳" at bounding box center [630, 318] width 39 height 22
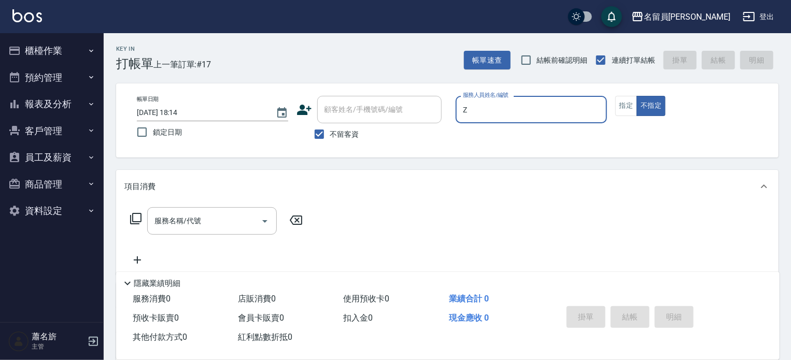
type input "維尼-Z"
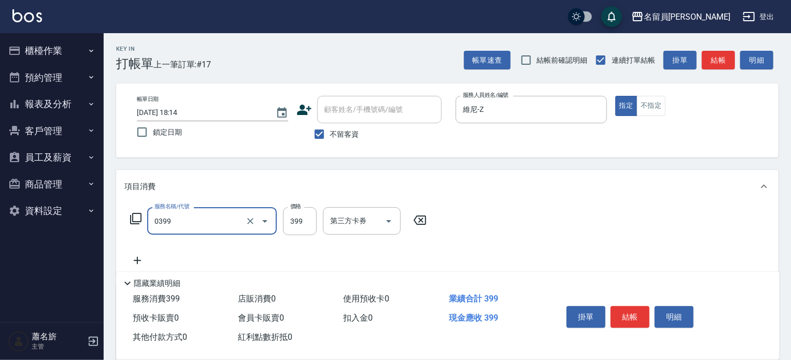
type input "海鹽SPA(0399)"
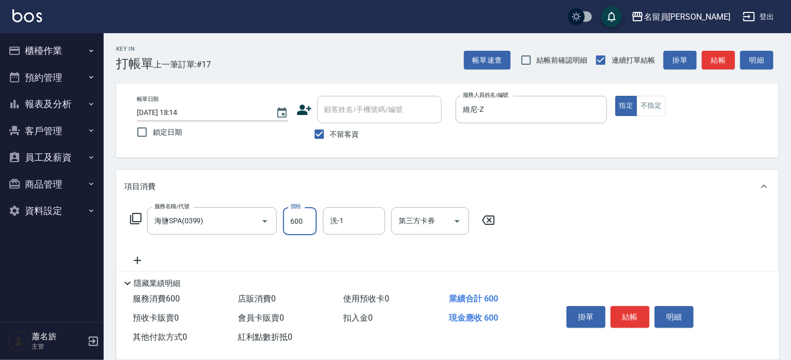
type input "600"
type input "游家豪-45"
click at [641, 316] on button "結帳" at bounding box center [630, 318] width 39 height 22
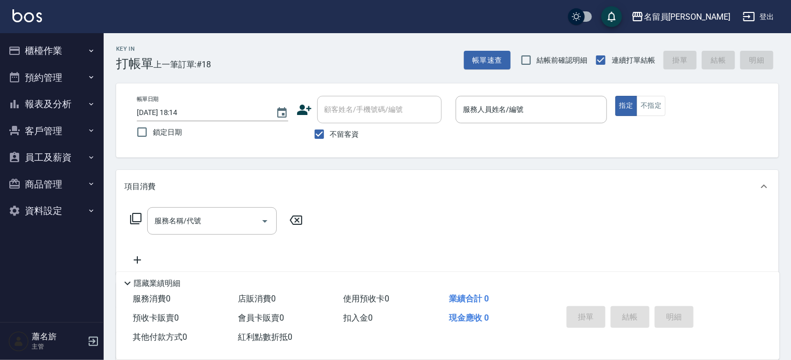
click at [639, 315] on div "掛單 結帳 明細" at bounding box center [630, 318] width 135 height 33
click at [569, 100] on div "服務人員姓名/編號" at bounding box center [531, 109] width 151 height 27
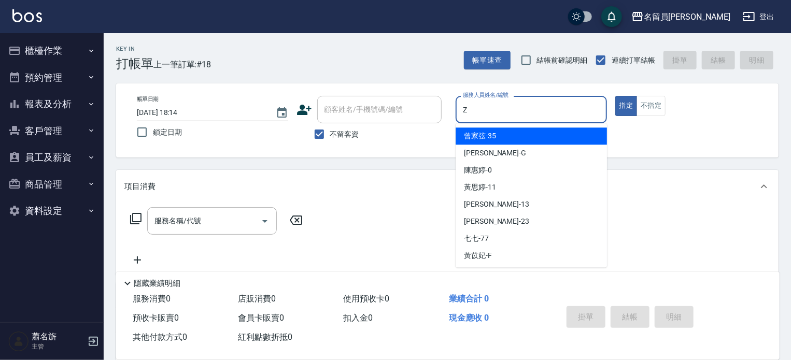
type input "維尼-Z"
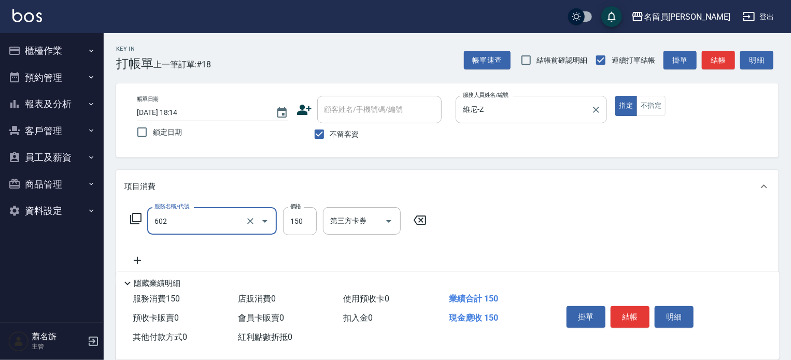
type input "一般洗髮(602)"
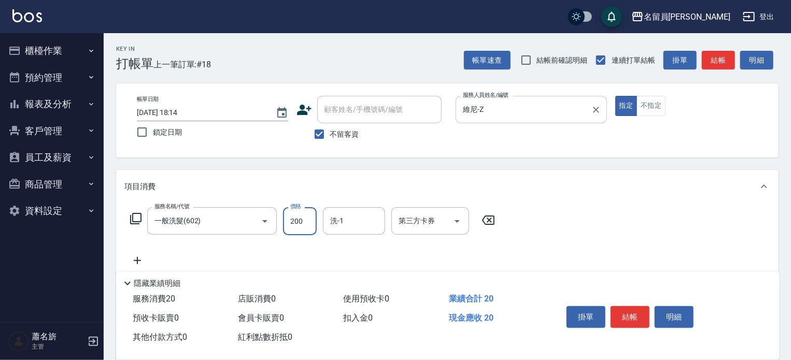
type input "200"
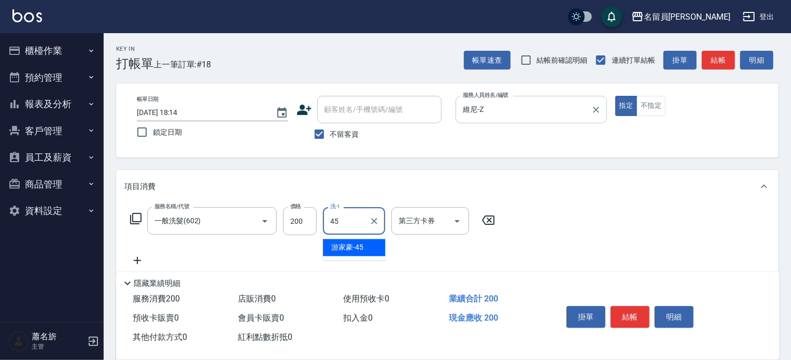
type input "游家豪-45"
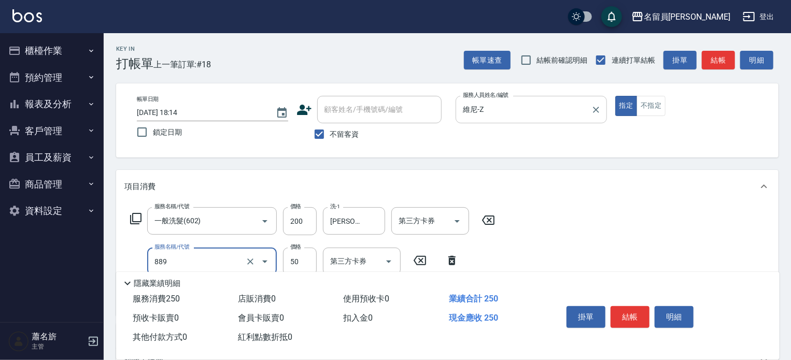
type input "精油(889)"
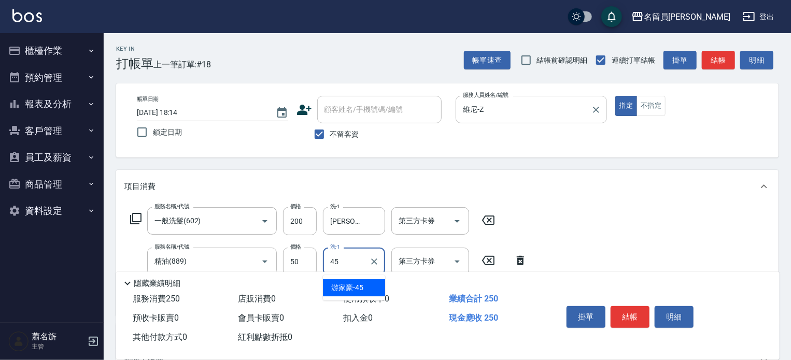
type input "游家豪-45"
type input "瞬間保養(415)"
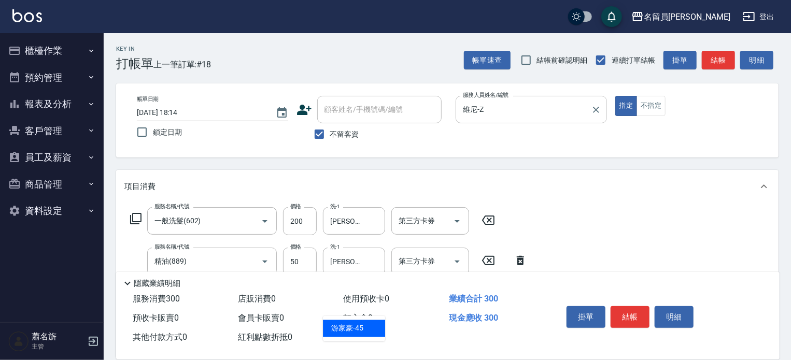
type input "游家豪-45"
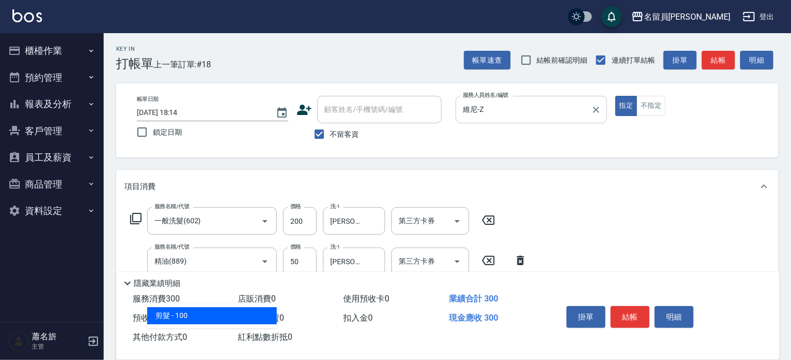
type input "剪髮(302)"
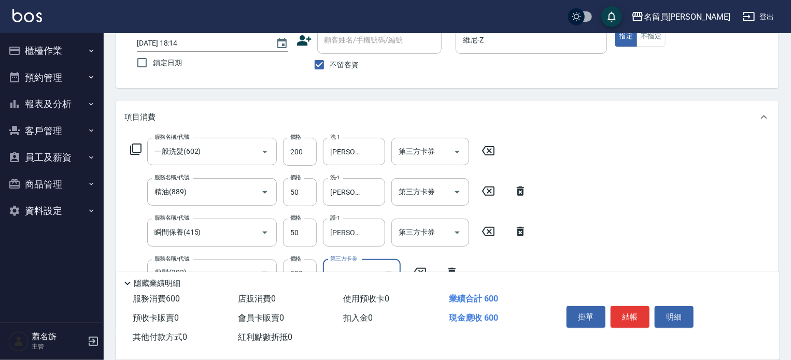
scroll to position [104, 0]
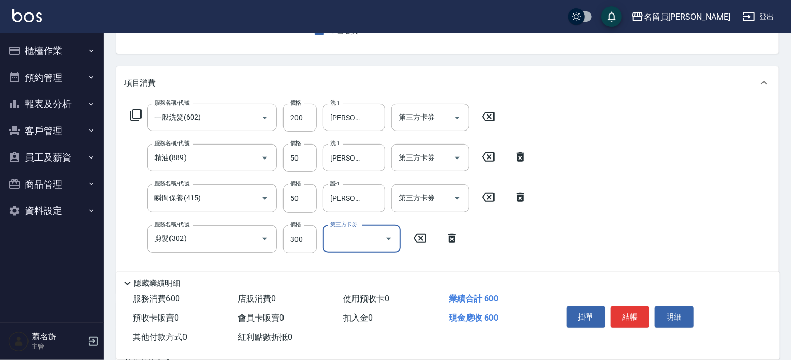
click at [317, 242] on div "服務名稱/代號 剪髮(302) 服務名稱/代號 價格 300 價格 第三方卡券 第三方卡券" at bounding box center [294, 240] width 341 height 28
click at [315, 241] on input "300" at bounding box center [300, 240] width 34 height 28
type input "250"
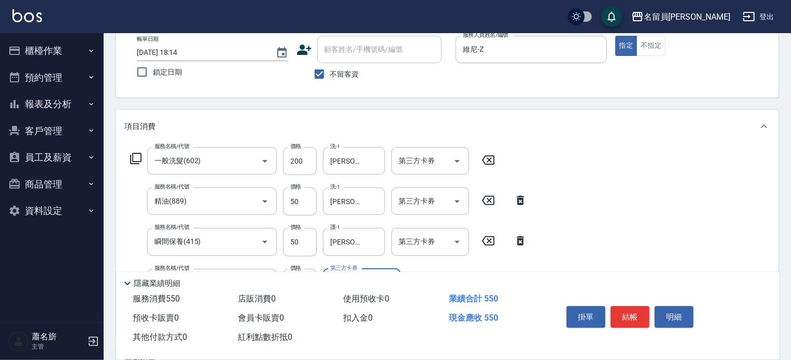
scroll to position [0, 0]
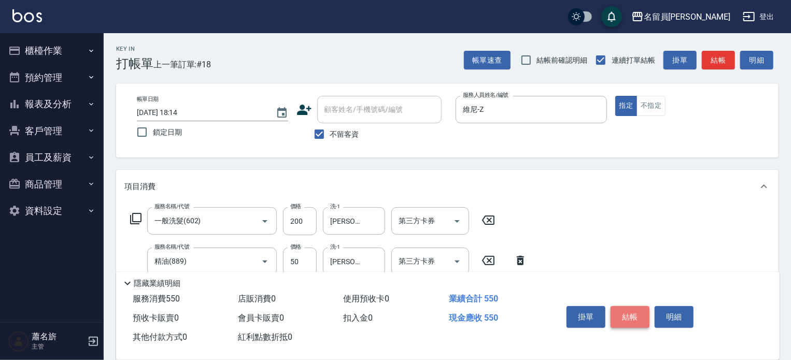
click at [627, 314] on button "結帳" at bounding box center [630, 318] width 39 height 22
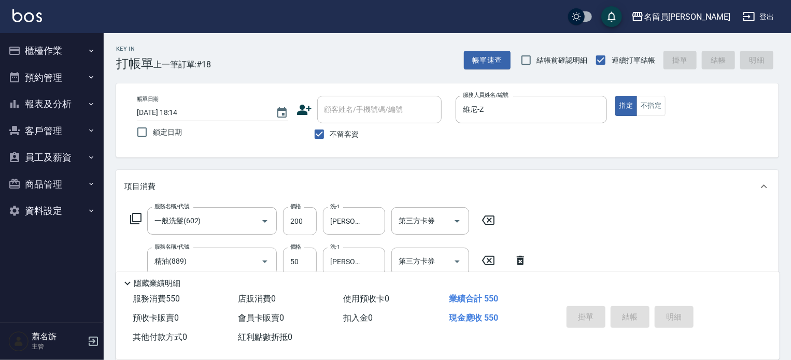
type input "2025/08/15 18:15"
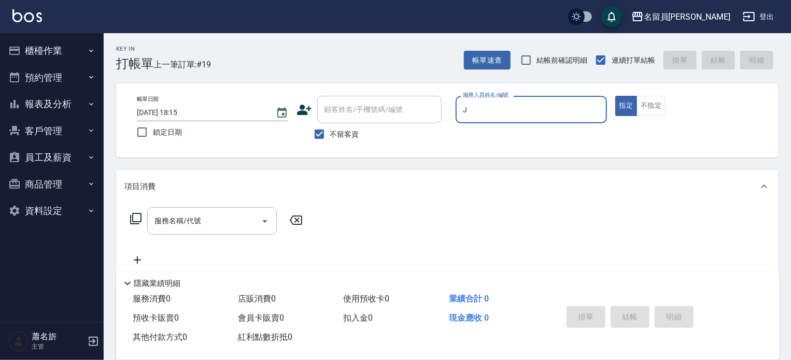
type input "Jenny -J"
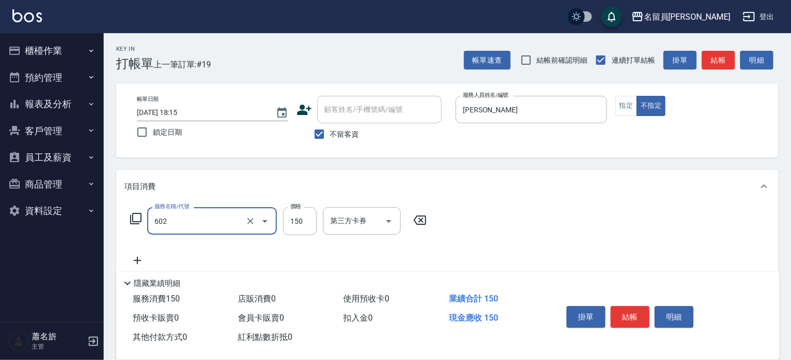
type input "一般洗髮(602)"
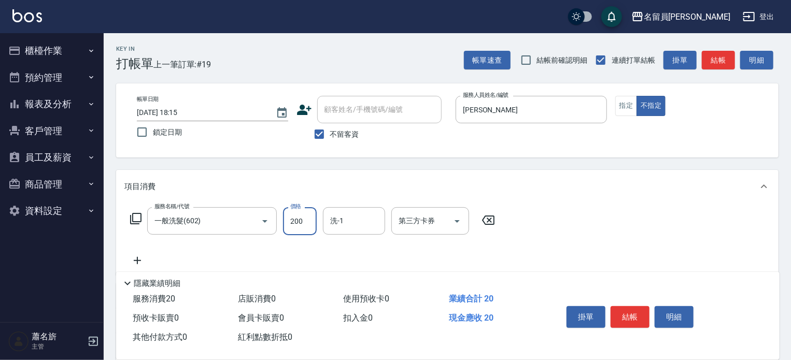
type input "200"
type input "黃苡妃-F"
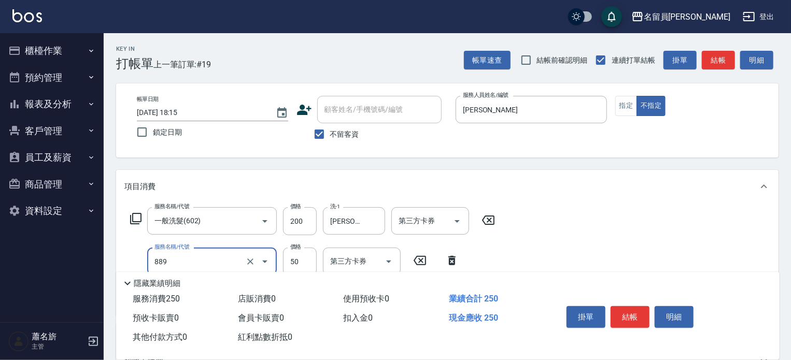
type input "精油(889)"
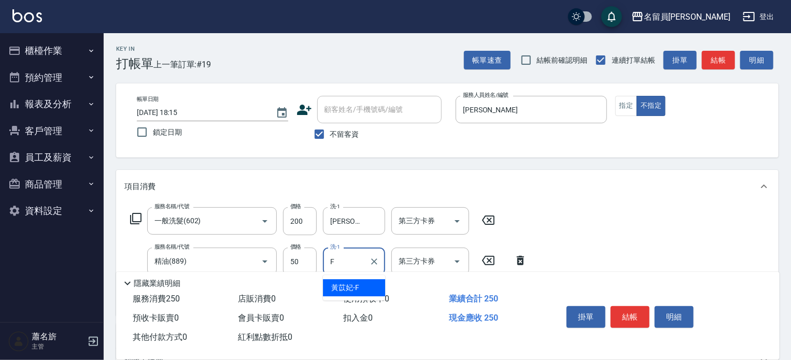
type input "黃苡妃-F"
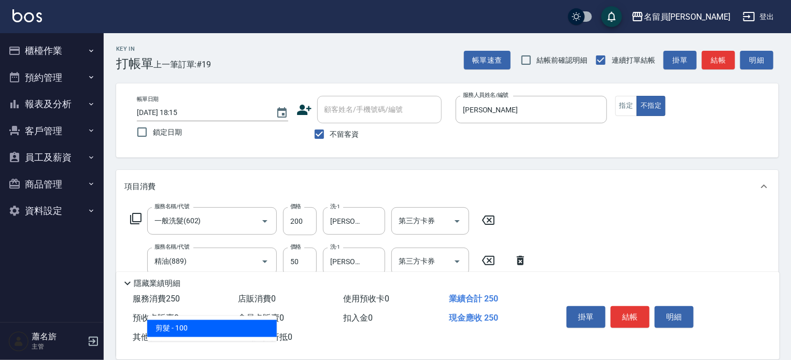
type input "剪髮(302)"
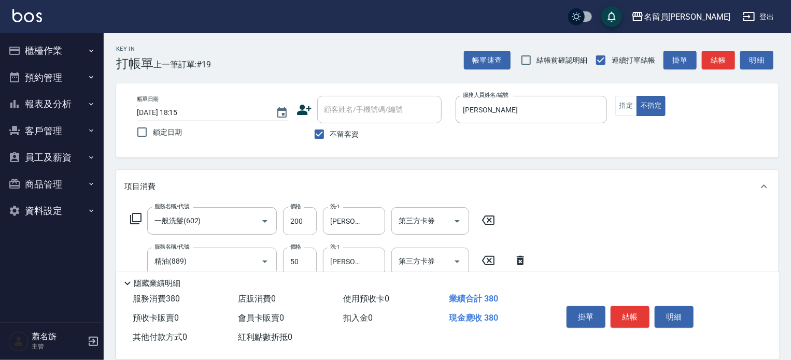
type input "130"
click at [636, 315] on button "結帳" at bounding box center [630, 318] width 39 height 22
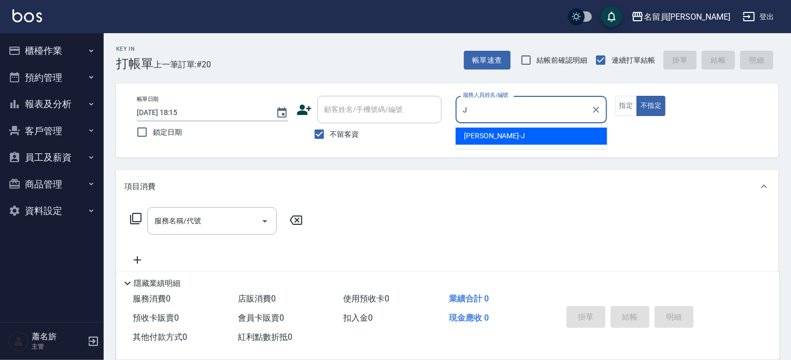
type input "Jenny -J"
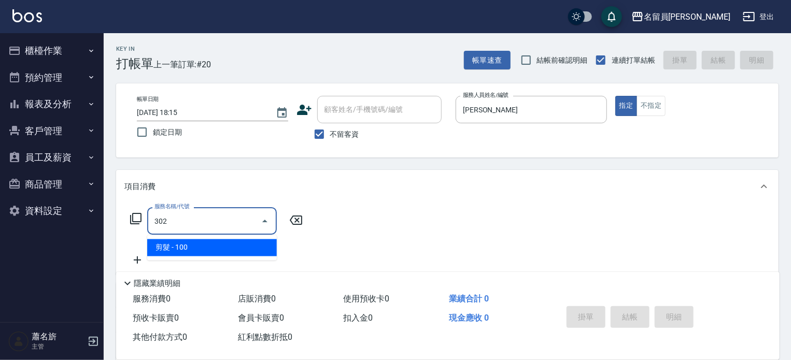
type input "剪髮(302)"
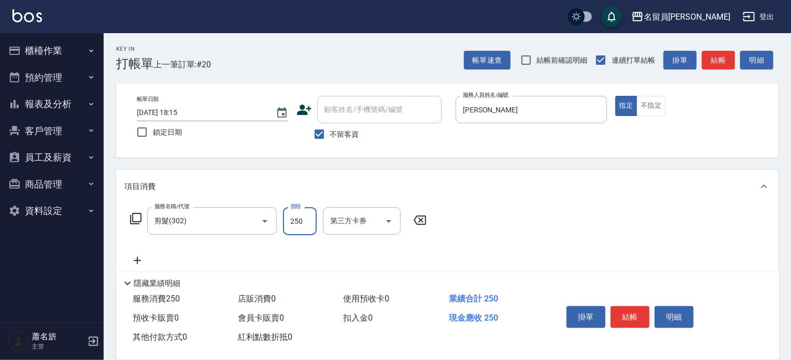
type input "250"
click at [634, 311] on button "結帳" at bounding box center [630, 318] width 39 height 22
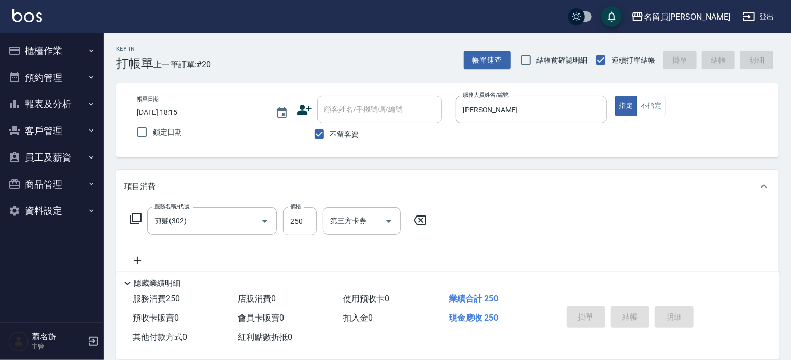
type input "2025/08/15 18:16"
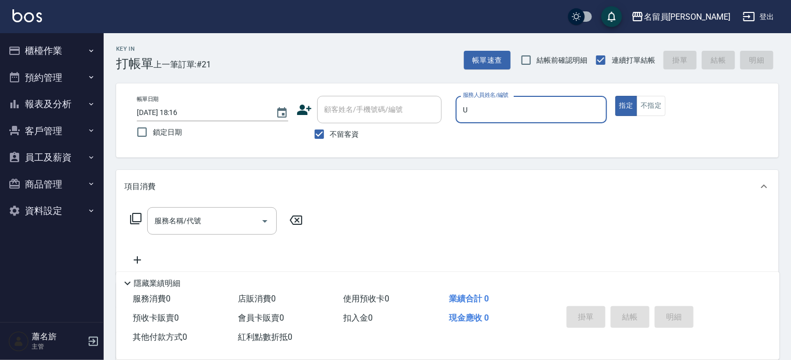
type input "una-u"
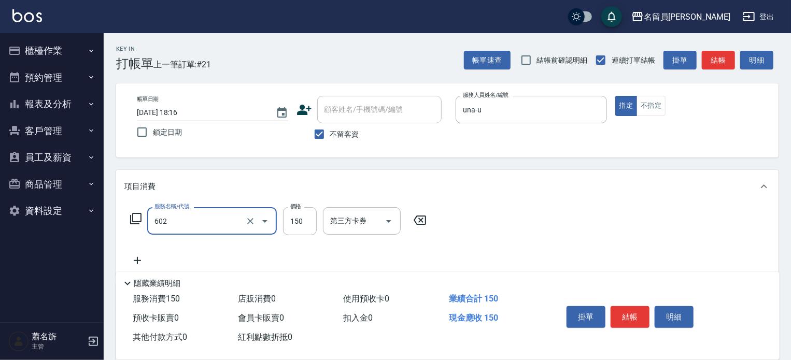
type input "一般洗髮(602)"
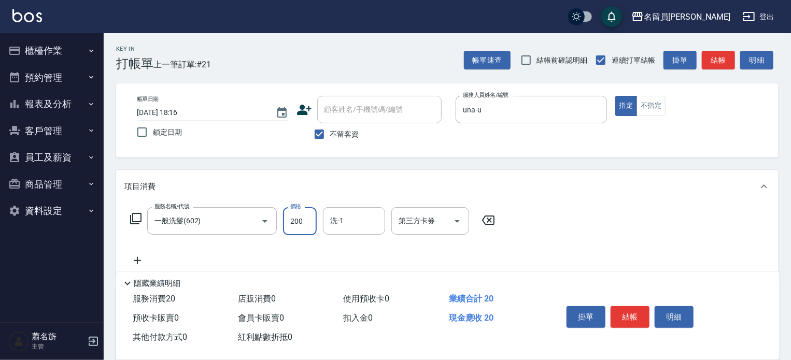
type input "200"
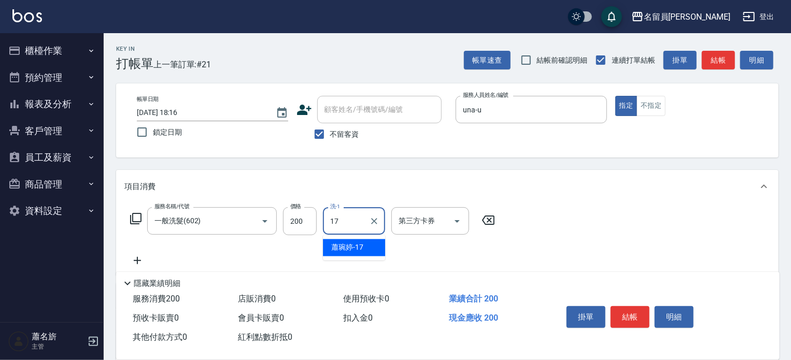
type input "[PERSON_NAME]-17"
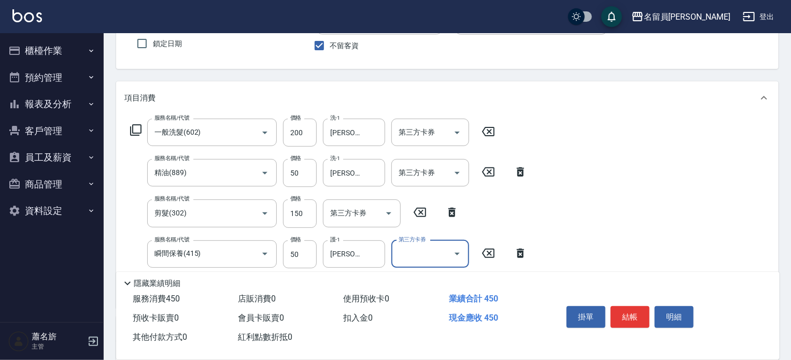
scroll to position [156, 0]
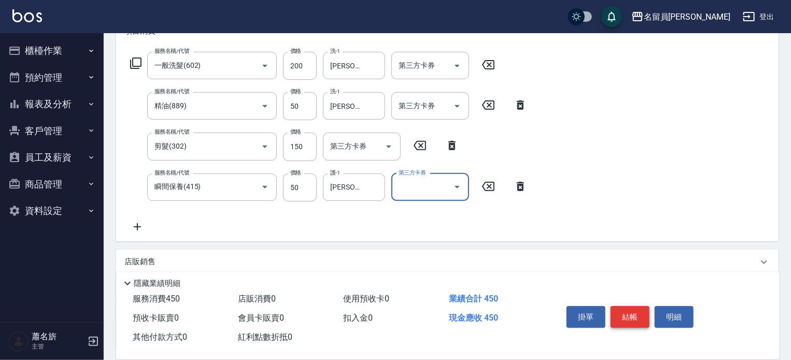
click at [627, 308] on button "結帳" at bounding box center [630, 318] width 39 height 22
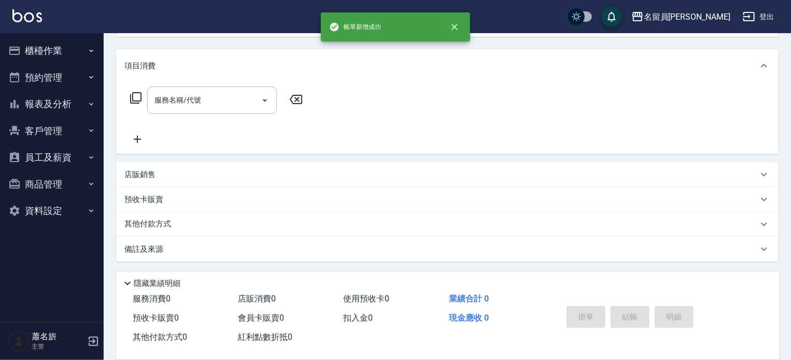
scroll to position [0, 0]
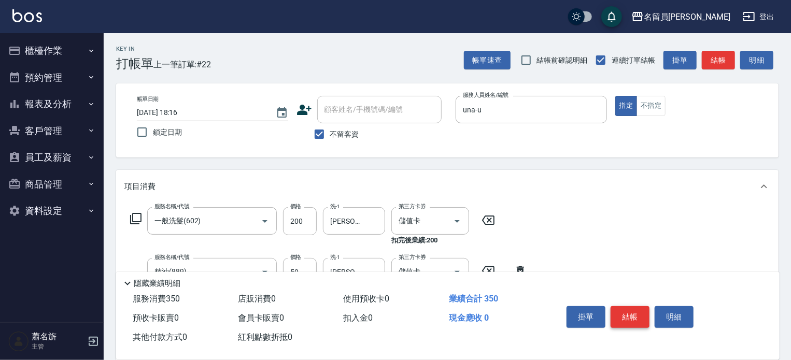
click at [620, 307] on button "結帳" at bounding box center [630, 318] width 39 height 22
